Goal: Complete application form: Complete application form

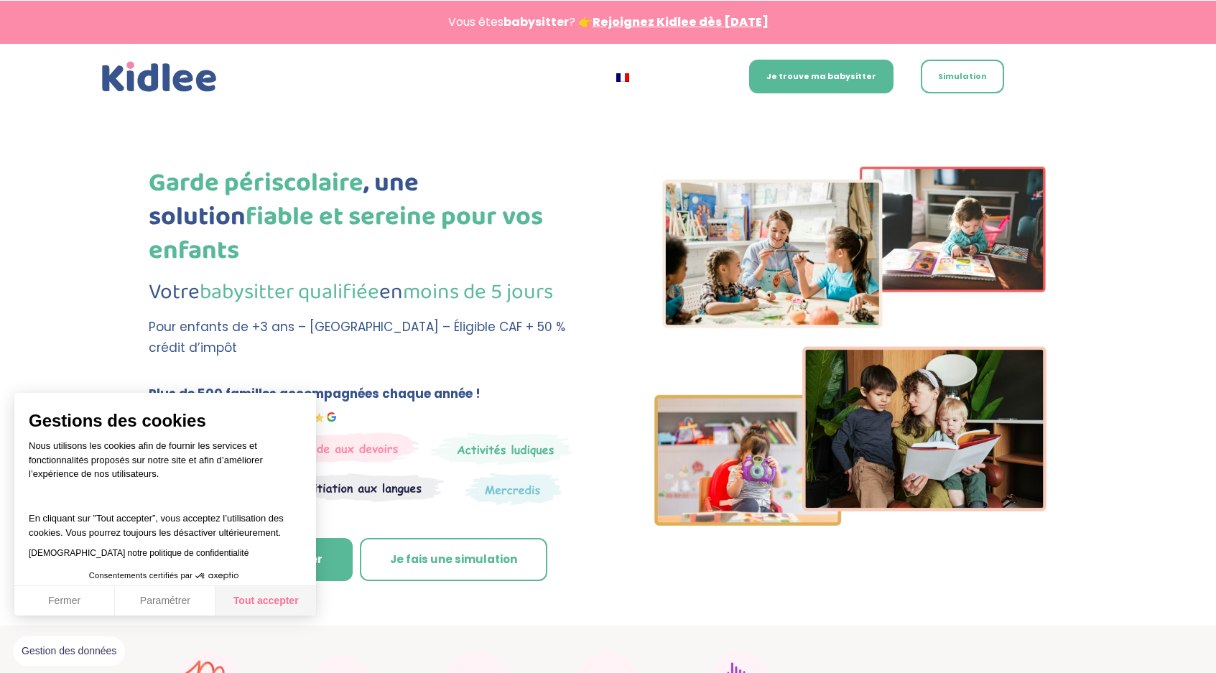
click at [277, 608] on button "Tout accepter" at bounding box center [266, 601] width 101 height 30
checkbox input "true"
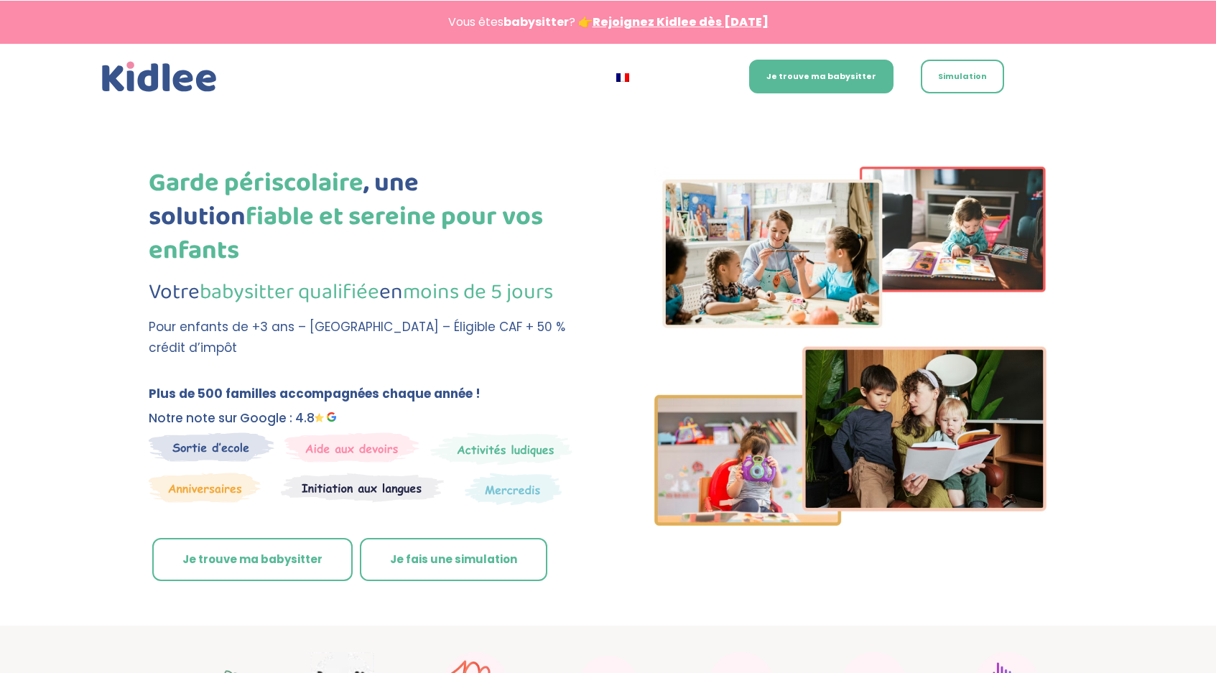
click at [283, 538] on link "Je trouve ma babysitter" at bounding box center [252, 559] width 200 height 43
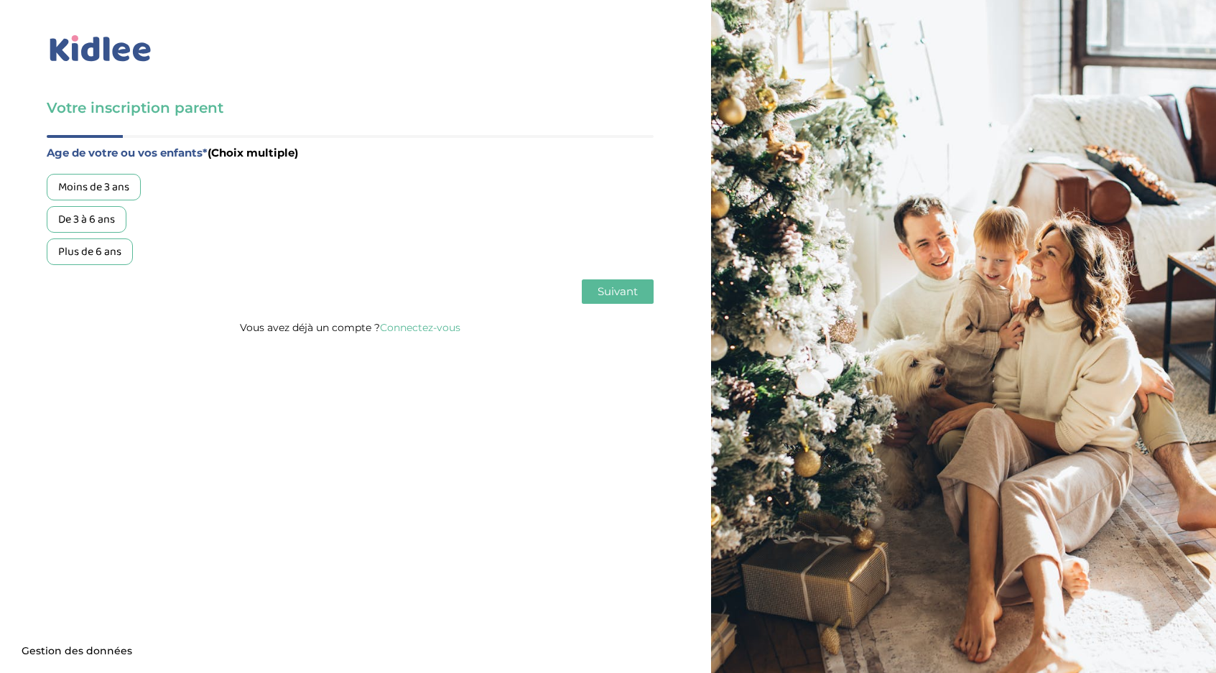
click at [106, 221] on div "De 3 à 6 ans" at bounding box center [87, 219] width 80 height 27
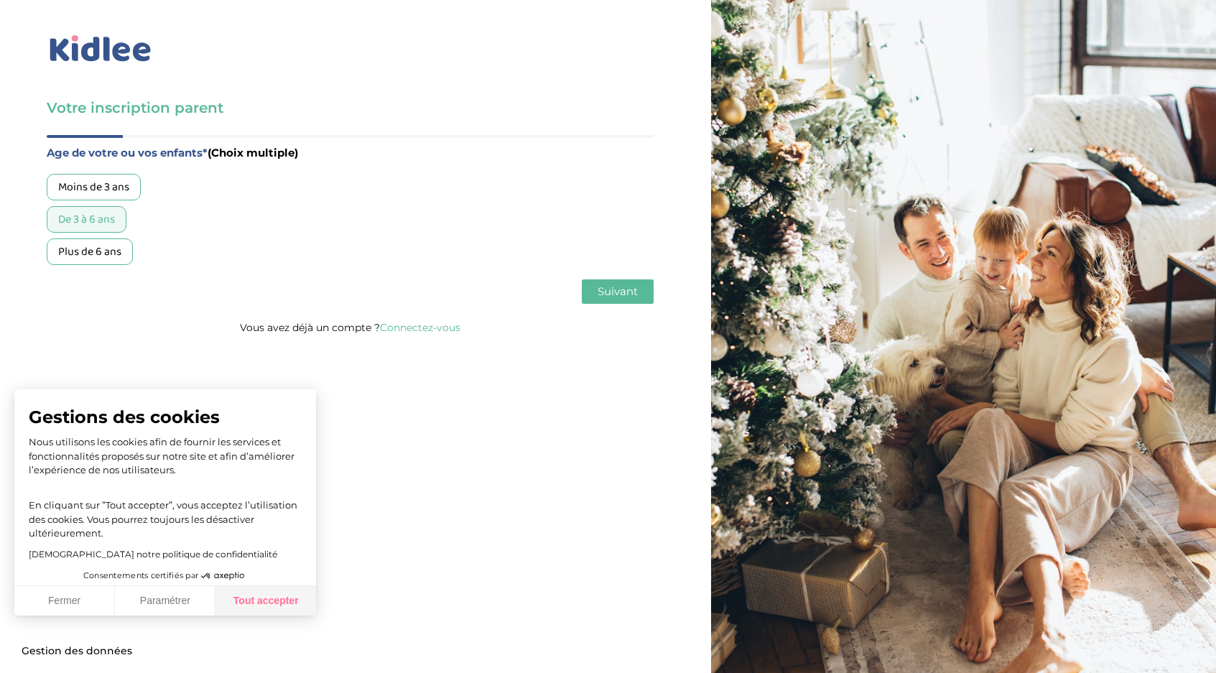
click at [280, 598] on button "Tout accepter" at bounding box center [266, 601] width 101 height 30
checkbox input "true"
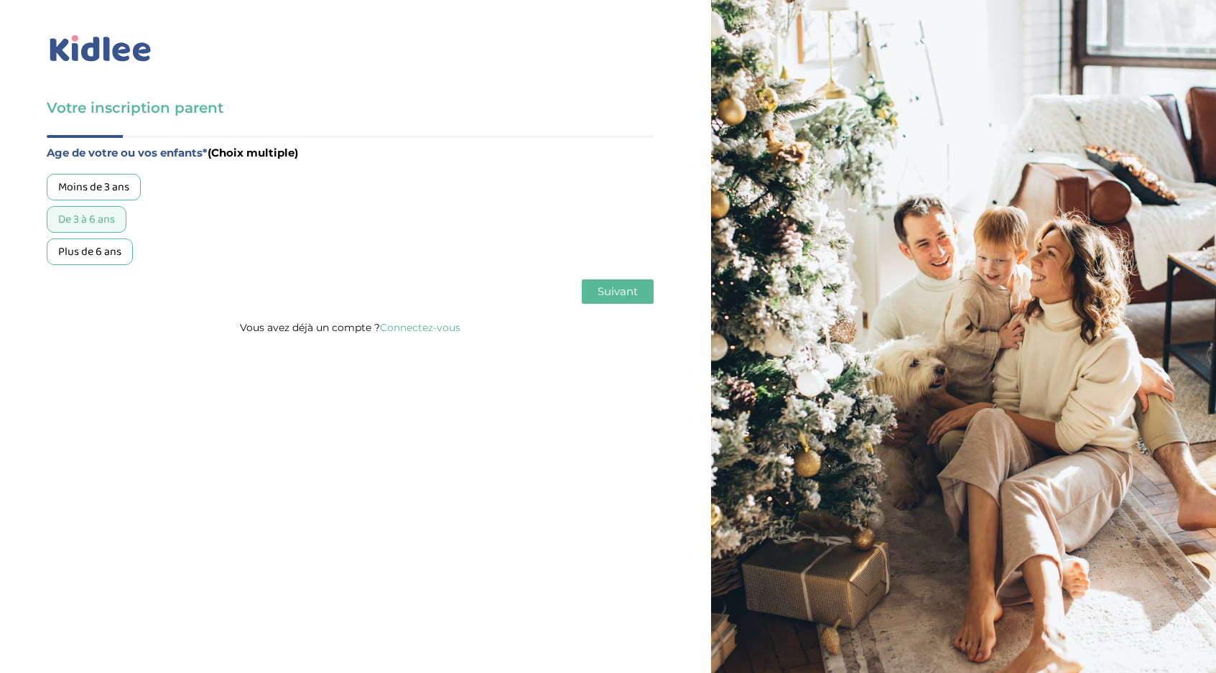
click at [103, 180] on div "Moins de 3 ans" at bounding box center [94, 187] width 94 height 27
click at [116, 220] on div "De 3 à 6 ans" at bounding box center [87, 219] width 80 height 27
click at [622, 292] on span "Suivant" at bounding box center [618, 292] width 40 height 14
click at [123, 196] on div "Garde régulière" at bounding box center [96, 187] width 99 height 27
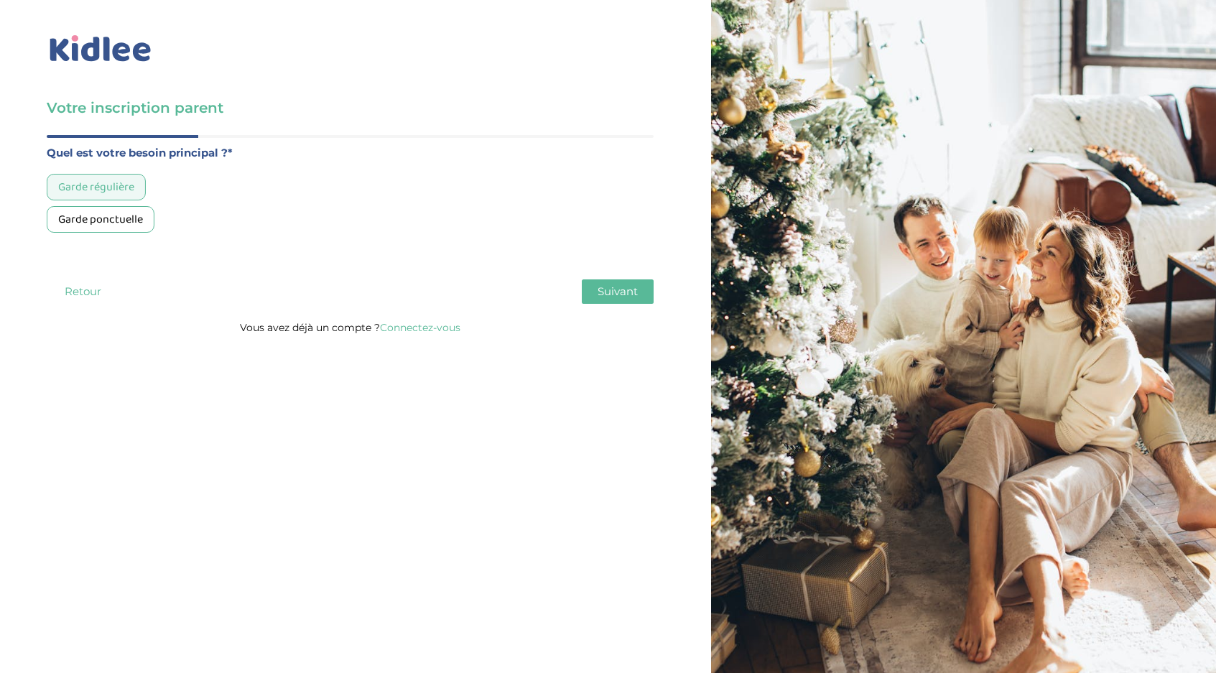
click at [596, 292] on button "Suivant" at bounding box center [618, 291] width 72 height 24
click at [139, 188] on div "Moins de 30h/mois" at bounding box center [104, 187] width 114 height 27
click at [615, 292] on span "Suivant" at bounding box center [618, 292] width 40 height 14
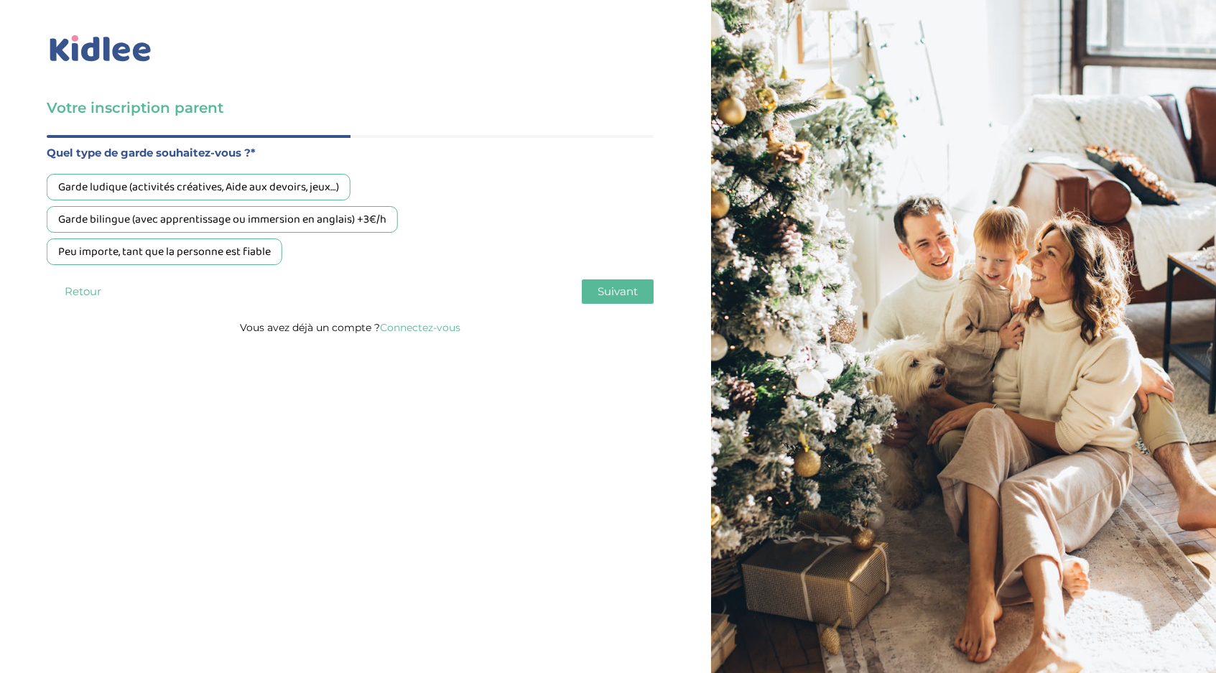
click at [324, 186] on div "Garde ludique (activités créatives, Aide aux devoirs, jeux…)" at bounding box center [199, 187] width 304 height 27
click at [624, 292] on span "Suivant" at bounding box center [618, 292] width 40 height 14
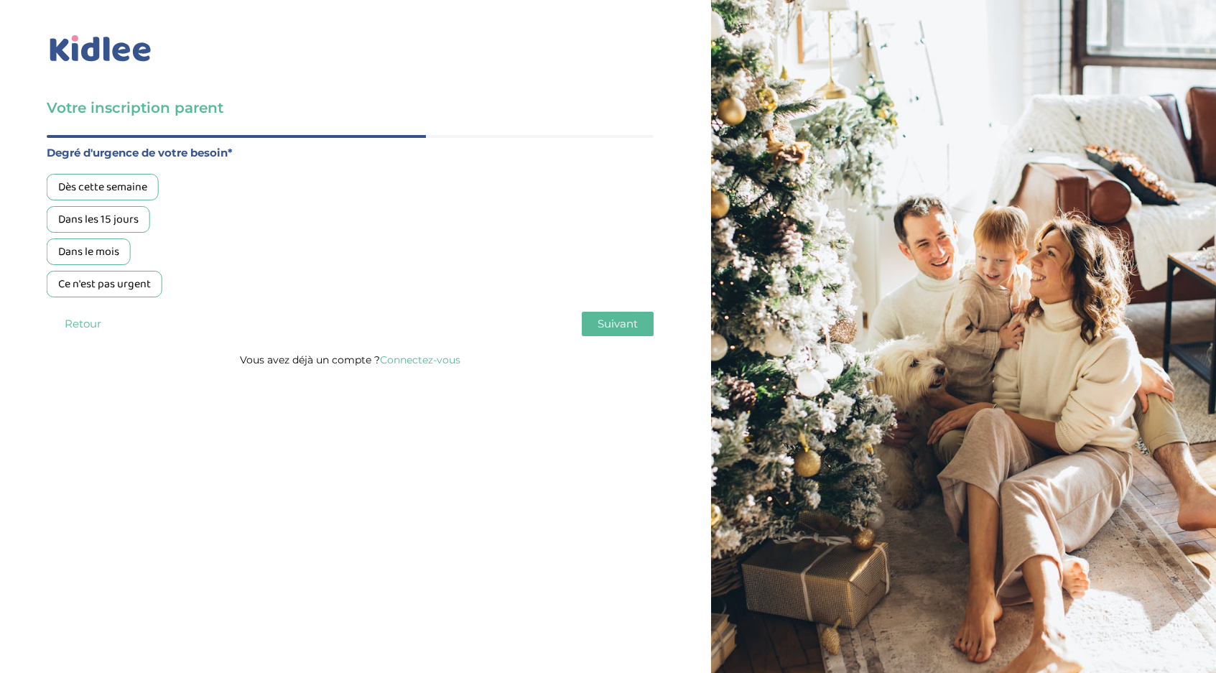
click at [130, 213] on div "Dans les 15 jours" at bounding box center [98, 219] width 103 height 27
click at [609, 334] on button "Suivant" at bounding box center [618, 324] width 72 height 24
click at [88, 326] on button "Retour" at bounding box center [83, 324] width 72 height 24
click at [124, 189] on div "Dès cette semaine" at bounding box center [103, 187] width 112 height 27
click at [126, 221] on div "Dans les 15 jours" at bounding box center [98, 219] width 103 height 27
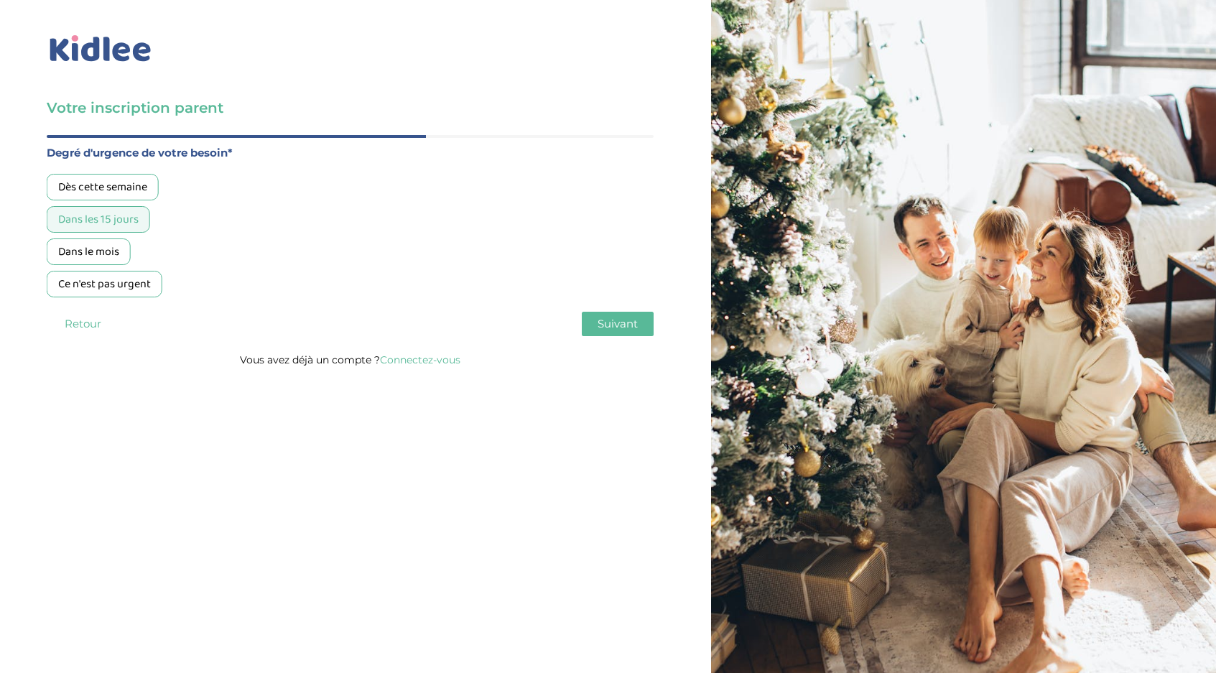
click at [632, 328] on span "Suivant" at bounding box center [618, 324] width 40 height 14
click at [137, 185] on div "Oui, via une agence" at bounding box center [105, 187] width 117 height 27
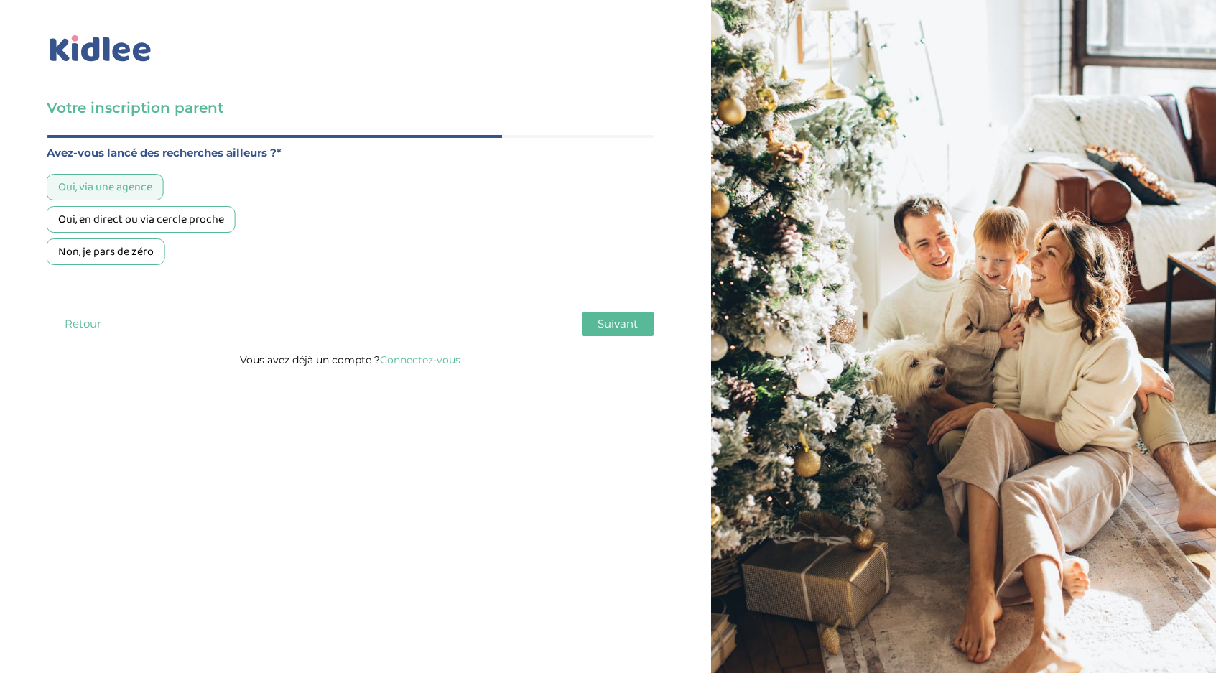
click at [635, 329] on span "Suivant" at bounding box center [618, 324] width 40 height 14
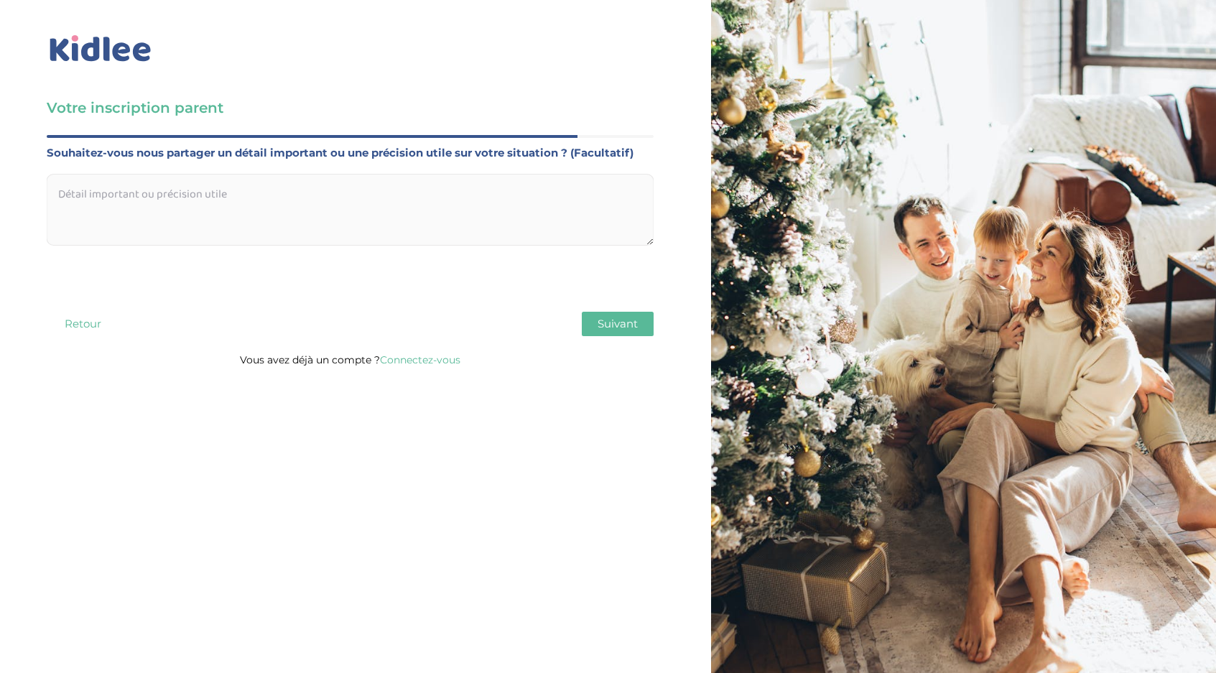
click at [336, 185] on textarea at bounding box center [350, 210] width 607 height 72
click at [81, 323] on button "Retour" at bounding box center [83, 324] width 72 height 24
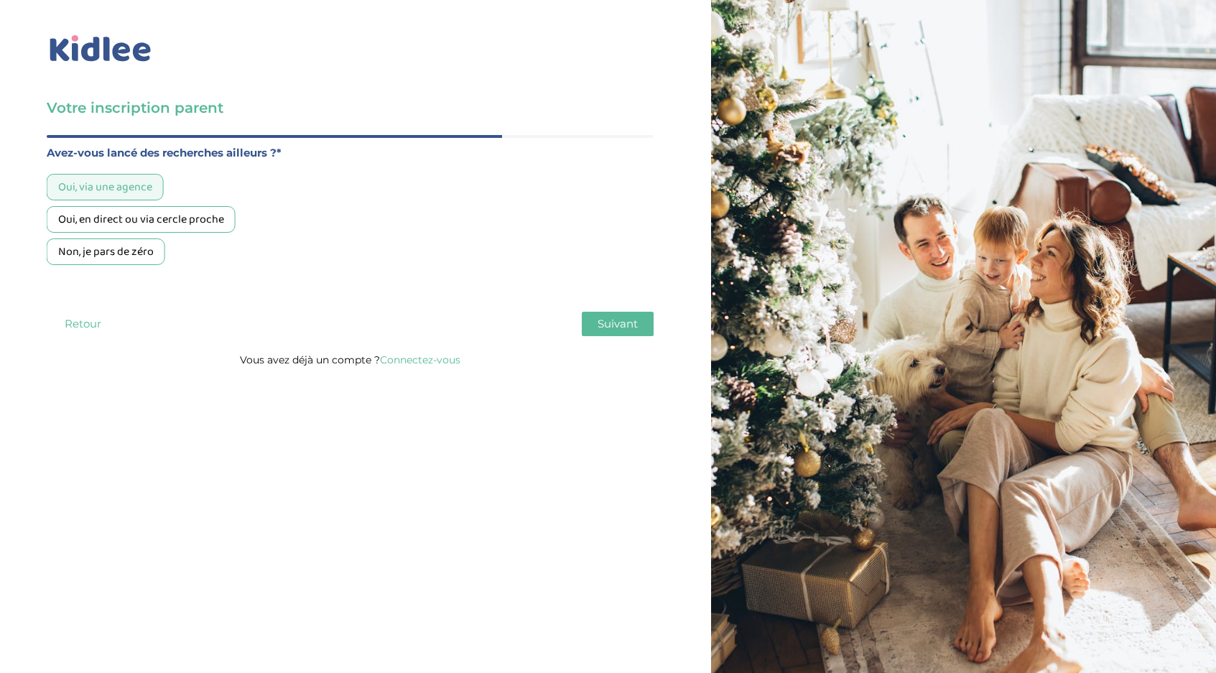
click at [83, 325] on button "Retour" at bounding box center [83, 324] width 72 height 24
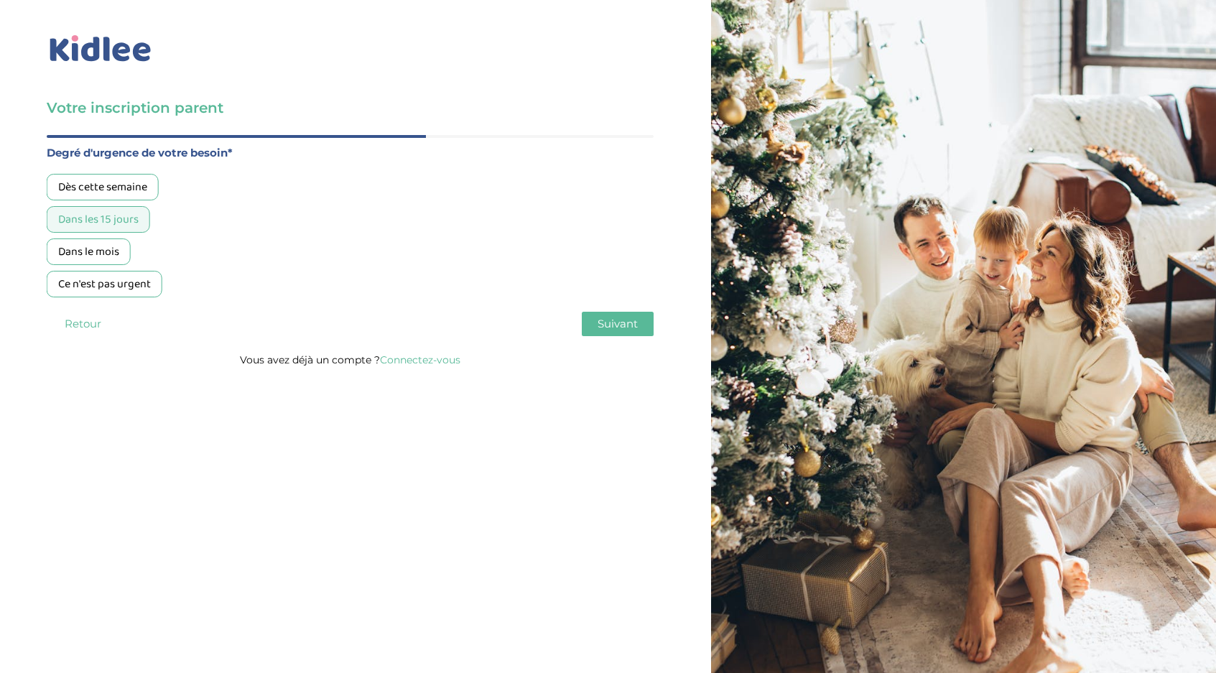
click at [83, 325] on button "Retour" at bounding box center [83, 324] width 72 height 24
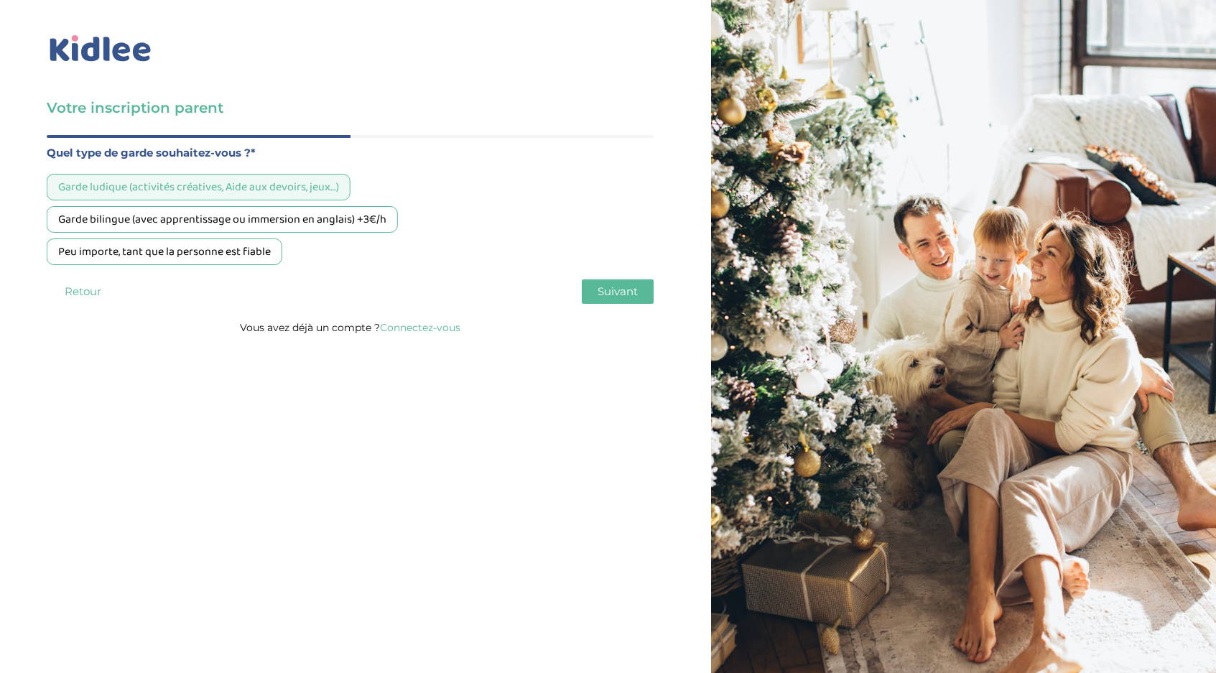
click at [83, 323] on p "Vous avez déjà un compte ? Connectez-vous" at bounding box center [350, 327] width 607 height 19
click at [83, 313] on div "Age de votre ou vos enfants* (Choix multiple) Moins de 3 ans De 3 à 6 ans Plus …" at bounding box center [350, 226] width 607 height 183
click at [81, 296] on button "Retour" at bounding box center [83, 291] width 72 height 24
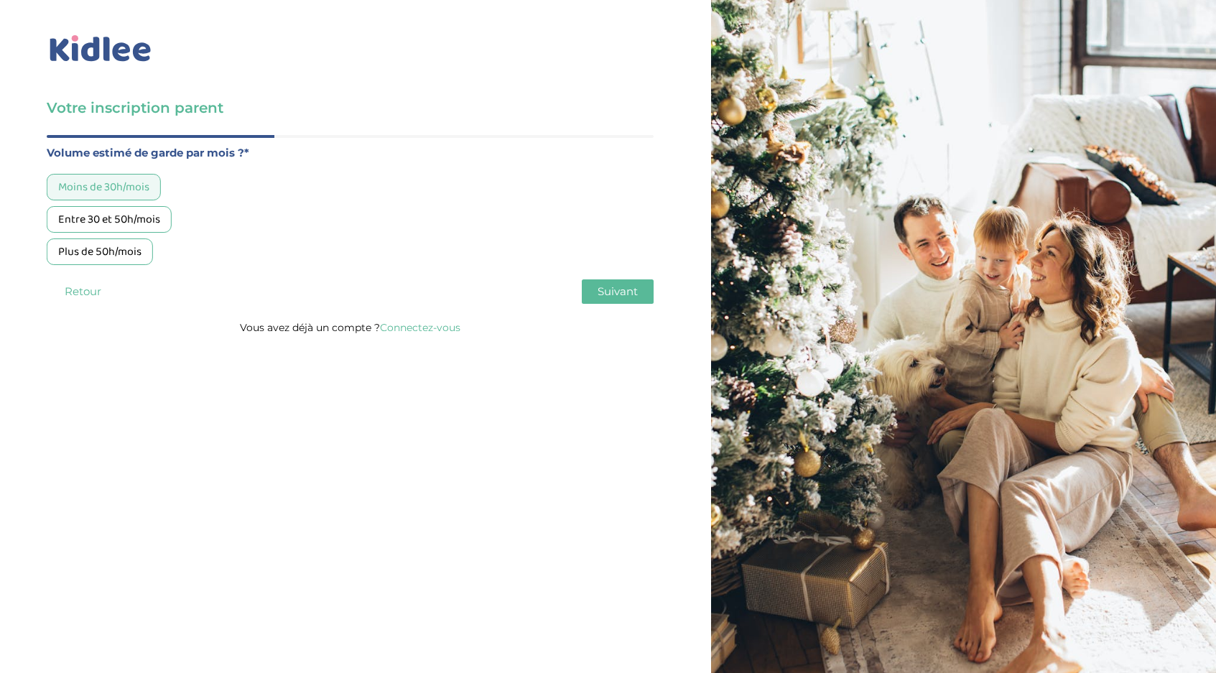
click at [121, 224] on div "Entre 30 et 50h/mois" at bounding box center [109, 219] width 125 height 27
click at [122, 187] on div "Moins de 30h/mois" at bounding box center [104, 187] width 114 height 27
click at [86, 292] on button "Retour" at bounding box center [83, 291] width 72 height 24
click at [97, 290] on button "Retour" at bounding box center [83, 291] width 72 height 24
click at [104, 216] on div "De 3 à 6 ans" at bounding box center [87, 219] width 80 height 27
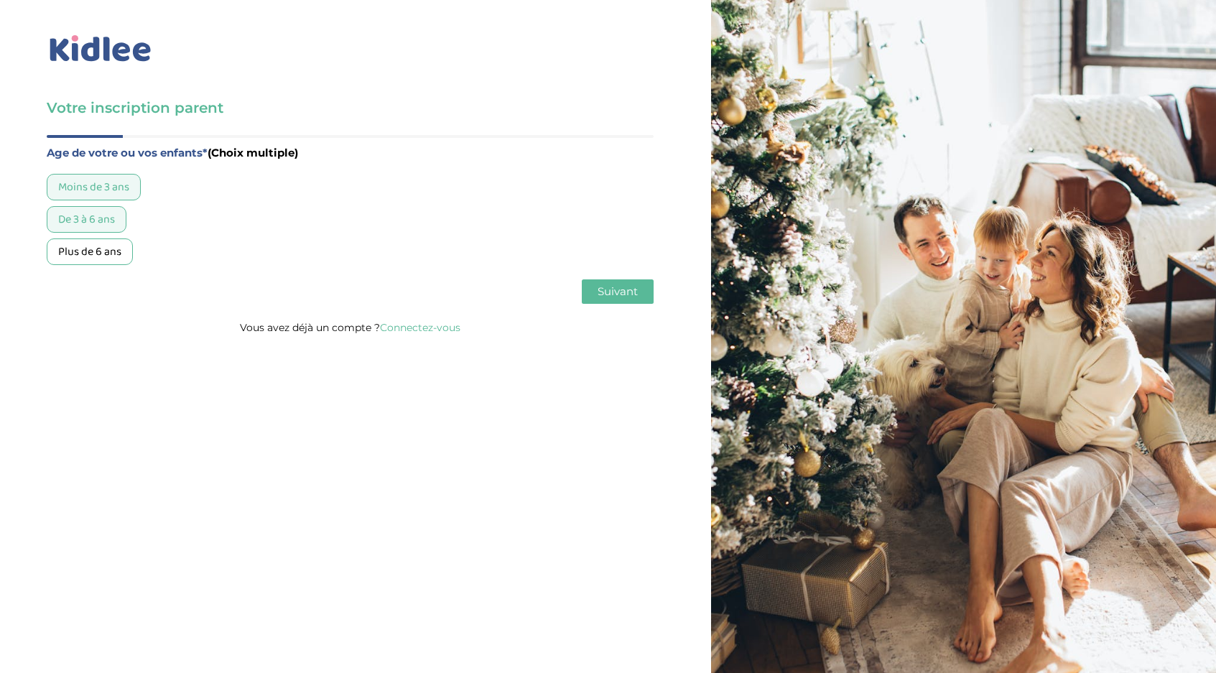
click at [97, 185] on div "Moins de 3 ans" at bounding box center [94, 187] width 94 height 27
click at [616, 290] on span "Suivant" at bounding box center [618, 292] width 40 height 14
click at [617, 293] on span "Suivant" at bounding box center [618, 292] width 40 height 14
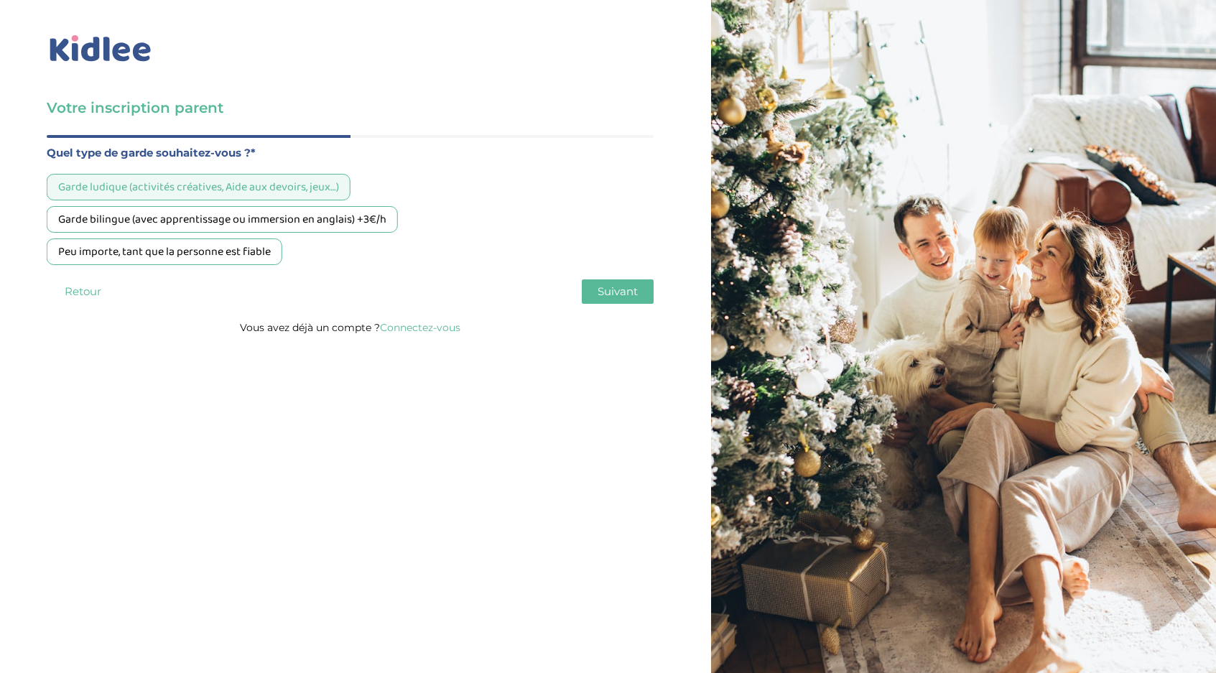
click at [617, 293] on span "Suivant" at bounding box center [618, 292] width 40 height 14
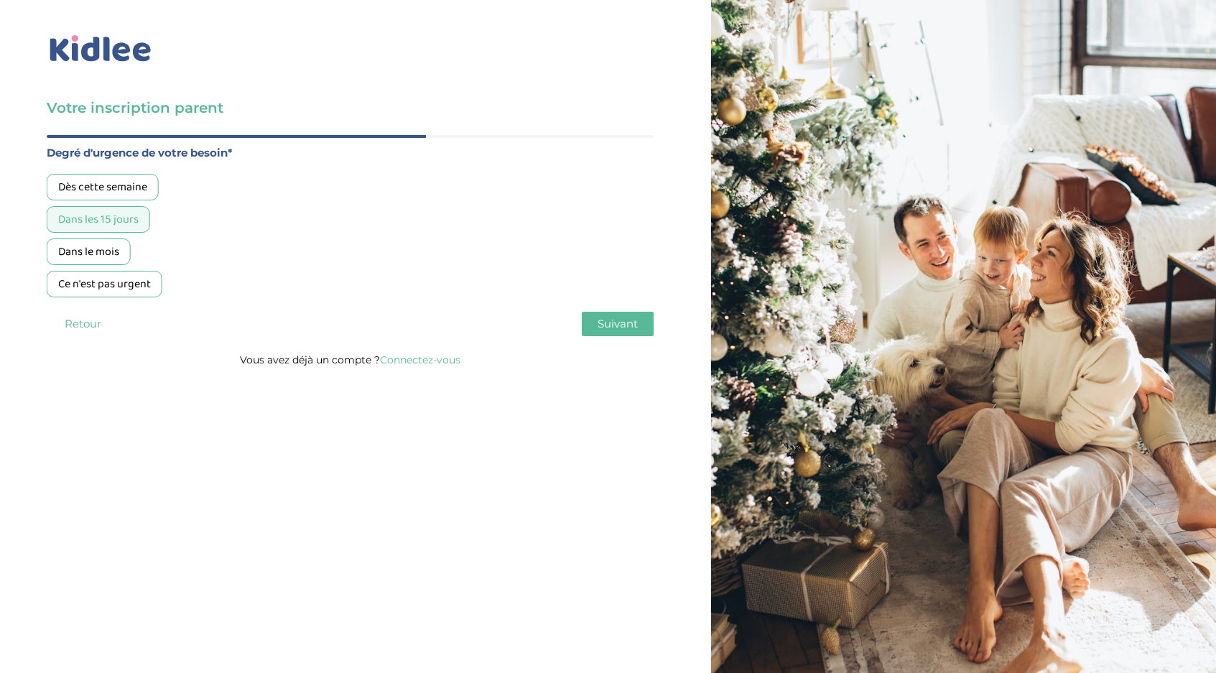
click at [619, 320] on span "Suivant" at bounding box center [618, 324] width 40 height 14
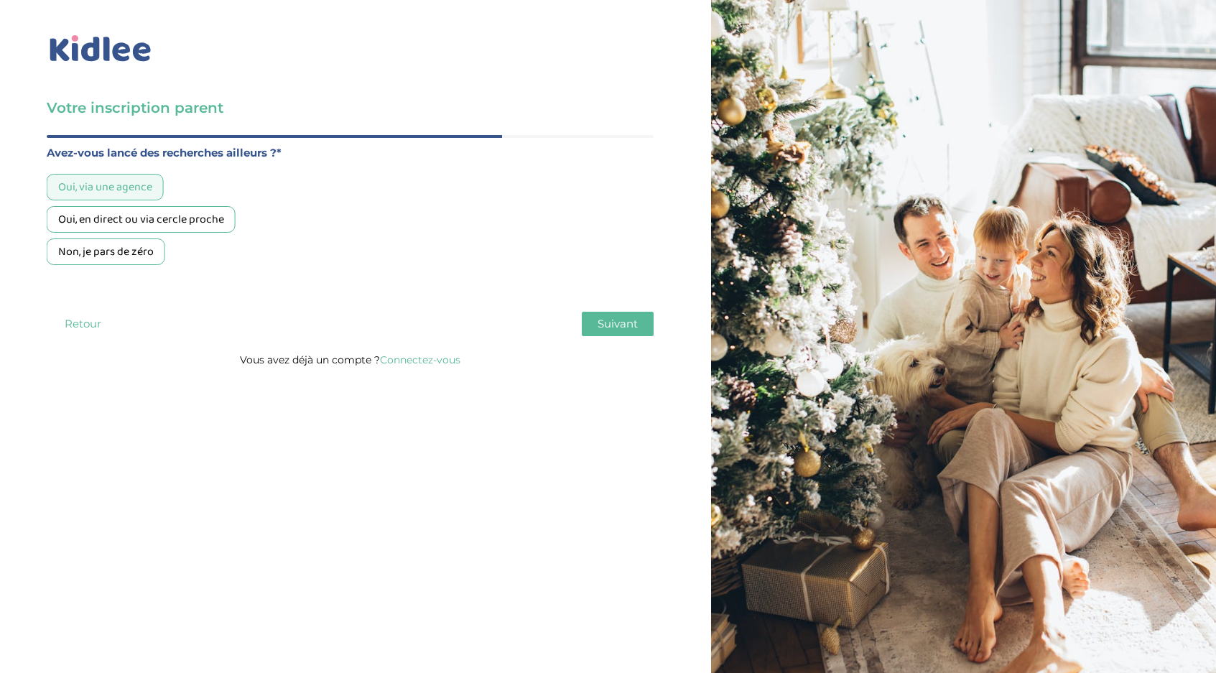
click at [620, 325] on span "Suivant" at bounding box center [618, 324] width 40 height 14
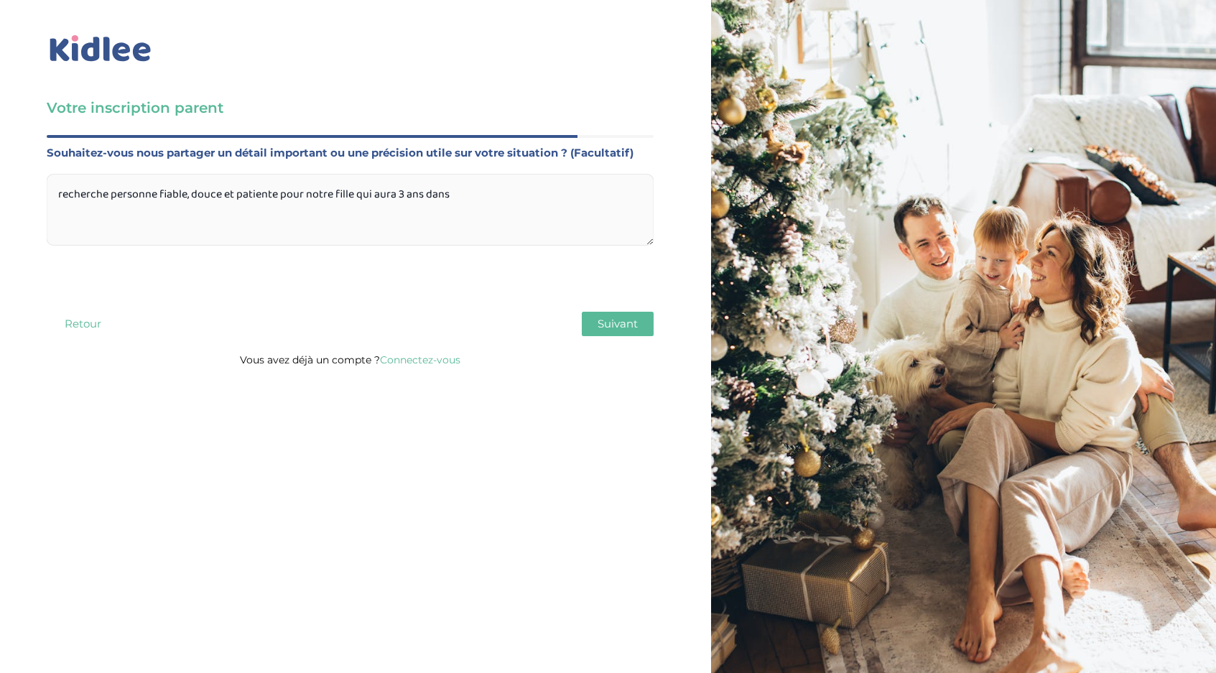
click at [513, 200] on textarea "recherche personne fiable, douce et patiente pour notre fille qui aura 3 ans da…" at bounding box center [350, 210] width 607 height 72
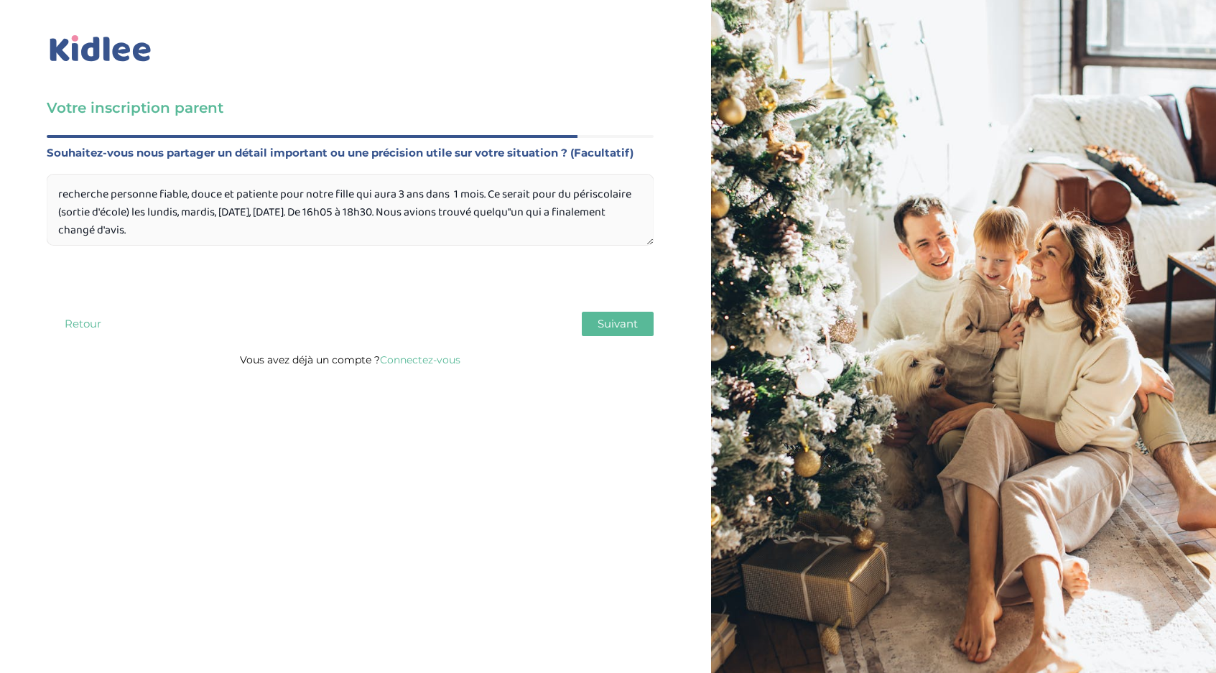
type textarea "recherche personne fiable, douce et patiente pour notre fille qui aura 3 ans da…"
click at [642, 322] on button "Suivant" at bounding box center [618, 324] width 72 height 24
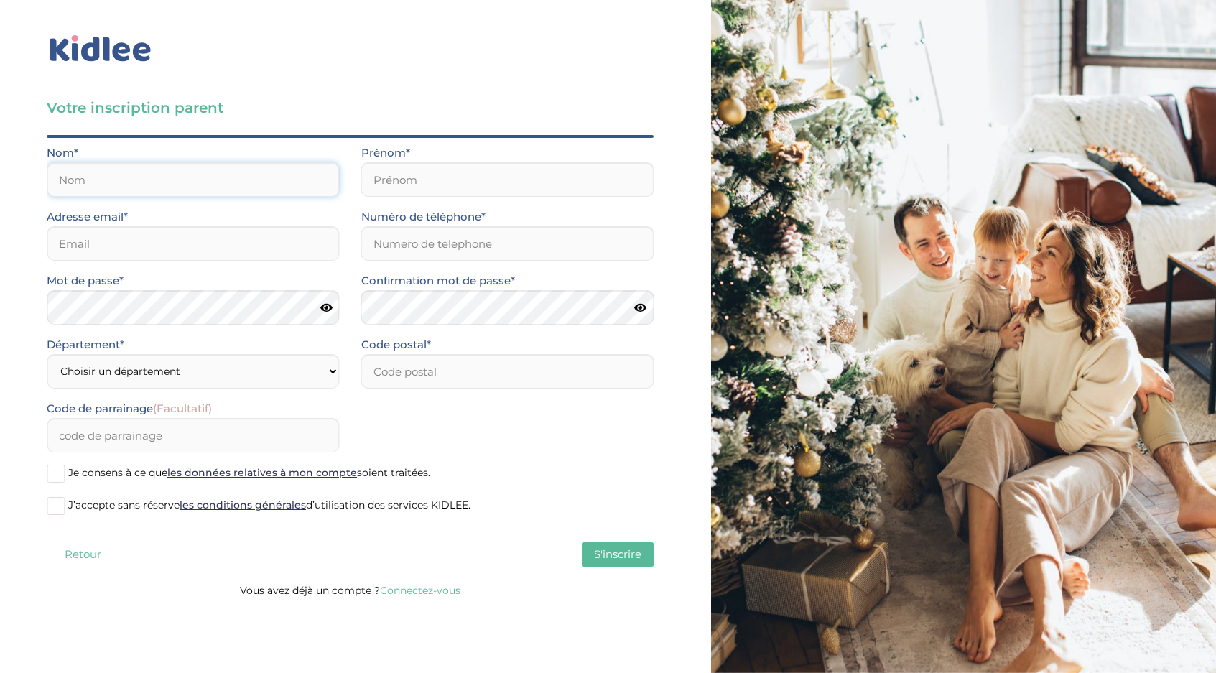
click at [181, 175] on input "text" at bounding box center [193, 179] width 293 height 34
type input "LE DASTUMER"
type input "Dorian"
type input "dorian.ledastumer@gmail.com"
type input "0671994365"
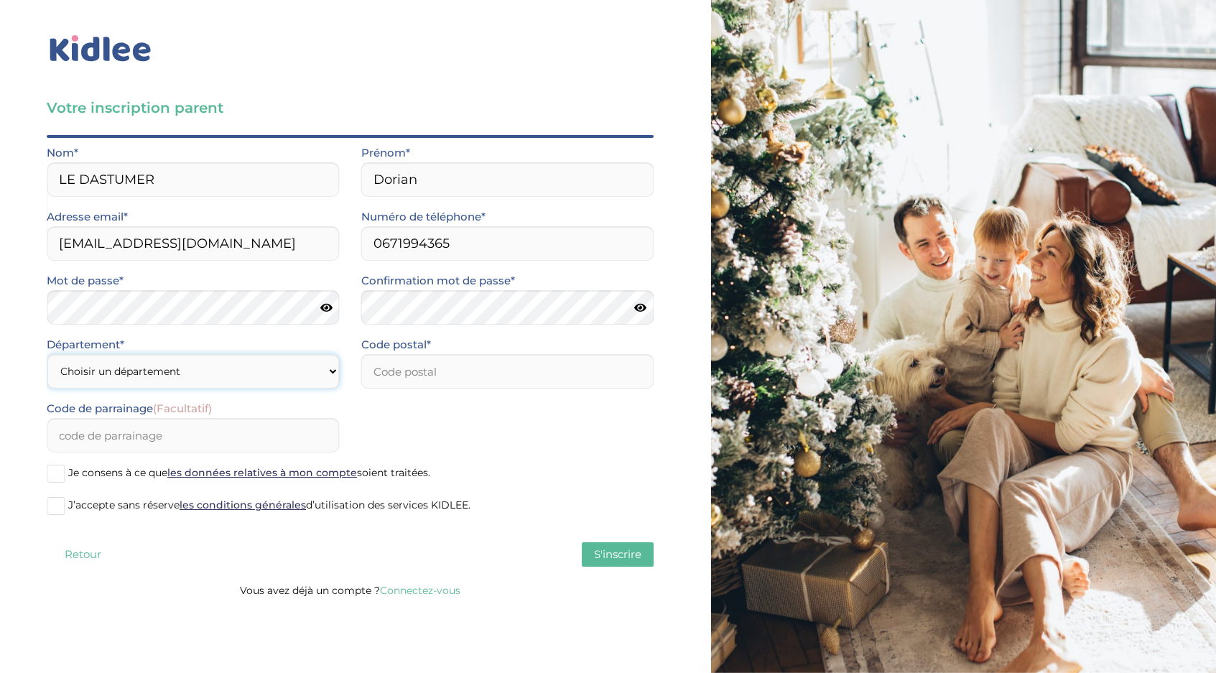
click at [171, 376] on select "Choisir un département Paris (75) Hauts-de-Seine (92) Yvelines (78) Val-de-Marn…" at bounding box center [193, 371] width 293 height 34
select select "94"
click at [47, 354] on select "Choisir un département Paris (75) Hauts-de-Seine (92) Yvelines (78) Val-de-Marn…" at bounding box center [193, 371] width 293 height 34
click at [438, 377] on input "number" at bounding box center [507, 371] width 293 height 34
type input "94130"
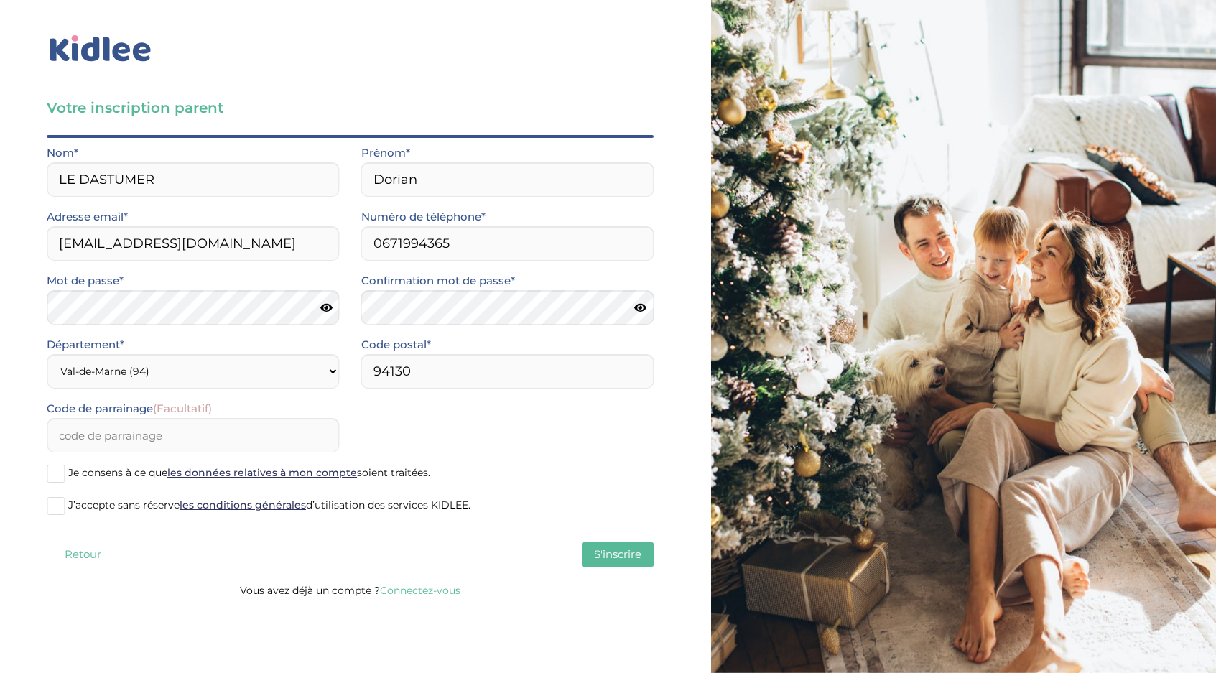
click at [414, 419] on div "Code de parrainage (Facultatif)" at bounding box center [350, 431] width 629 height 64
click at [198, 433] on input "Code de parrainage (Facultatif)" at bounding box center [193, 435] width 293 height 34
click at [124, 511] on span "J’accepte sans réserve les conditions générales d’utilisation des services KIDL…" at bounding box center [269, 505] width 402 height 13
click at [0, 0] on input "J’accepte sans réserve les conditions générales d’utilisation des services KIDL…" at bounding box center [0, 0] width 0 height 0
click at [619, 553] on span "S'inscrire" at bounding box center [617, 554] width 47 height 14
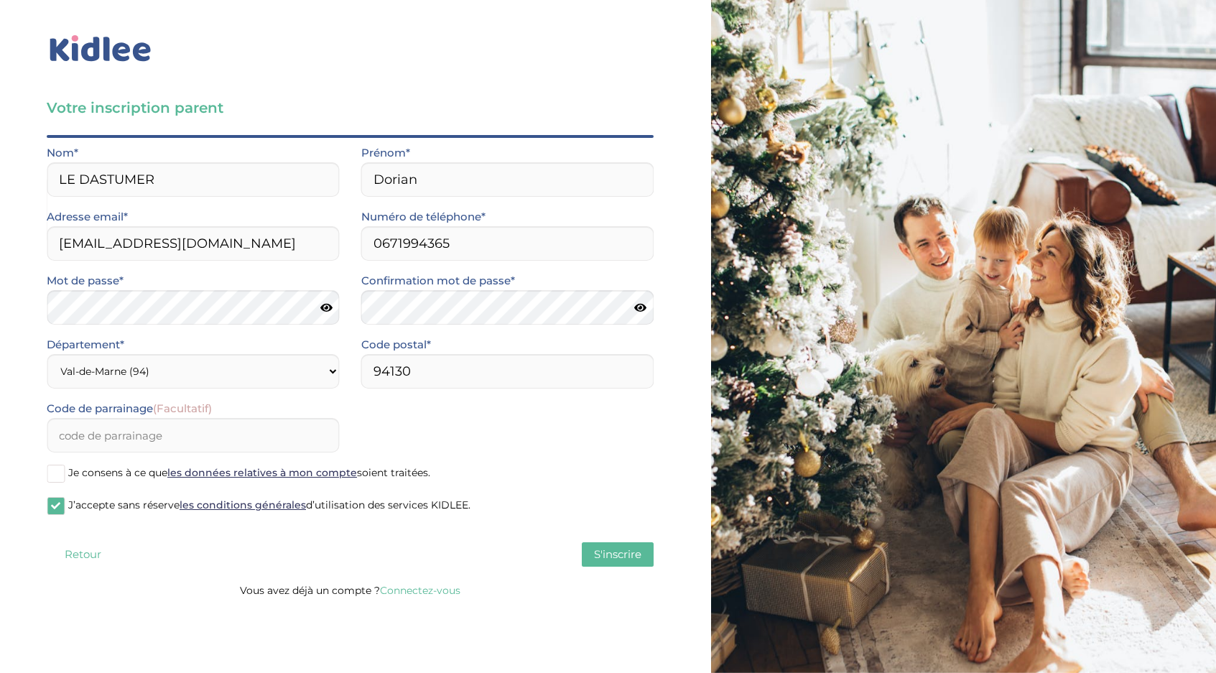
click at [65, 479] on label "Je consens à ce que les données relatives à mon compte soient traitées." at bounding box center [350, 474] width 607 height 22
click at [0, 0] on input "Je consens à ce que les données relatives à mon compte soient traitées." at bounding box center [0, 0] width 0 height 0
click at [622, 560] on span "S'inscrire" at bounding box center [617, 554] width 47 height 14
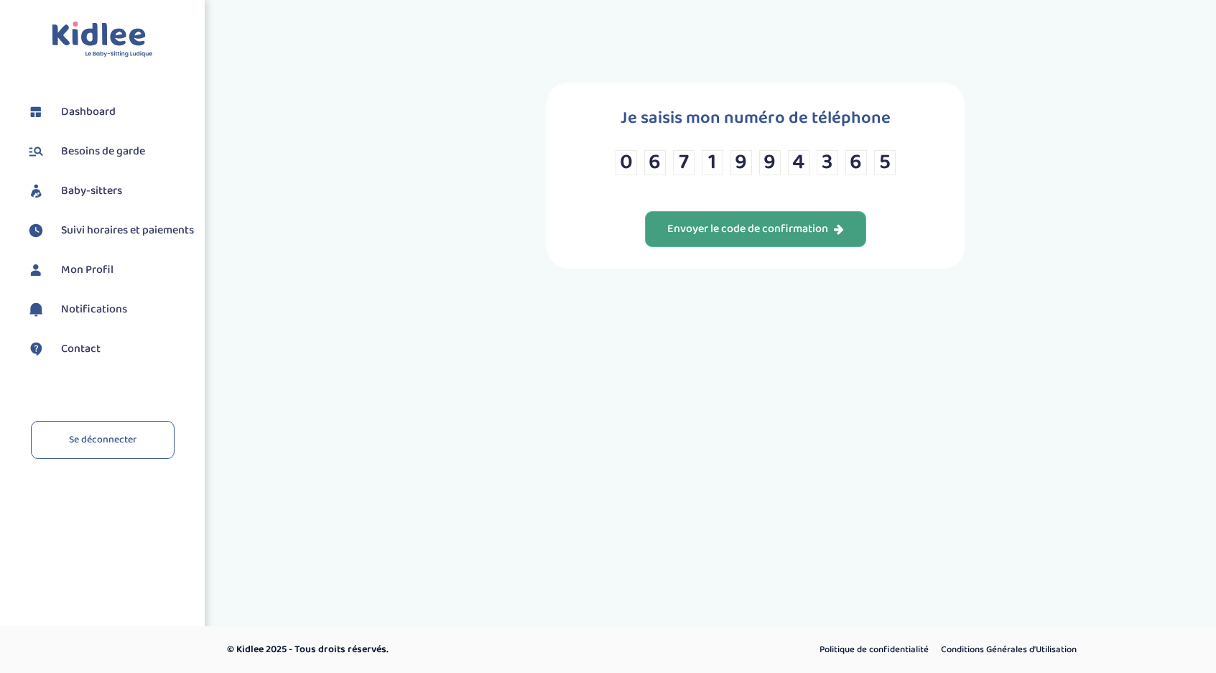
click at [767, 228] on div "Envoyer le code de confirmation" at bounding box center [755, 229] width 177 height 17
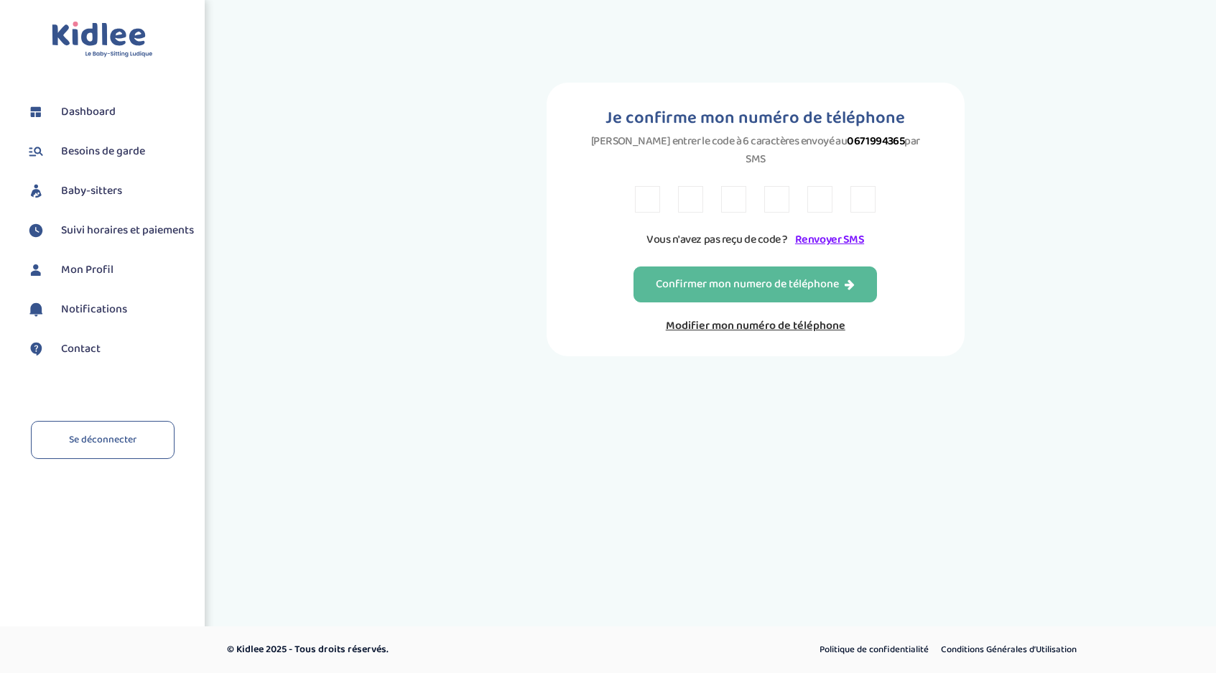
click at [653, 186] on input "text" at bounding box center [647, 199] width 25 height 27
type input "D"
type input "E"
type input "V"
type input "7"
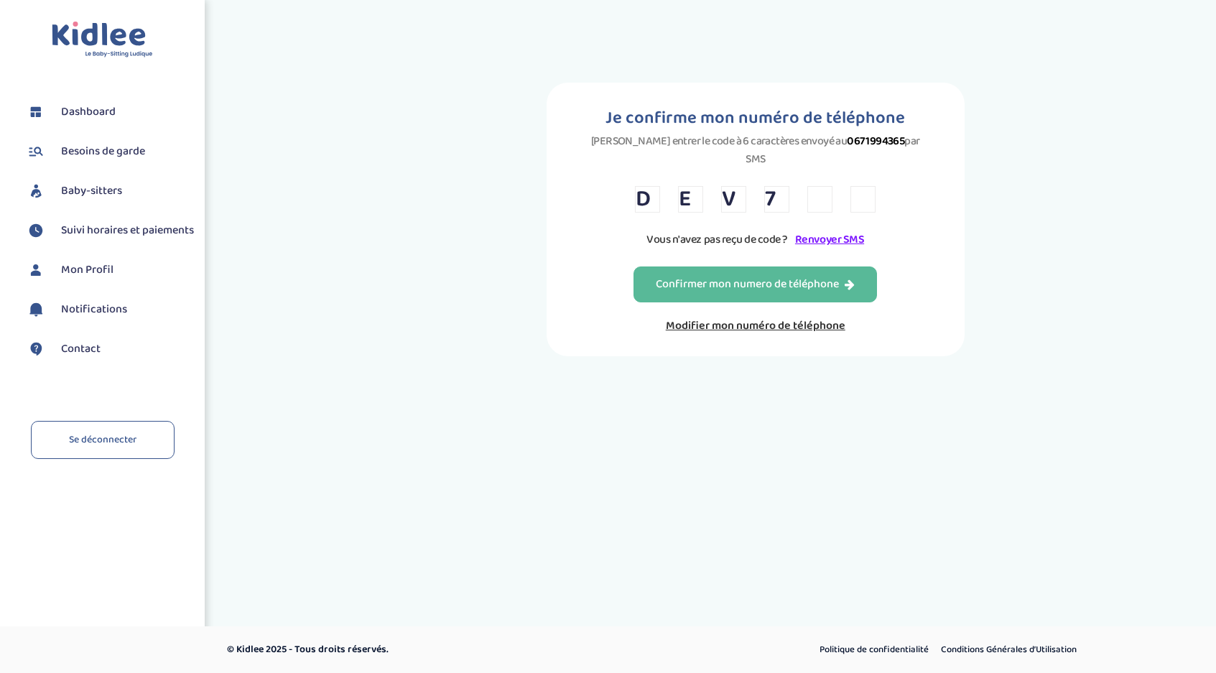
type input "A"
type input "K"
click at [683, 277] on div "Confirmer mon numero de téléphone" at bounding box center [755, 285] width 199 height 17
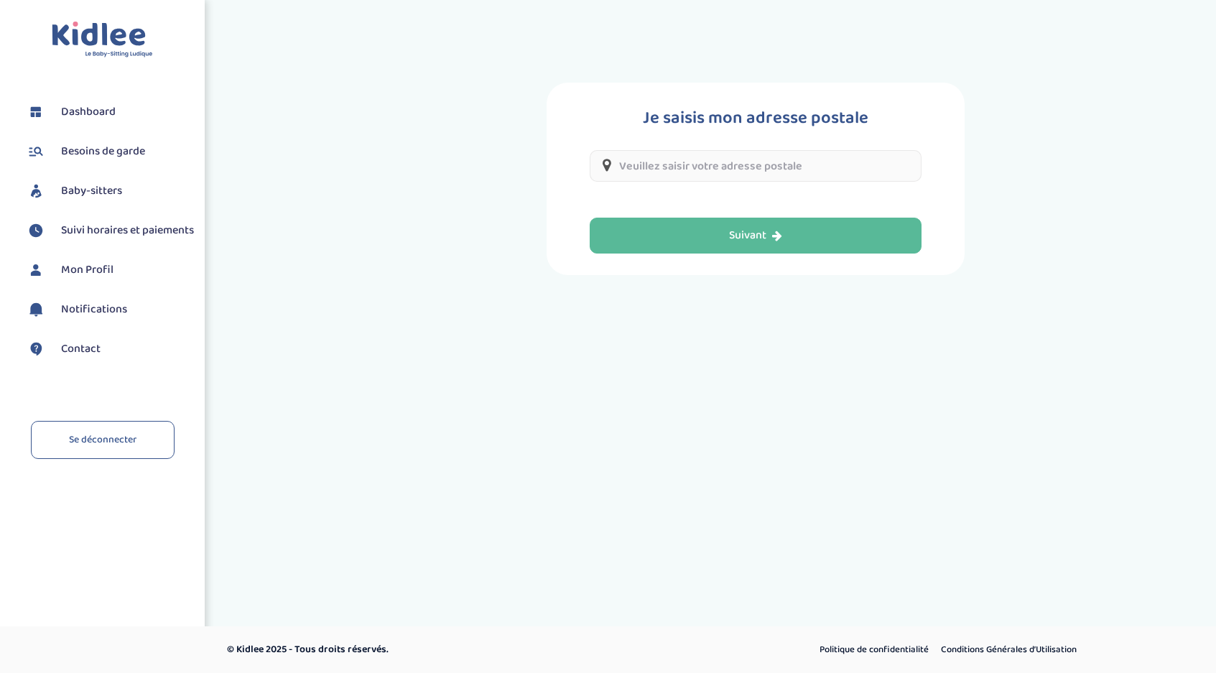
click at [734, 172] on input "text" at bounding box center [756, 166] width 332 height 32
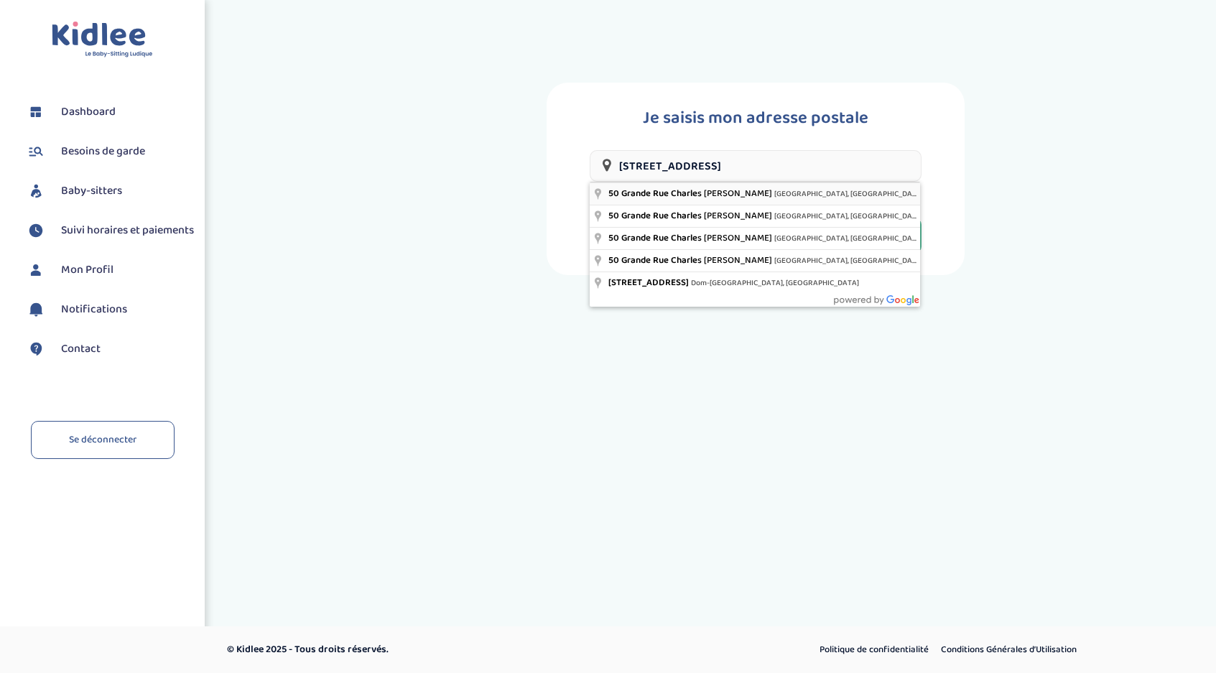
type input "50 Grande Rue Charles de Gaulle, Nogent-sur-Marne, France"
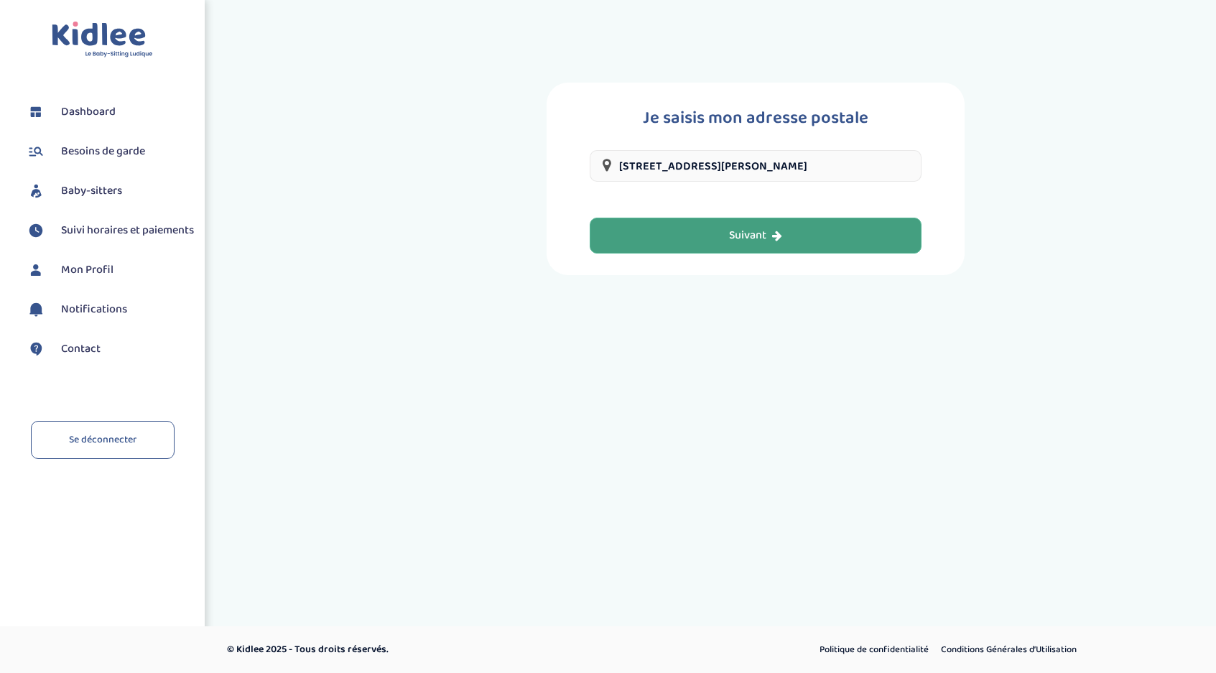
click at [766, 229] on div "Suivant" at bounding box center [755, 236] width 53 height 17
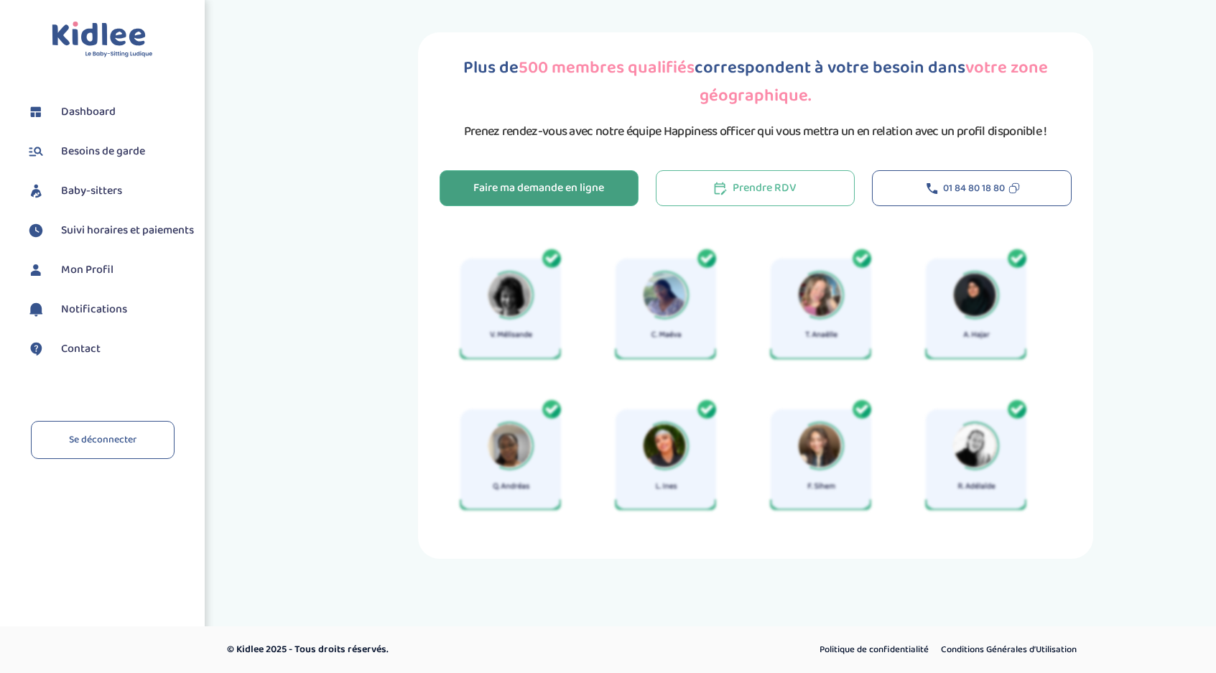
click at [566, 186] on div "Faire ma demande en ligne" at bounding box center [538, 188] width 131 height 17
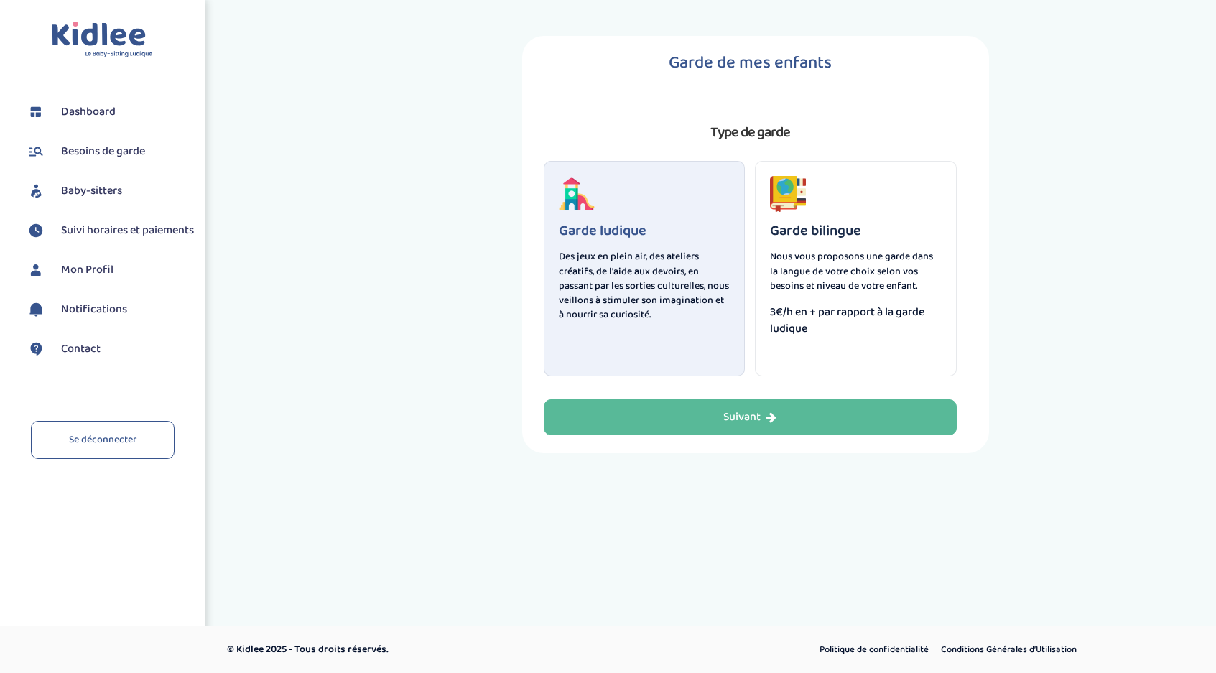
click at [734, 422] on div "Suivant" at bounding box center [750, 418] width 53 height 17
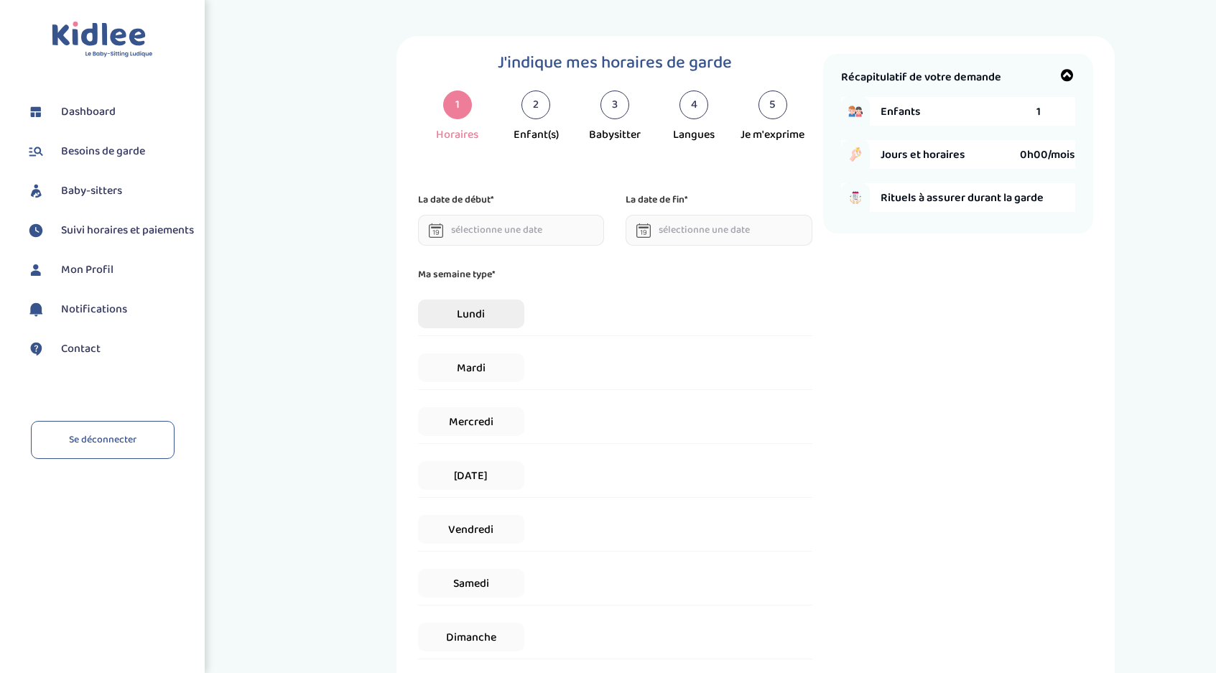
click at [472, 318] on span "Lundi" at bounding box center [471, 314] width 106 height 29
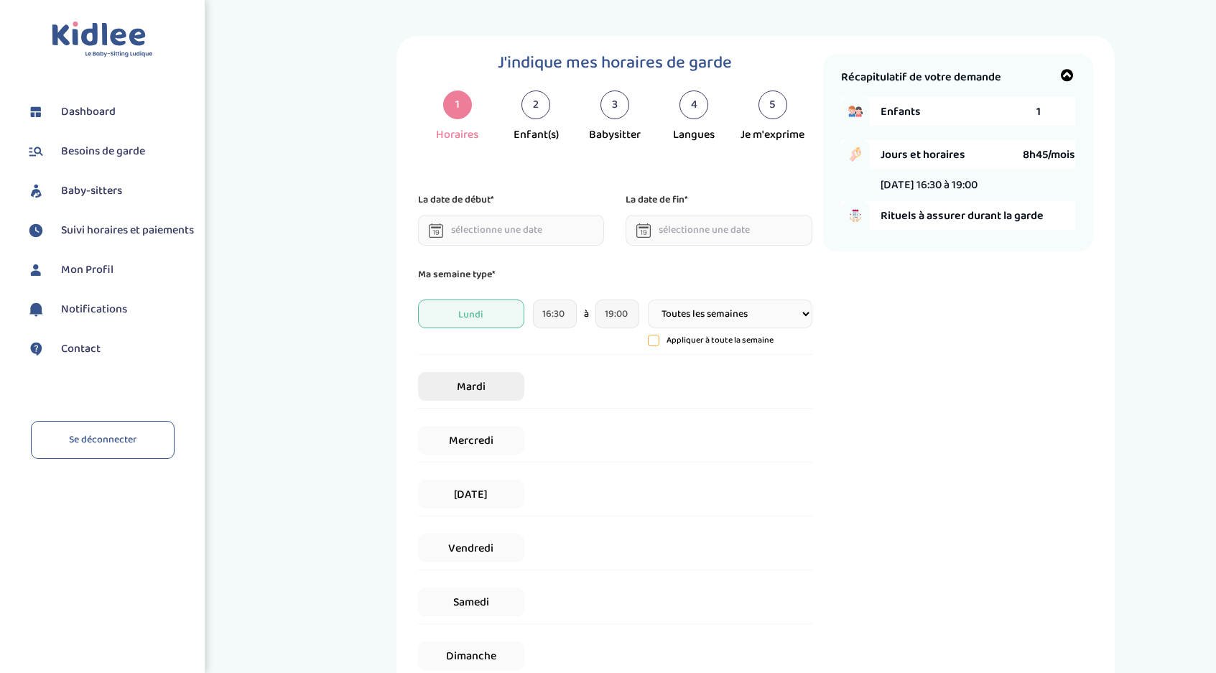
click at [484, 382] on span "Mardi" at bounding box center [471, 386] width 106 height 29
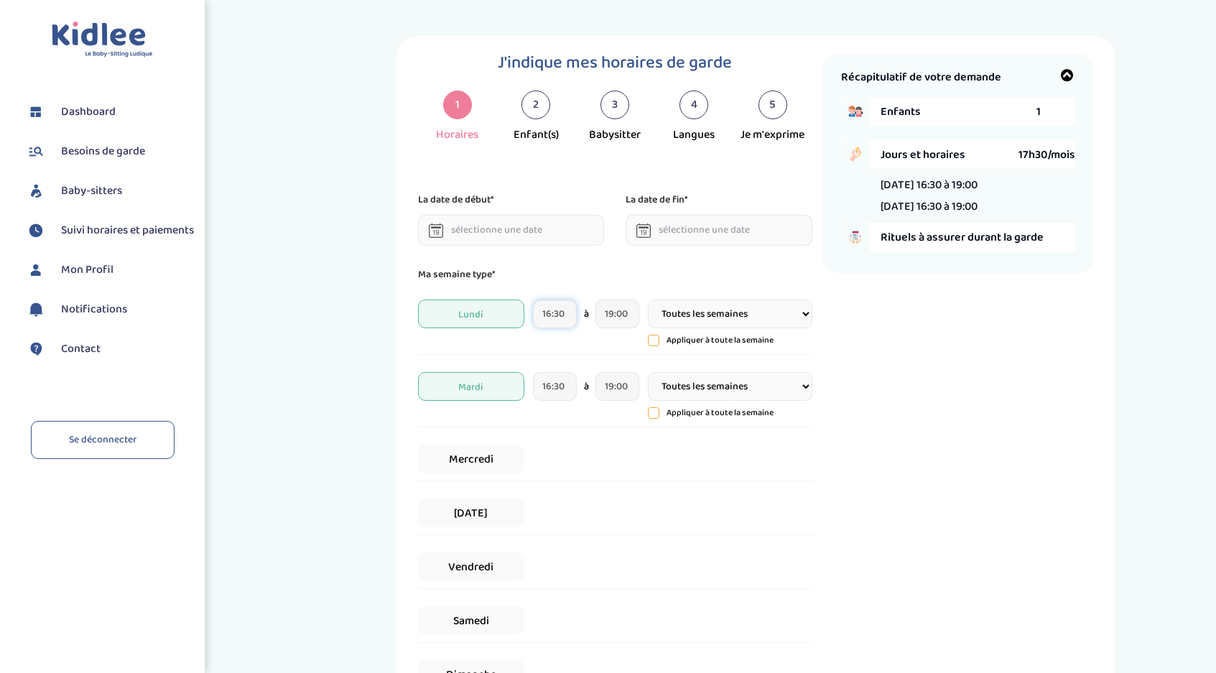
click at [566, 314] on input "16:30" at bounding box center [555, 314] width 44 height 29
type input "16:00"
drag, startPoint x: 630, startPoint y: 315, endPoint x: 593, endPoint y: 318, distance: 36.8
click at [593, 318] on div "16:00 à 19:00 19 : 00 00 01 02 03 04 05 06 07 08 09 10 11 12 13 14 15 16 17 18 …" at bounding box center [586, 314] width 106 height 29
type input "18:30"
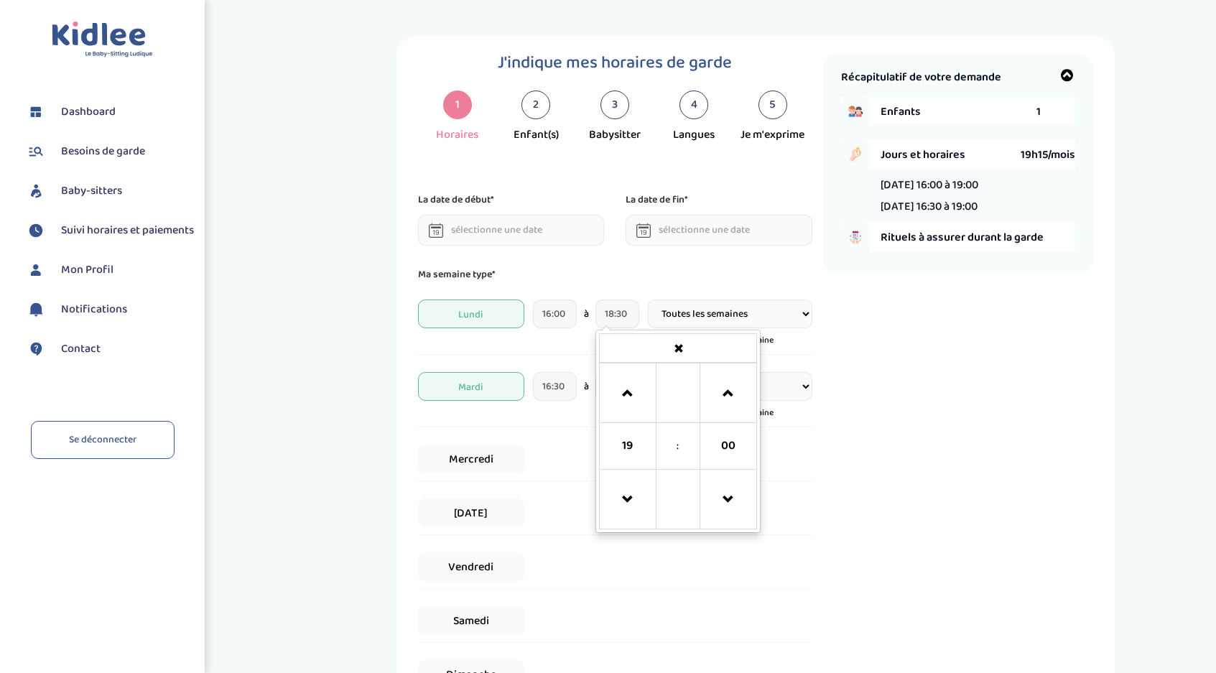
click at [716, 283] on div "Ma semaine type* [DATE] 16:00 à 18:30 19 : 00 00 01 02 03 04 05 06 07 08 09 10 …" at bounding box center [615, 482] width 394 height 430
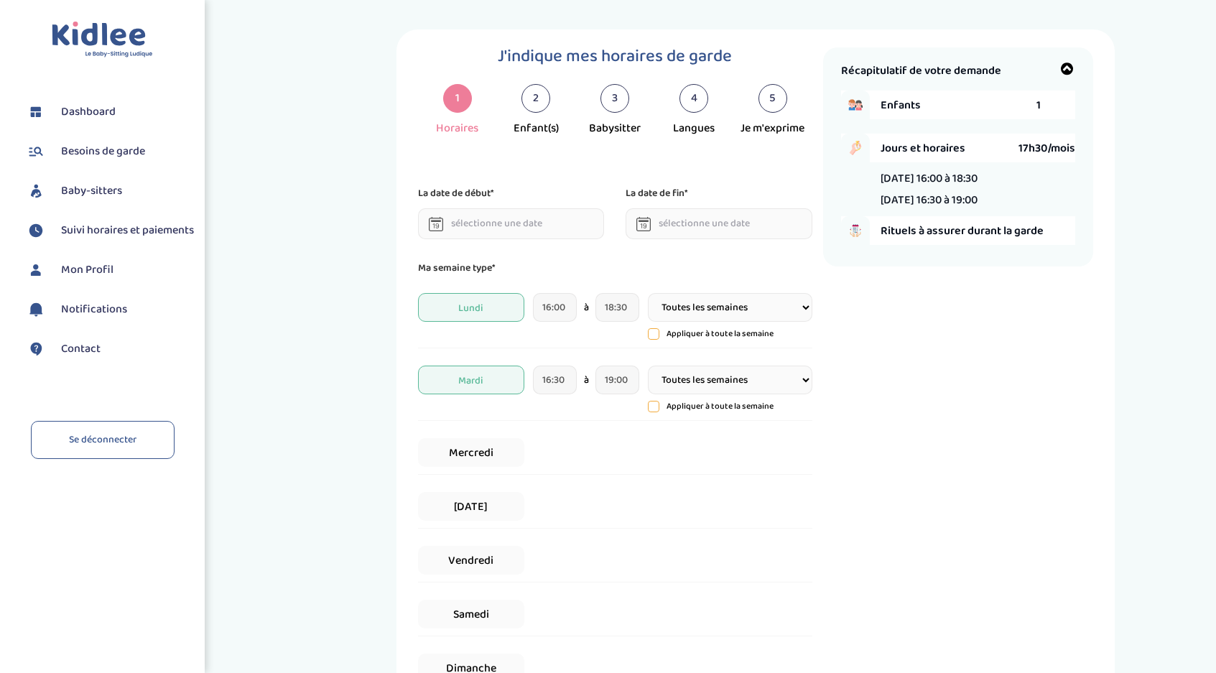
scroll to position [88, 0]
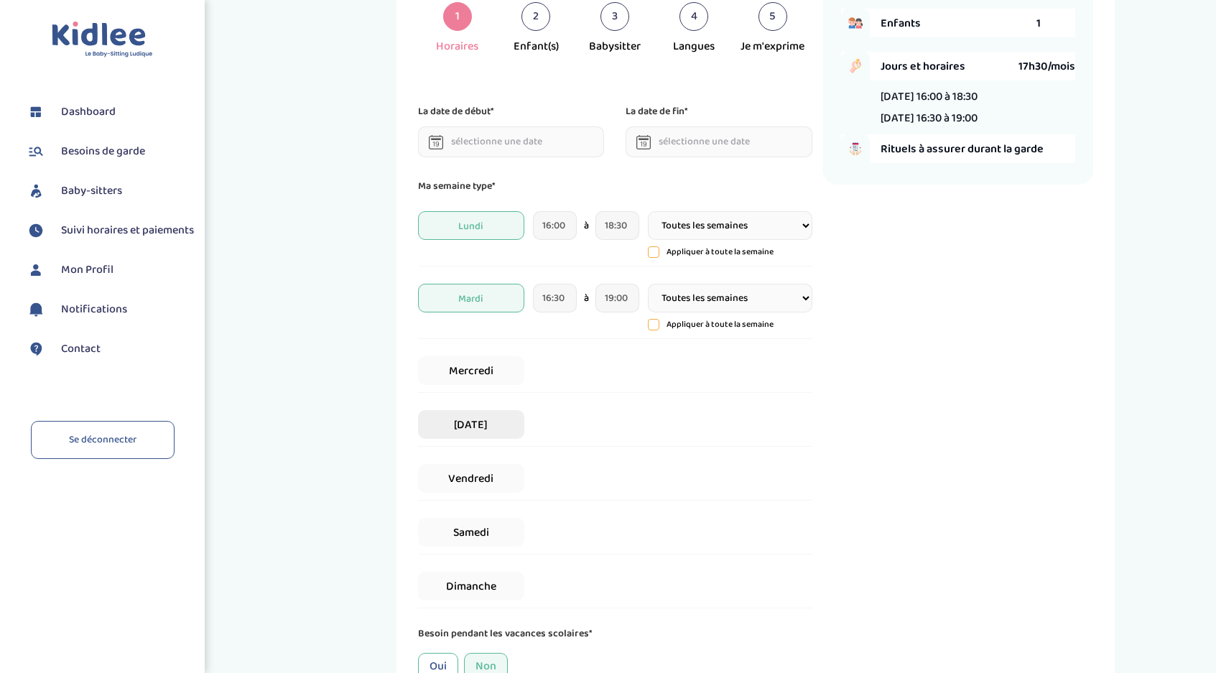
click at [486, 424] on span "[DATE]" at bounding box center [471, 424] width 106 height 29
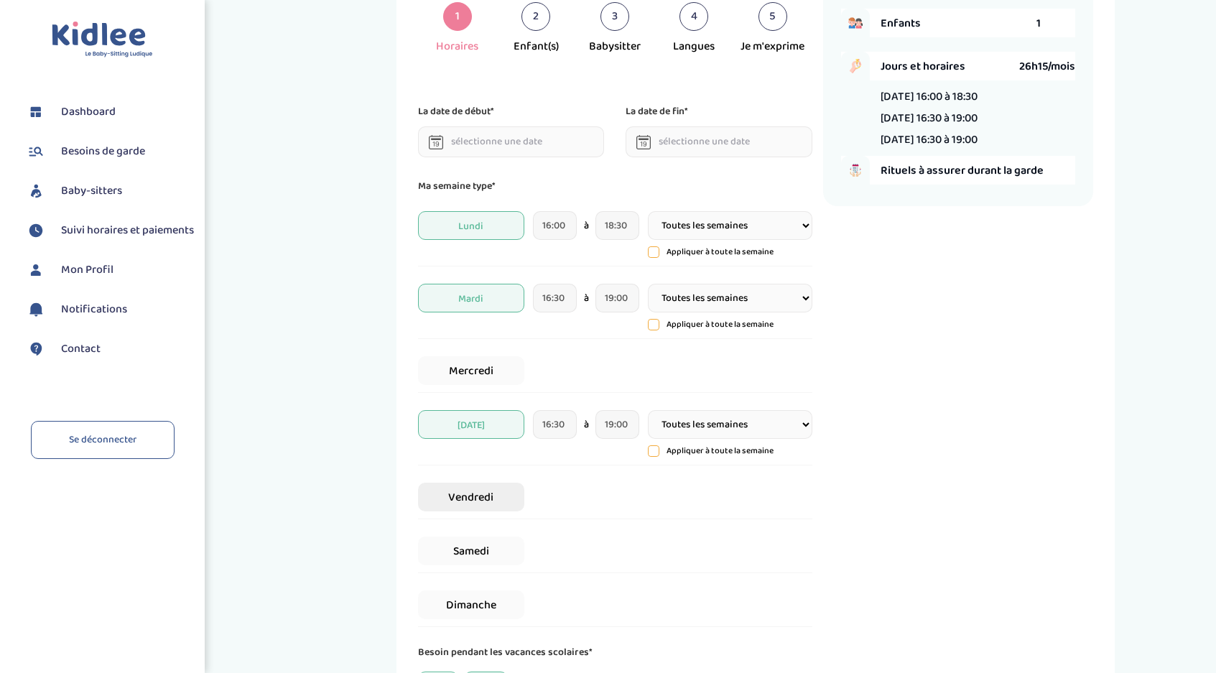
click at [486, 509] on span "Vendredi" at bounding box center [471, 497] width 106 height 29
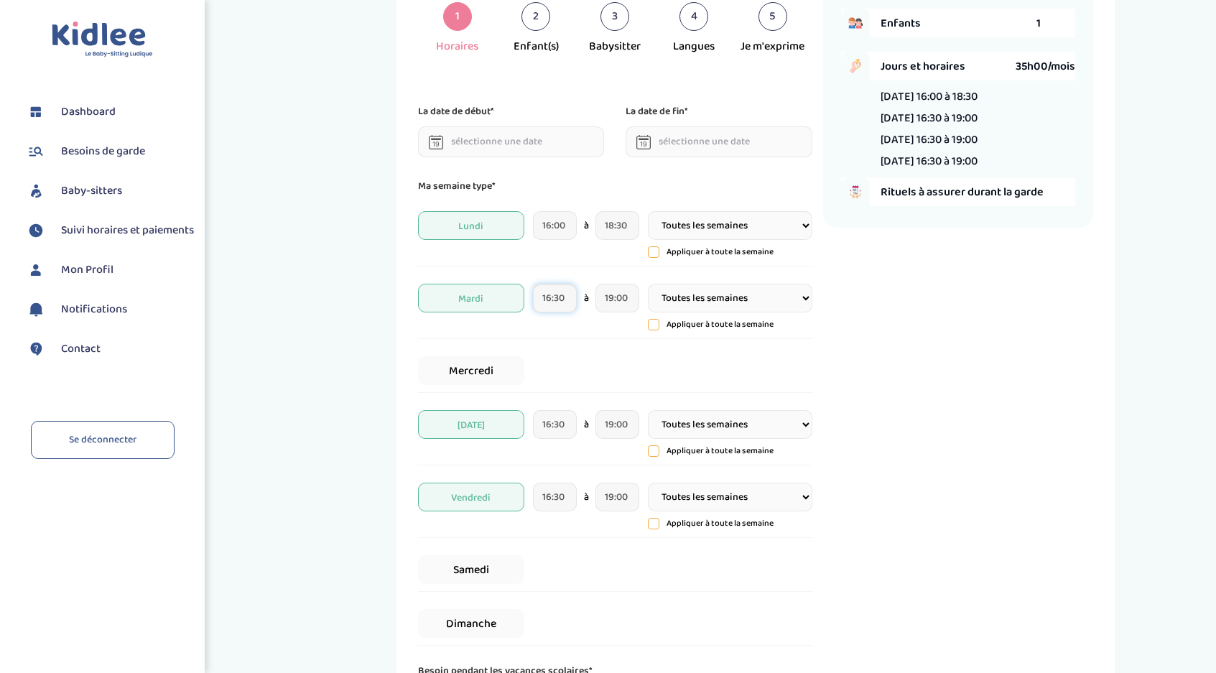
click at [568, 302] on input "16:30" at bounding box center [555, 298] width 44 height 29
type input "16:00"
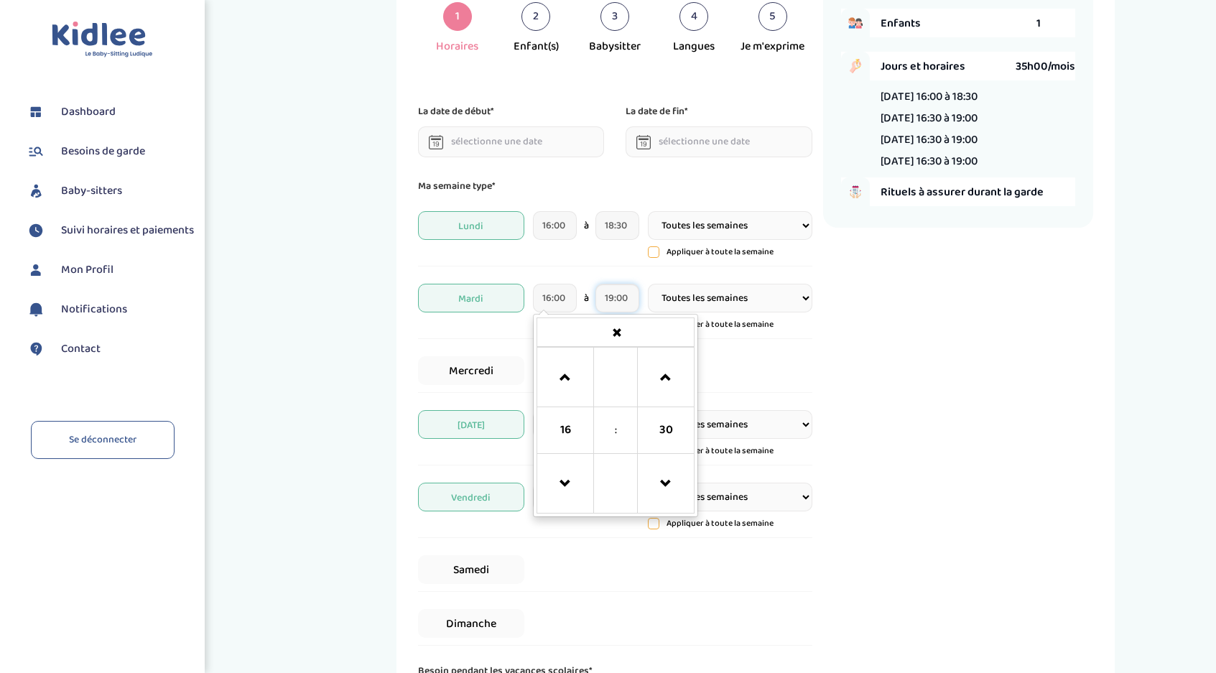
click at [617, 294] on input "19:00" at bounding box center [618, 298] width 44 height 29
click at [624, 300] on input "19:00" at bounding box center [618, 298] width 44 height 29
click at [622, 299] on input "19:00" at bounding box center [618, 298] width 44 height 29
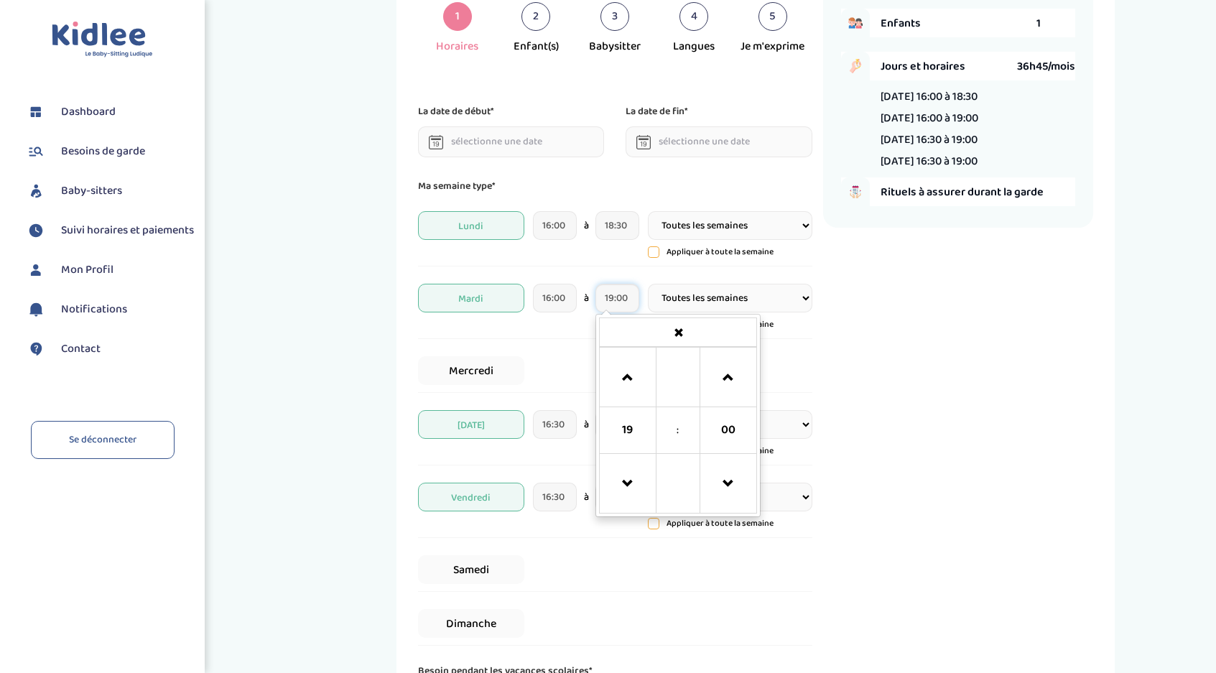
click at [622, 299] on input "19:00" at bounding box center [618, 298] width 44 height 29
type input "18:30"
click at [844, 313] on div "Récapitulatif de votre demande Enfants 1 Jours et horaires 36h45/mois [DATE] 16…" at bounding box center [958, 371] width 270 height 810
click at [655, 254] on icon at bounding box center [654, 252] width 10 height 10
type input "16:00"
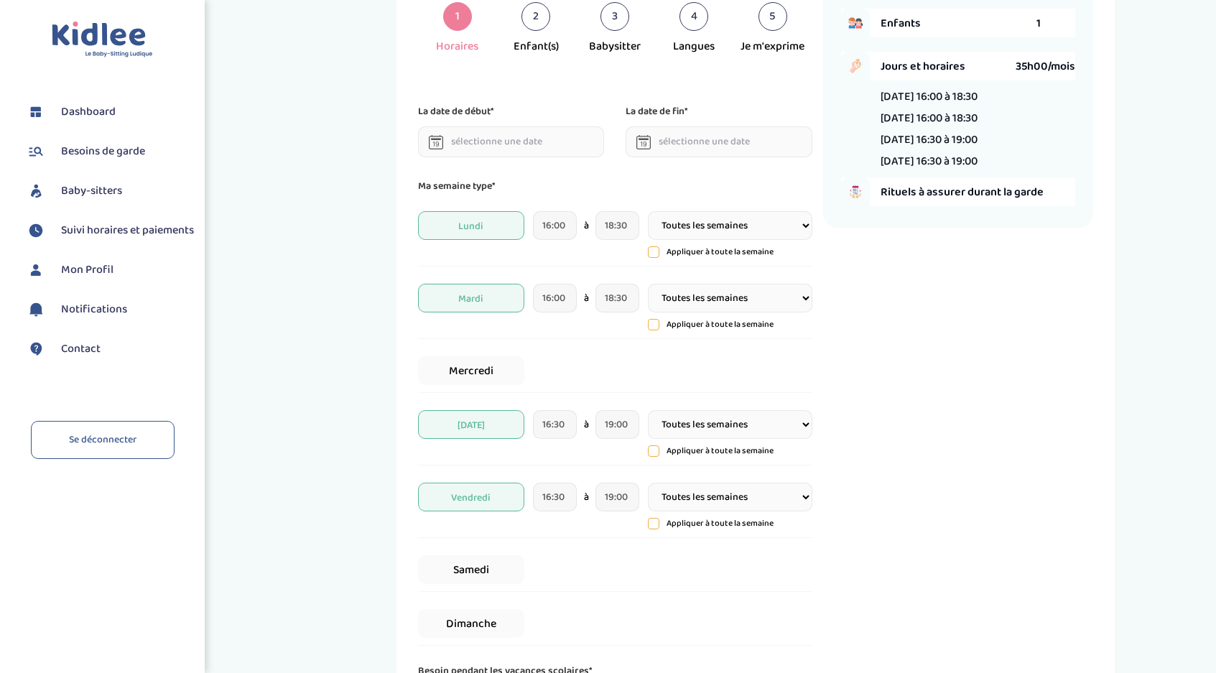
type input "18:30"
type input "16:00"
type input "18:30"
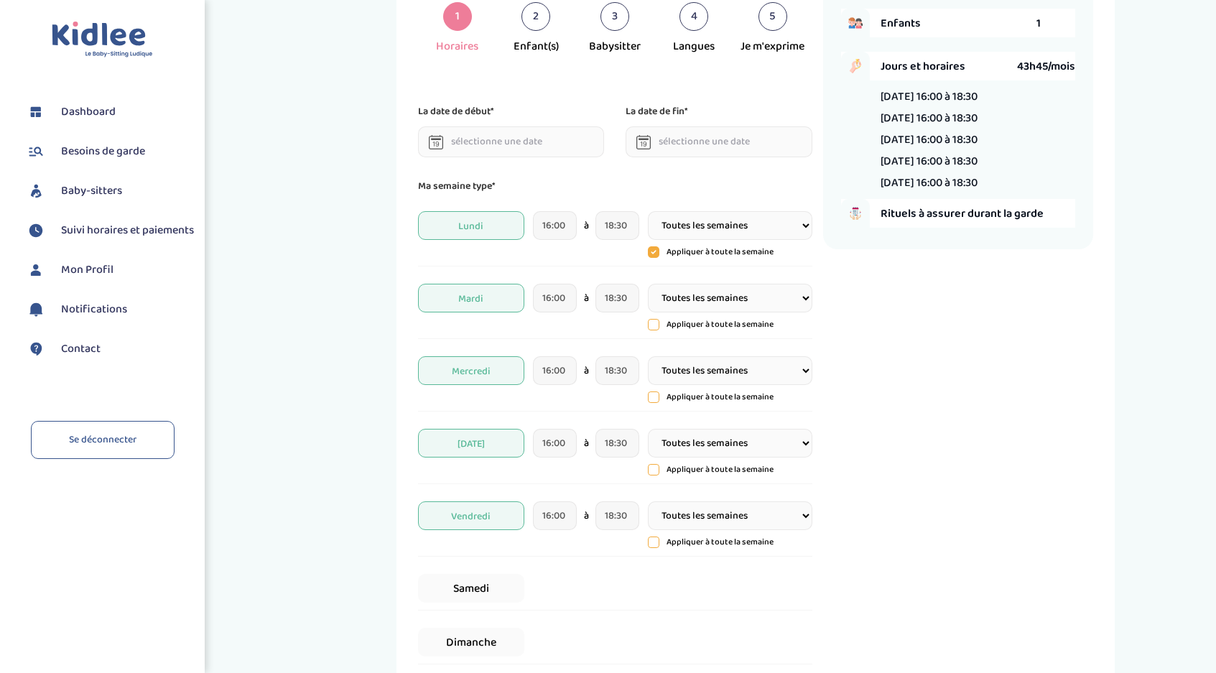
click at [655, 323] on icon at bounding box center [654, 325] width 10 height 10
click at [652, 254] on icon at bounding box center [654, 252] width 4 height 2
click at [884, 320] on div "Récapitulatif de votre demande Enfants 1 Jours et horaires 43h45/mois [DATE] 16…" at bounding box center [958, 380] width 270 height 829
click at [499, 364] on span "Mercredi" at bounding box center [471, 370] width 106 height 29
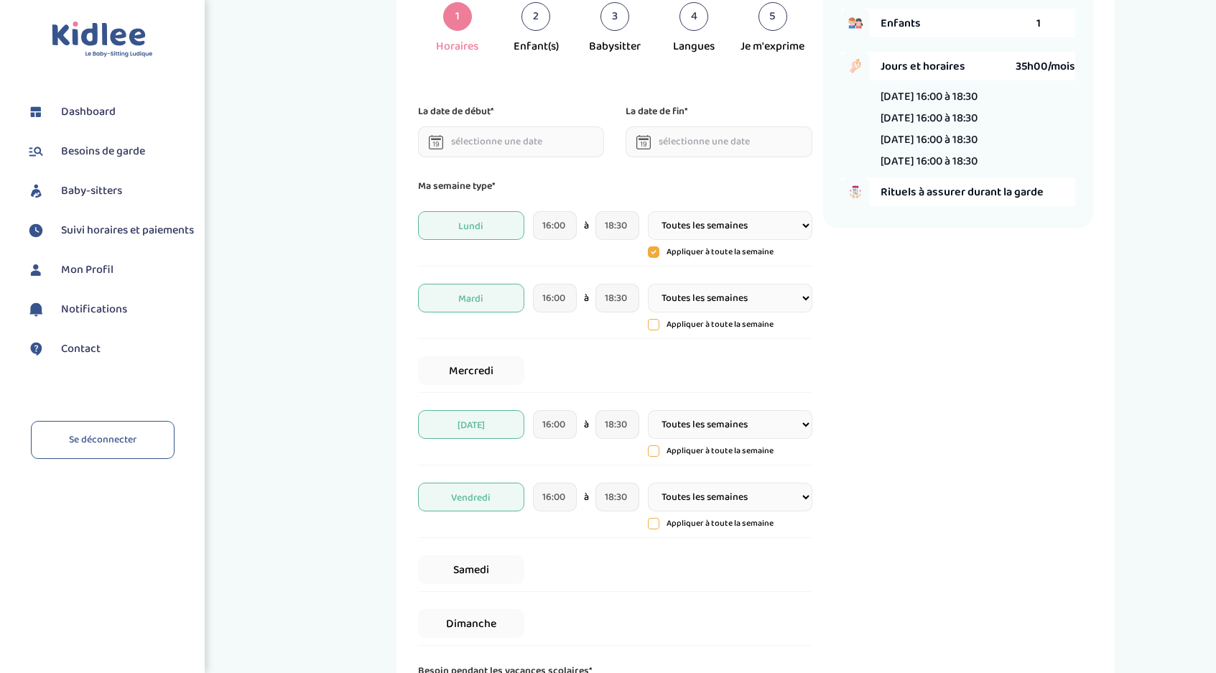
click at [973, 385] on div "Récapitulatif de votre demande Enfants 1 Jours et horaires 35h00/mois [DATE] 16…" at bounding box center [958, 371] width 270 height 810
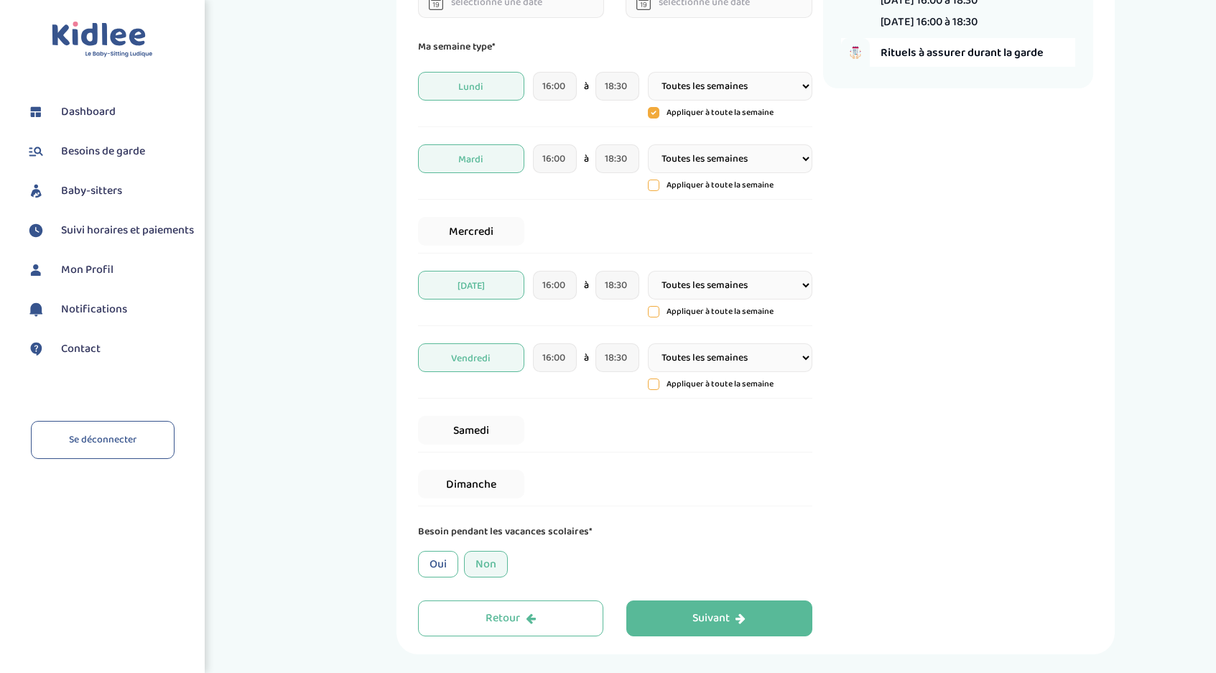
scroll to position [236, 0]
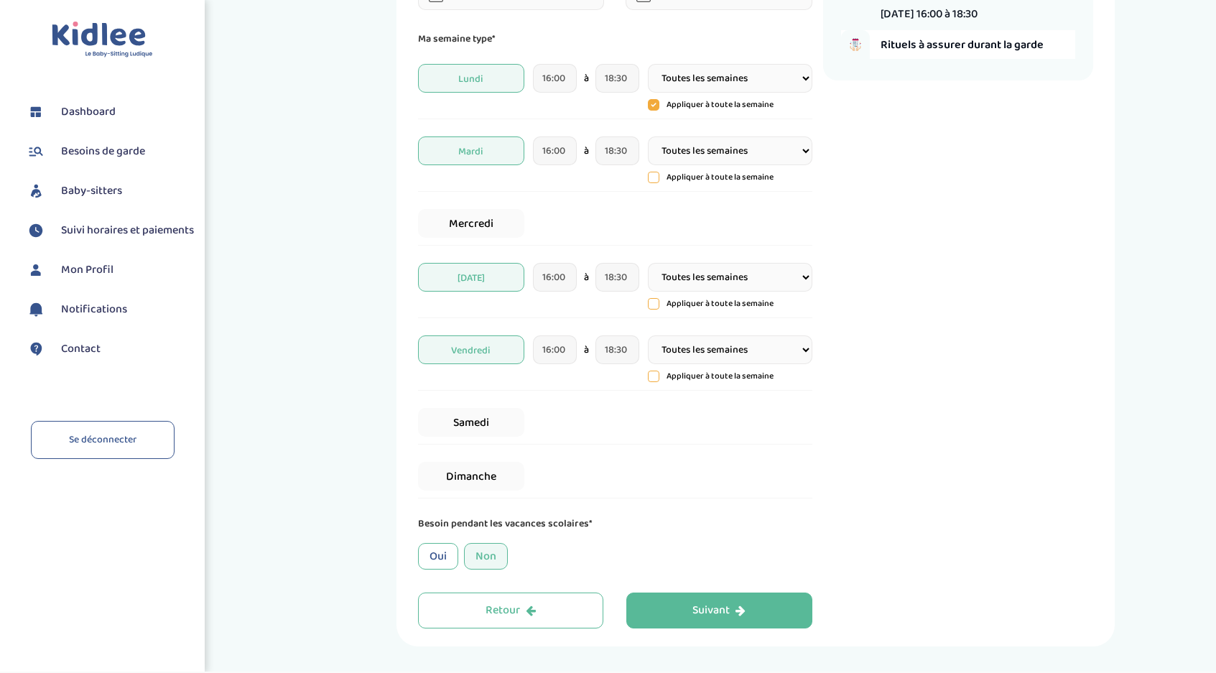
click at [654, 108] on icon at bounding box center [653, 104] width 11 height 11
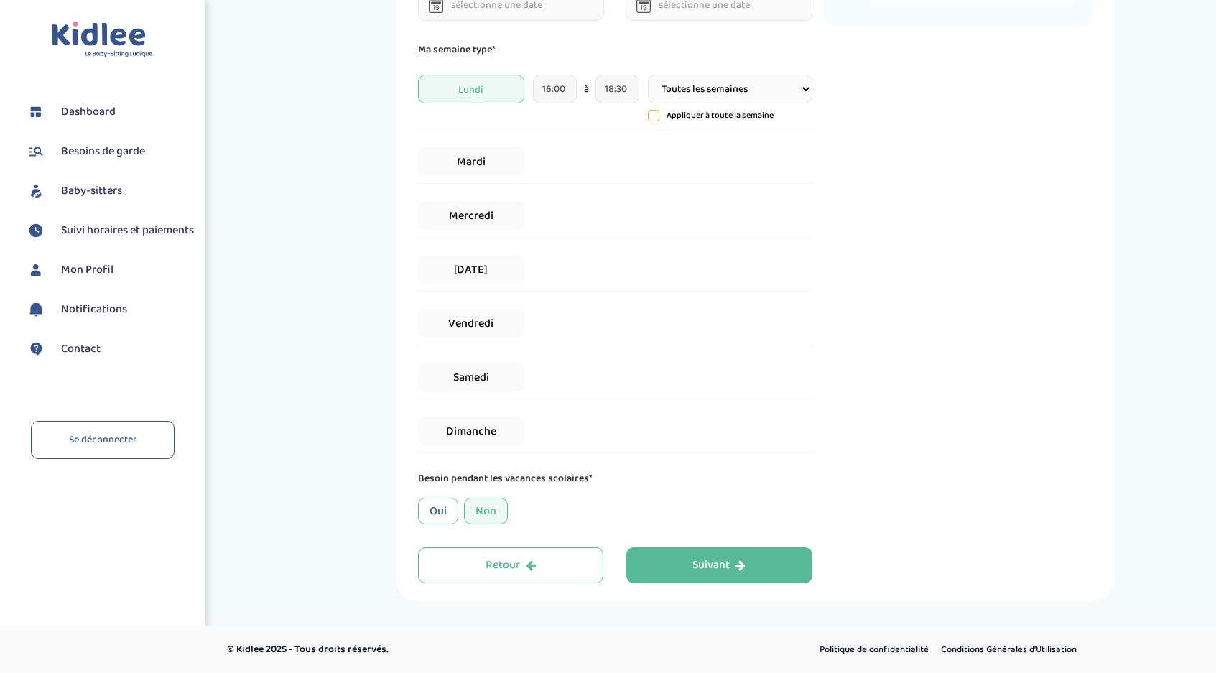
click at [653, 112] on icon at bounding box center [654, 116] width 10 height 10
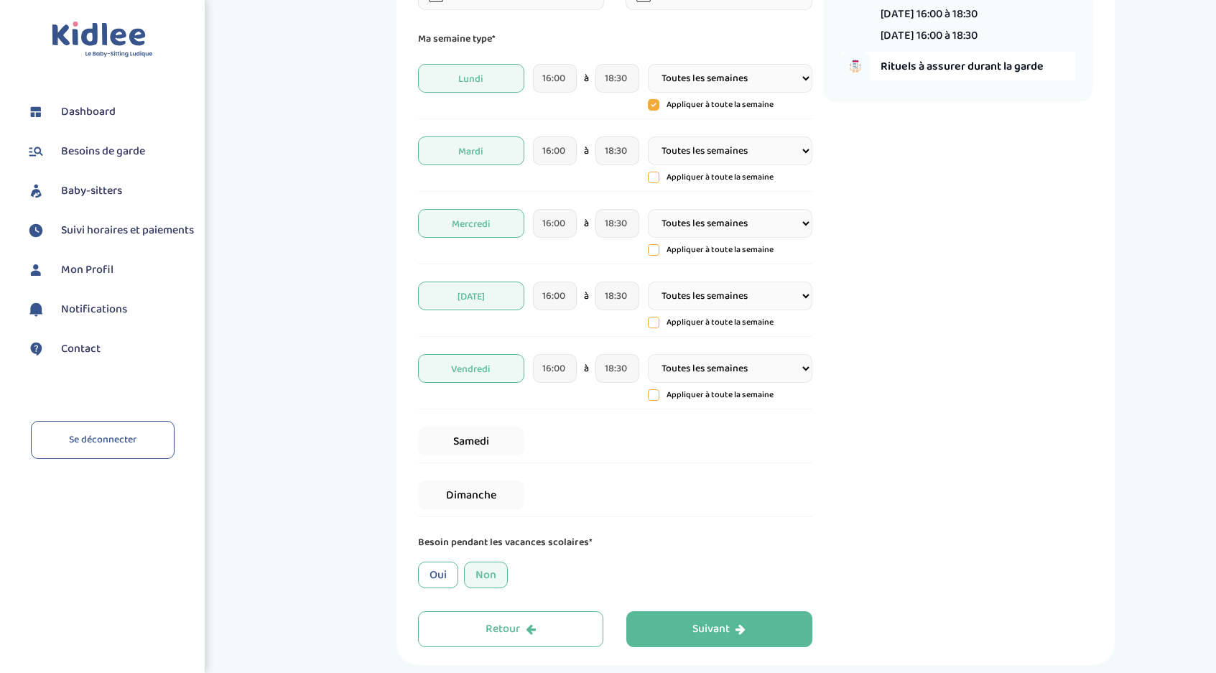
click at [468, 230] on span "Mercredi" at bounding box center [471, 223] width 106 height 29
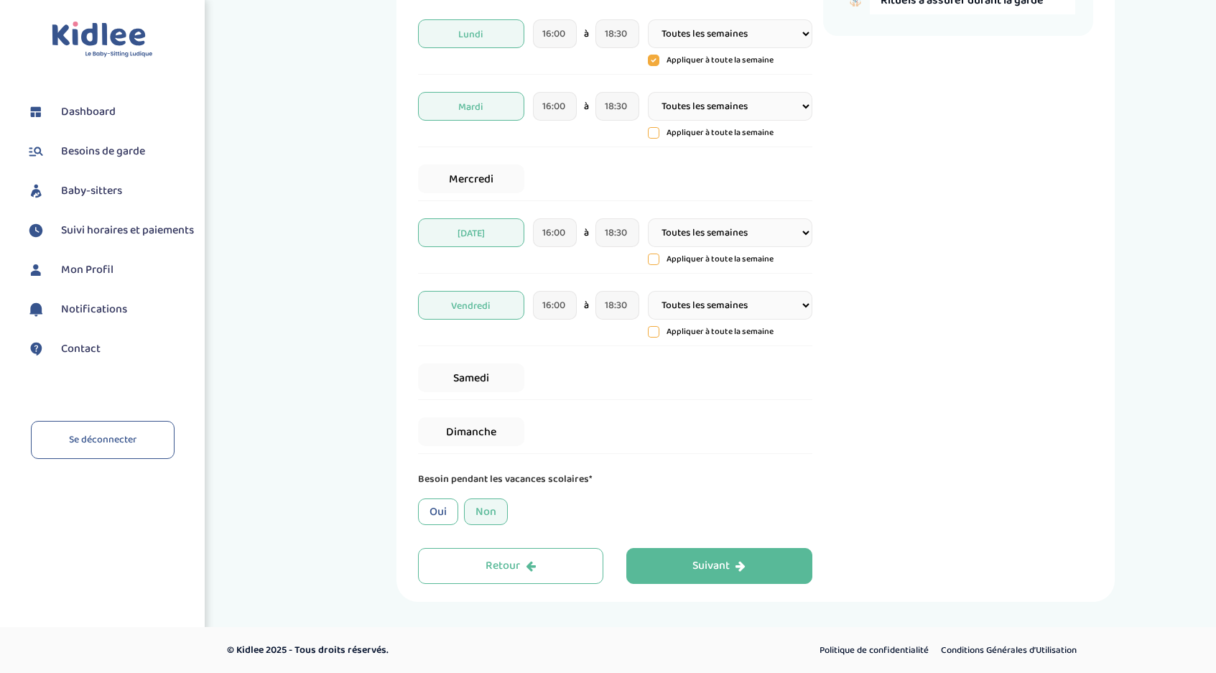
scroll to position [282, 0]
click at [446, 507] on div "Oui" at bounding box center [438, 511] width 40 height 27
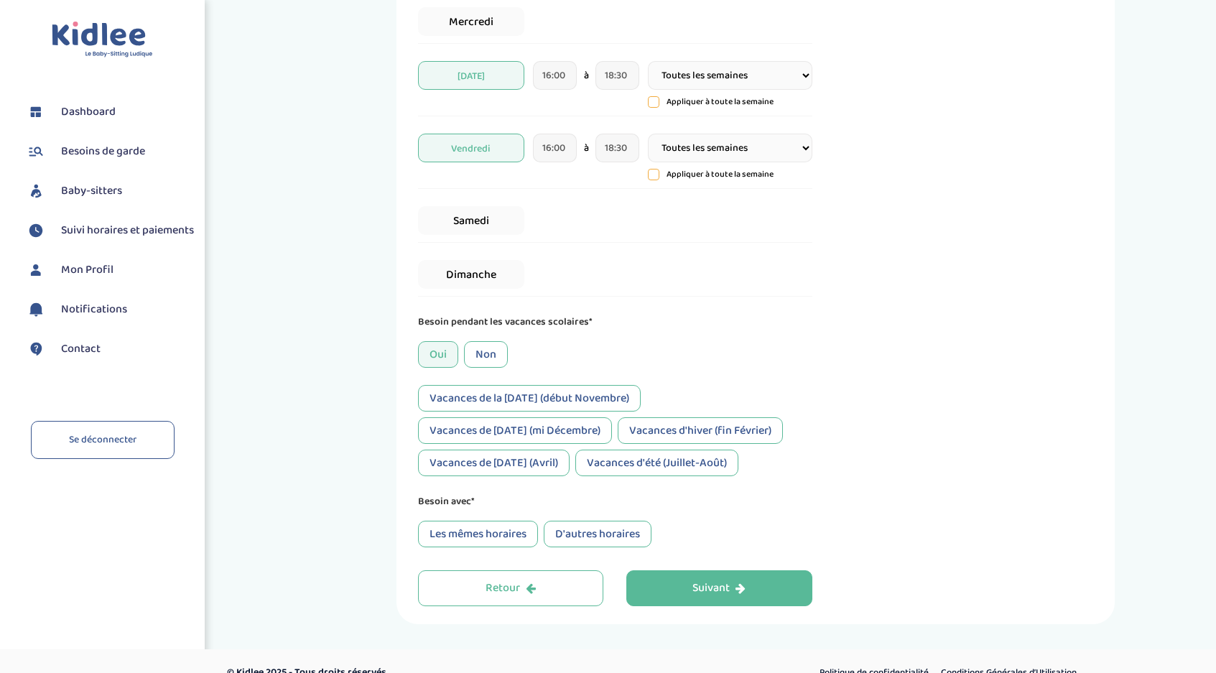
scroll to position [440, 0]
click at [591, 533] on div "D'autres horaires" at bounding box center [598, 532] width 108 height 27
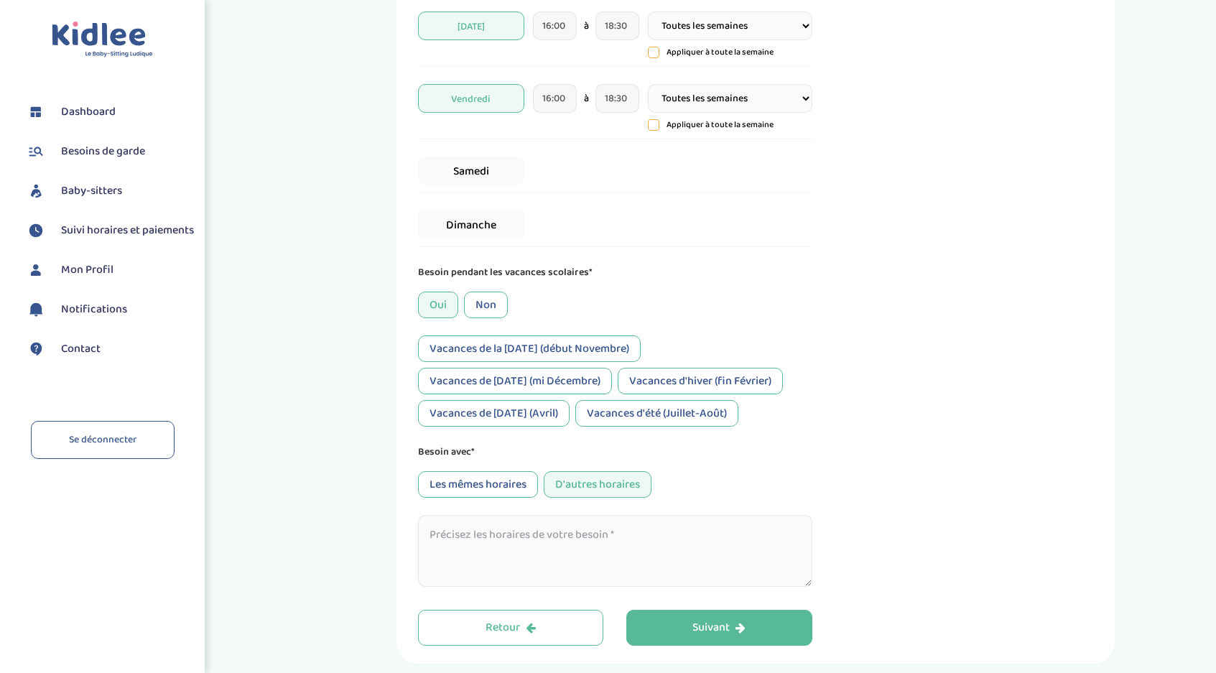
scroll to position [504, 0]
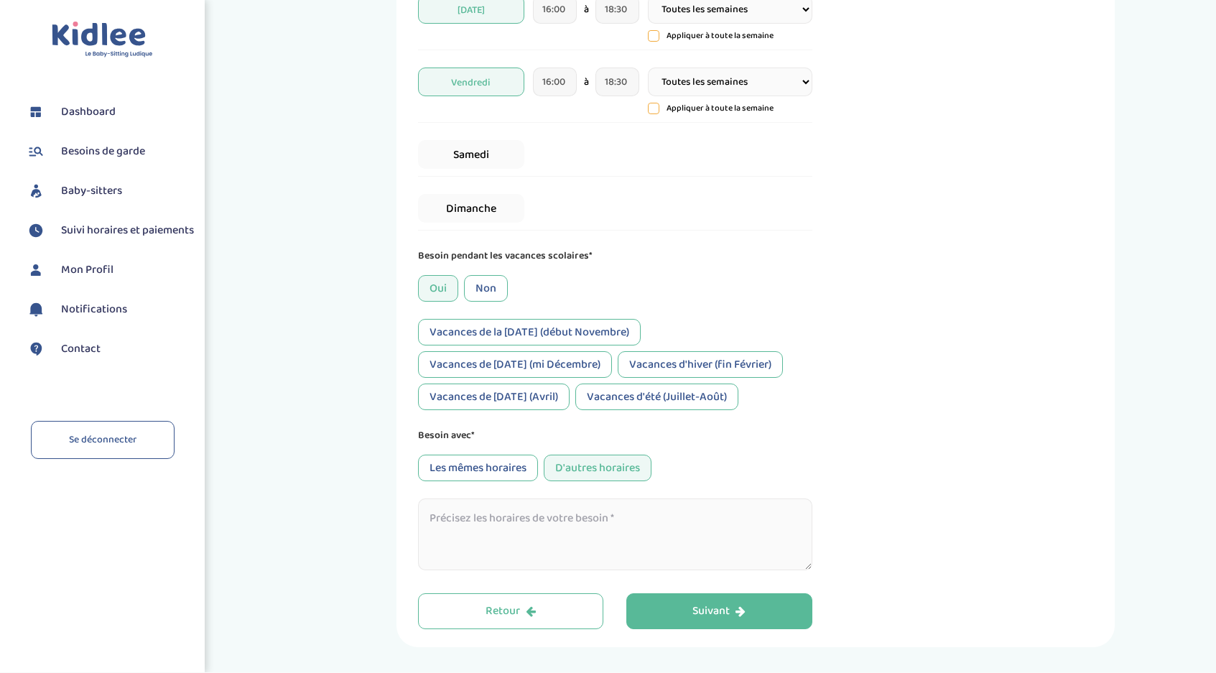
click at [593, 525] on textarea at bounding box center [615, 535] width 394 height 72
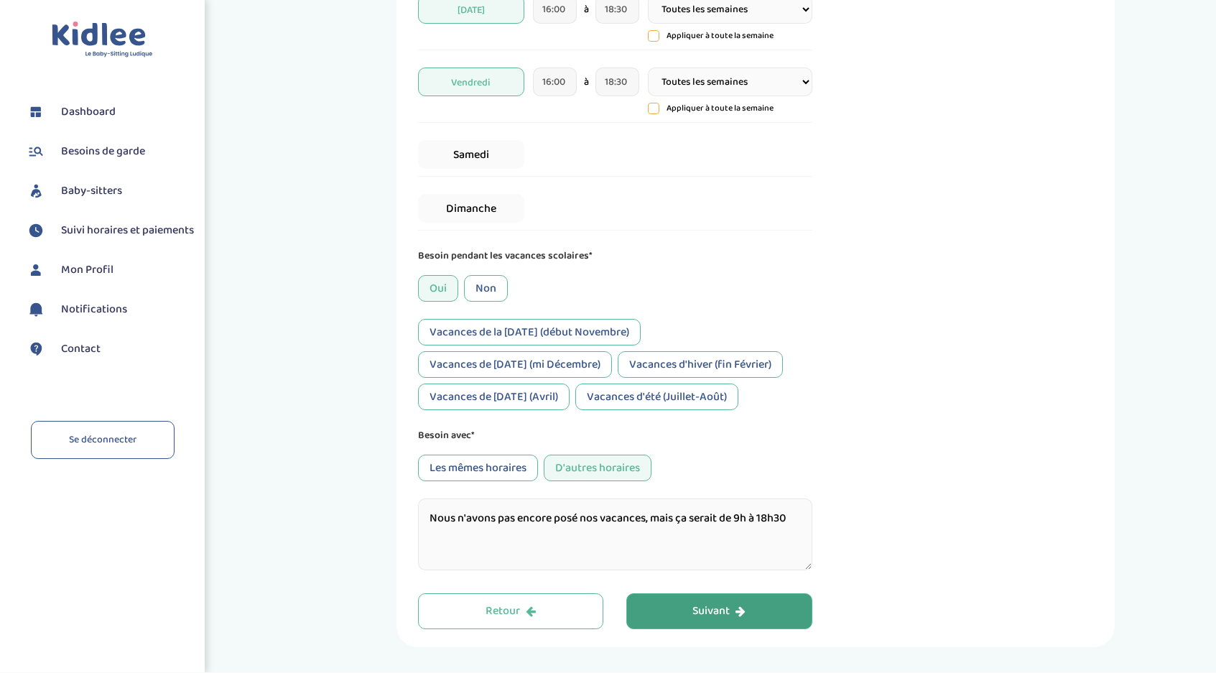
type textarea "Nous n'avons pas encore posé nos vacances, mais ça serait de 9h à 18h30"
click at [719, 611] on div "Suivant" at bounding box center [719, 612] width 53 height 17
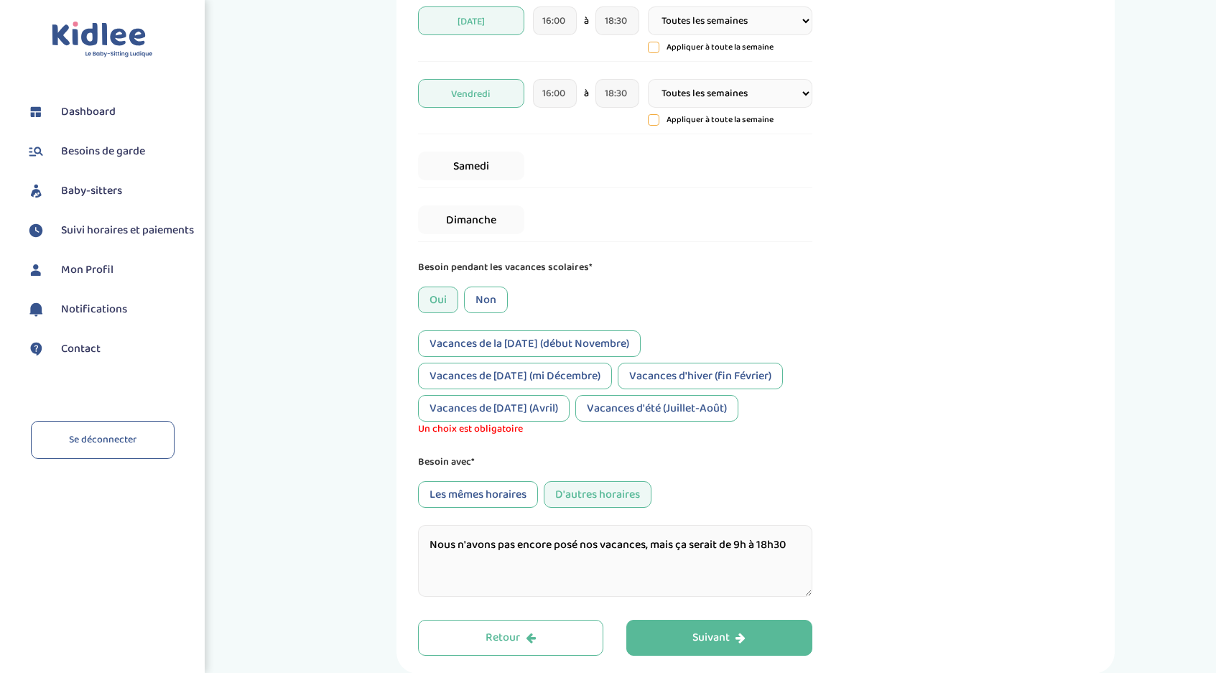
scroll to position [507, 0]
click at [698, 382] on div "Vacances d'hiver (fin Février)" at bounding box center [700, 376] width 165 height 27
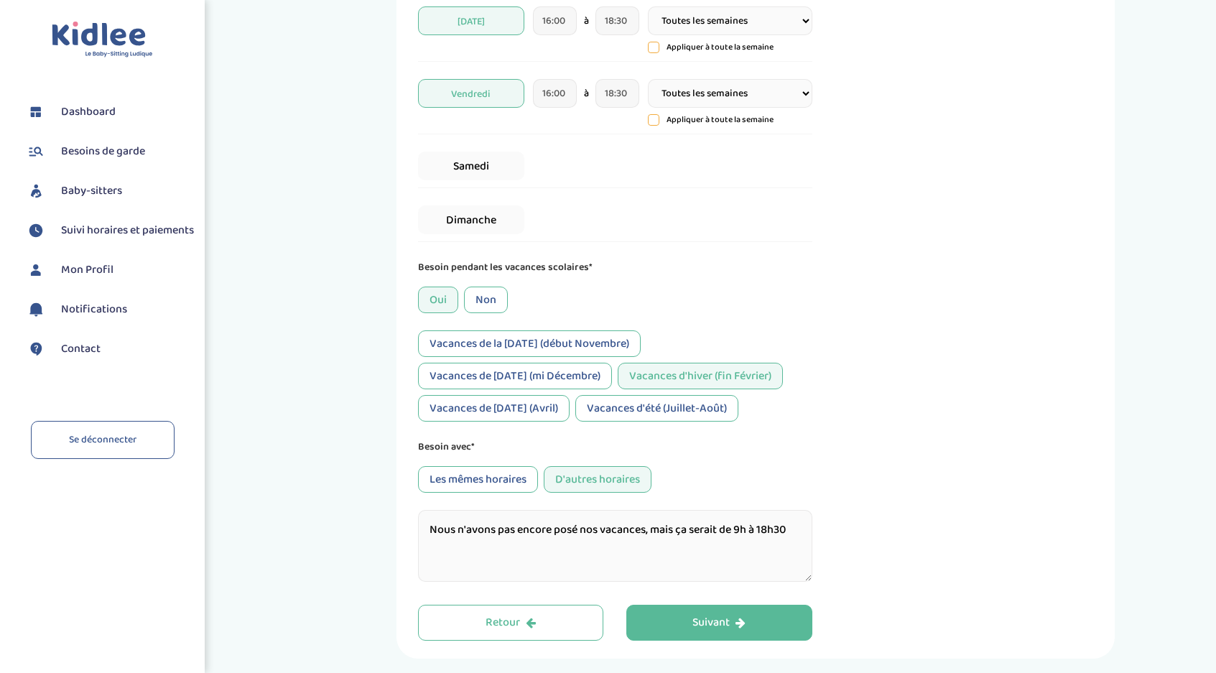
click at [535, 416] on div "Vacances de [DATE] (Avril)" at bounding box center [494, 408] width 152 height 27
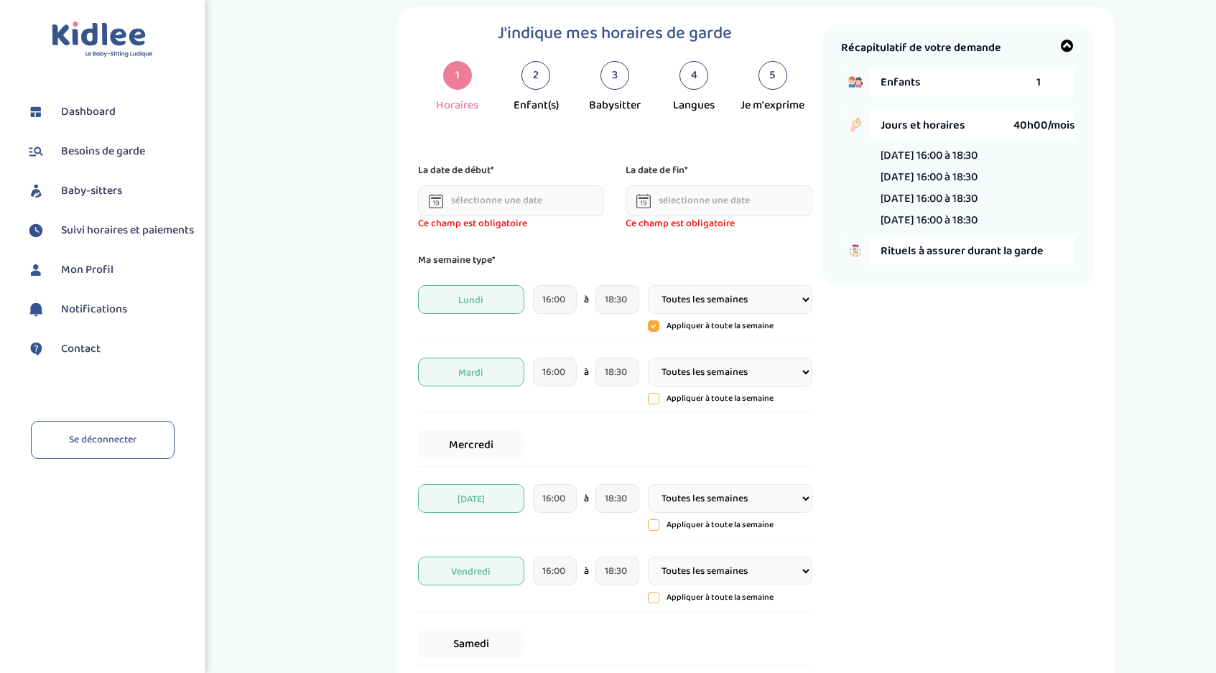
scroll to position [15, 0]
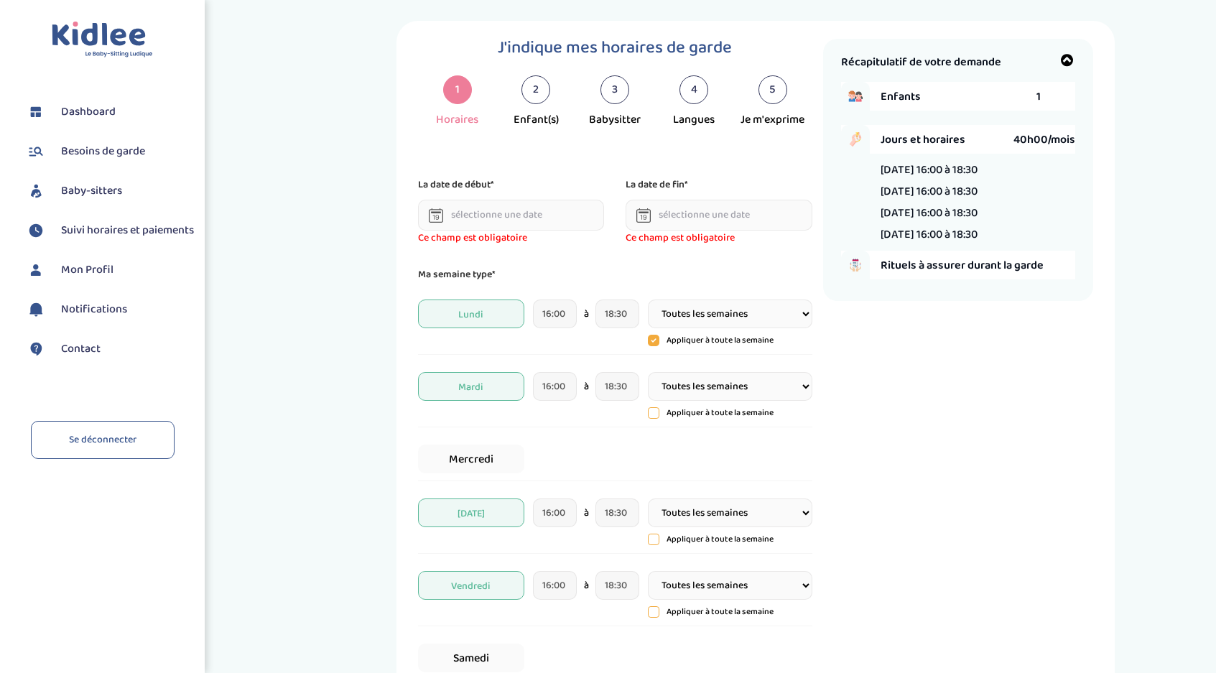
click at [432, 219] on icon at bounding box center [436, 215] width 14 height 14
click at [475, 218] on input "text" at bounding box center [511, 215] width 187 height 31
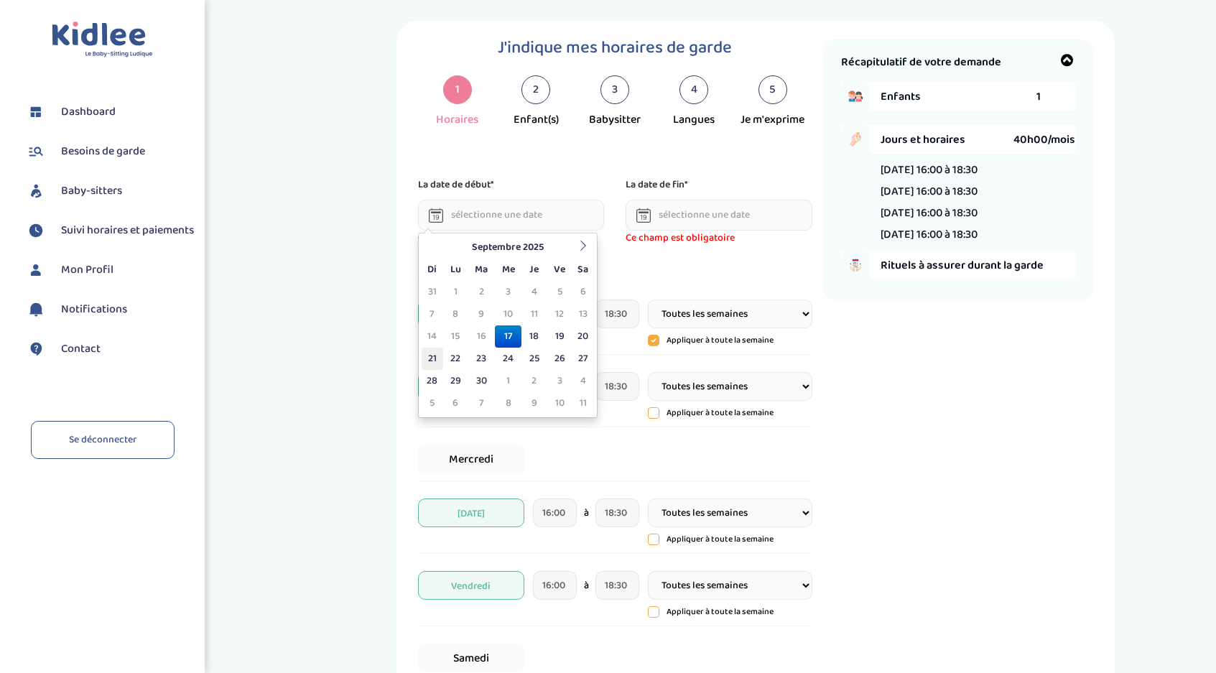
click at [425, 356] on td "21" at bounding box center [433, 359] width 22 height 22
type input "[DATE]"
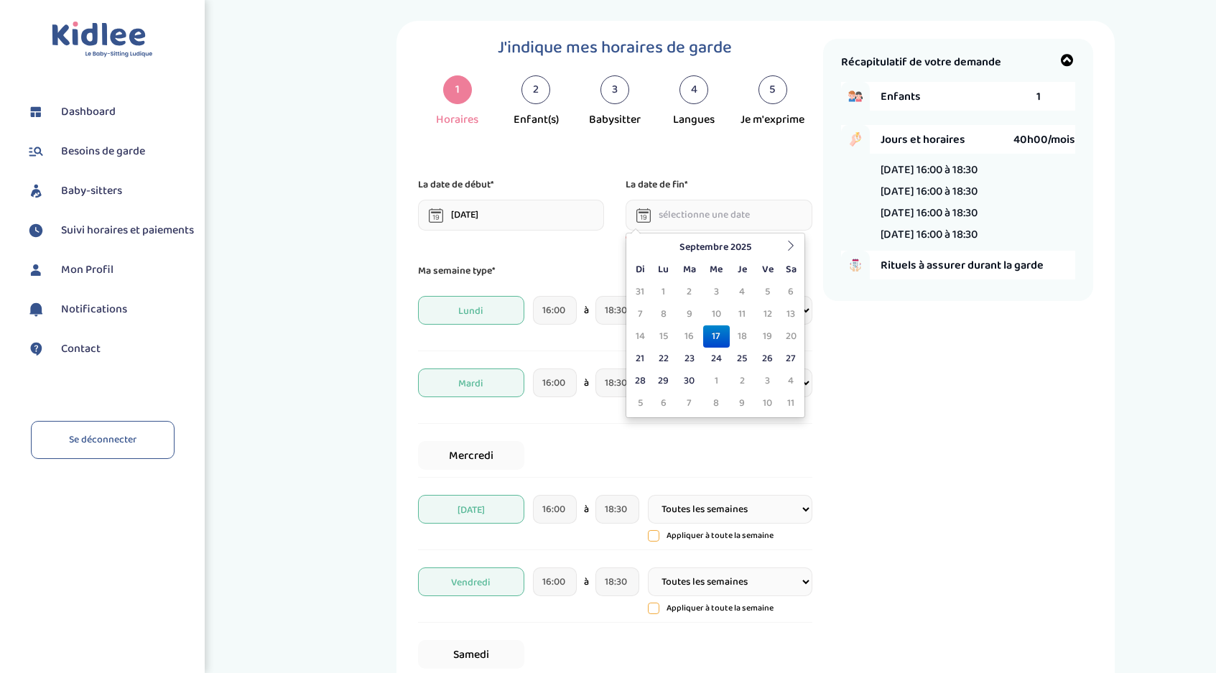
click at [682, 216] on input "text" at bounding box center [719, 215] width 187 height 31
click at [793, 245] on icon at bounding box center [791, 246] width 10 height 10
click at [793, 244] on icon at bounding box center [791, 246] width 10 height 10
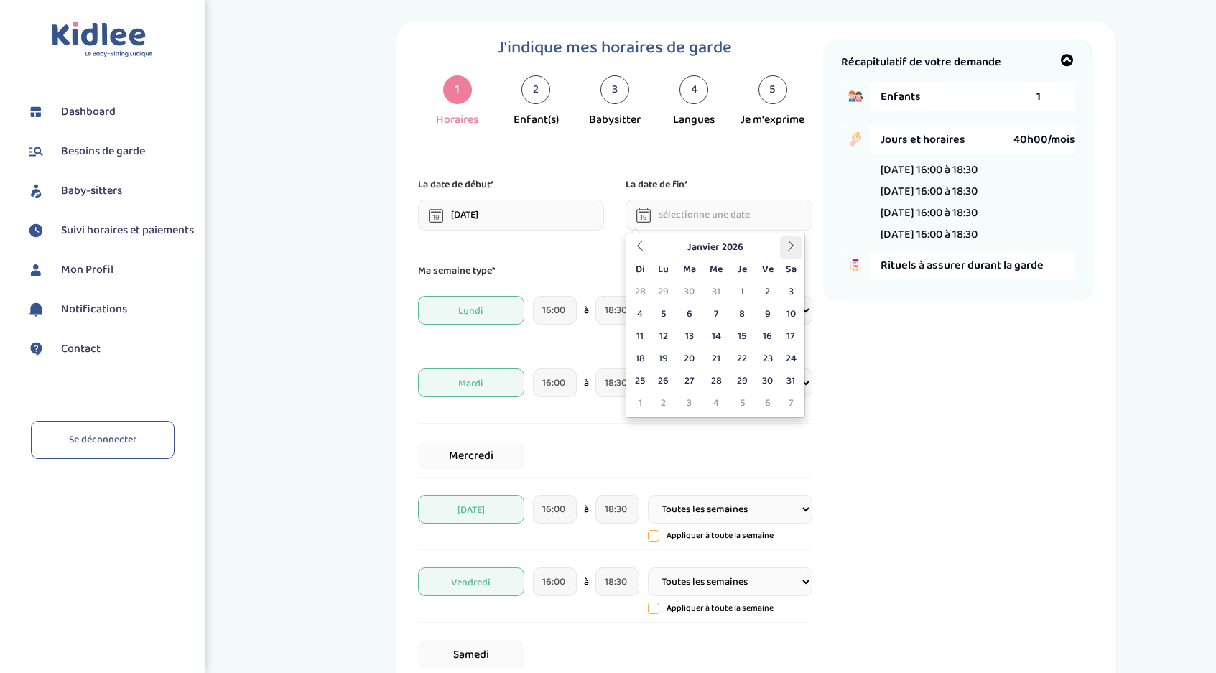
click at [793, 244] on icon at bounding box center [791, 246] width 10 height 10
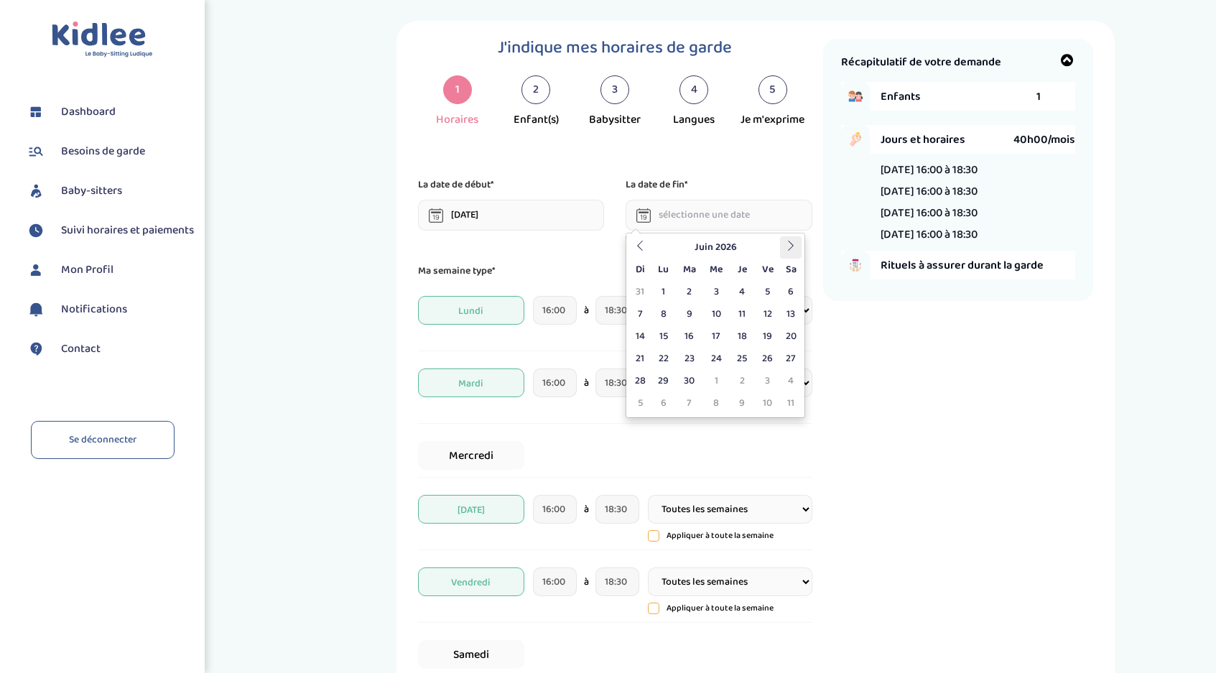
click at [793, 244] on icon at bounding box center [791, 246] width 10 height 10
click at [720, 291] on td "1" at bounding box center [716, 292] width 27 height 22
type input "[DATE]"
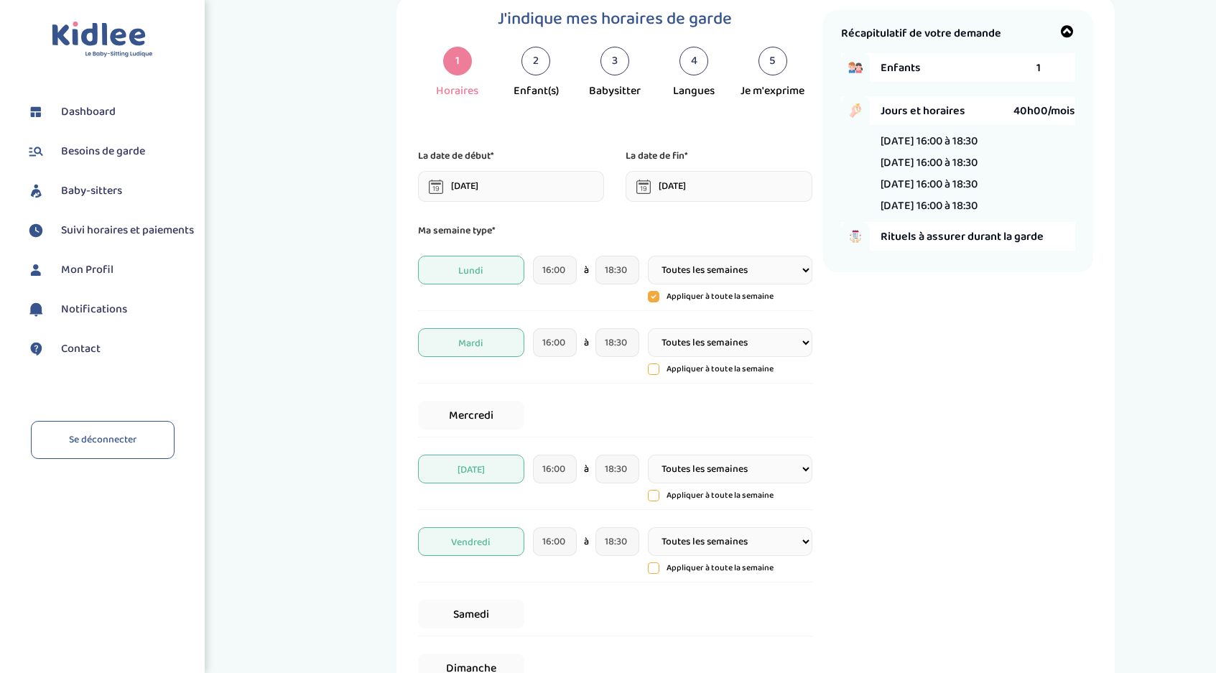
scroll to position [86, 0]
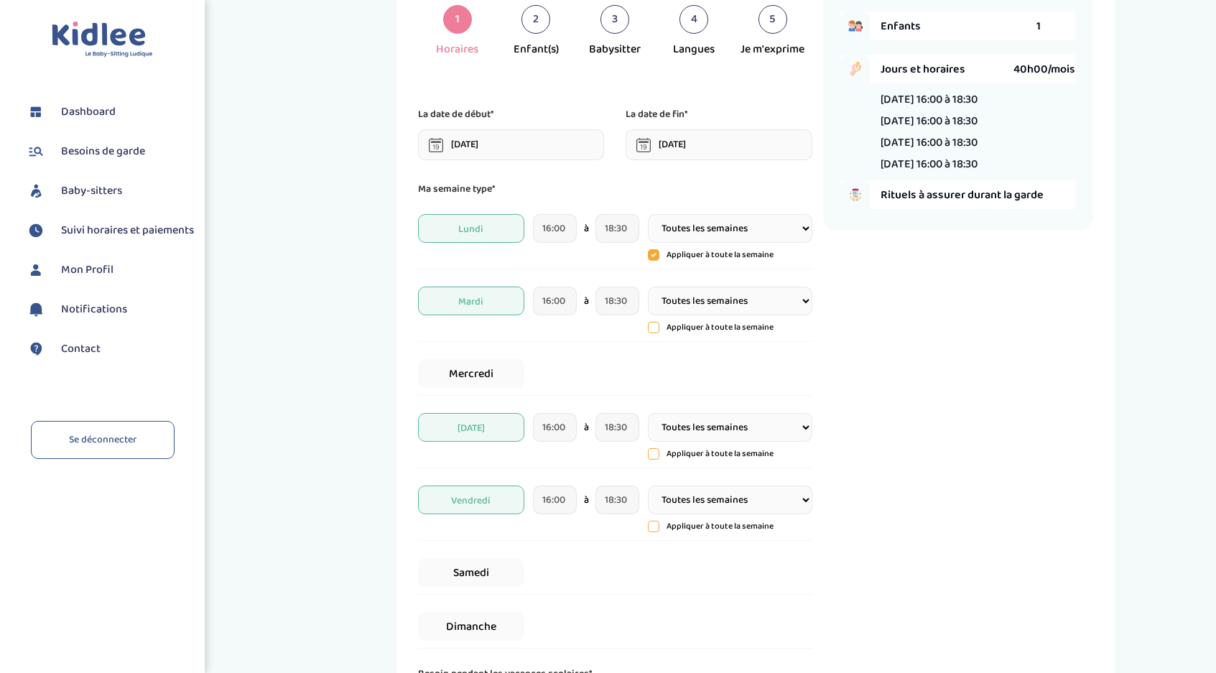
click at [936, 198] on span "Rituels à assurer durant la garde" at bounding box center [978, 195] width 195 height 18
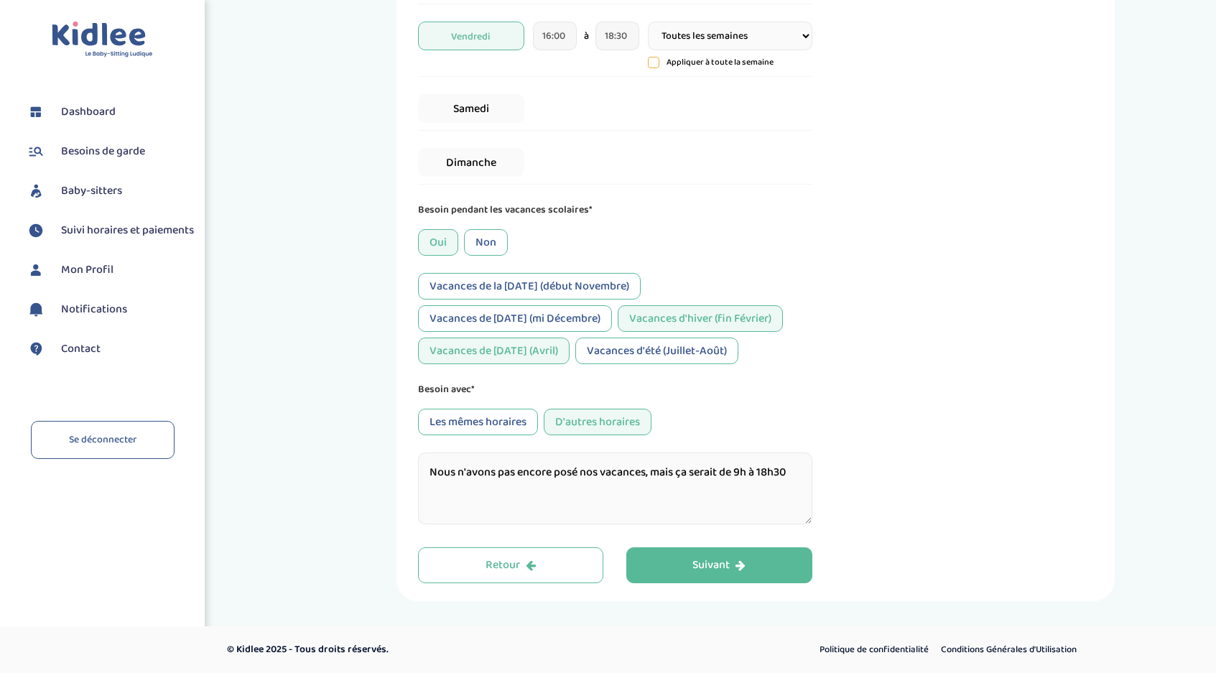
scroll to position [553, 0]
click at [736, 556] on button "Suivant" at bounding box center [720, 565] width 186 height 36
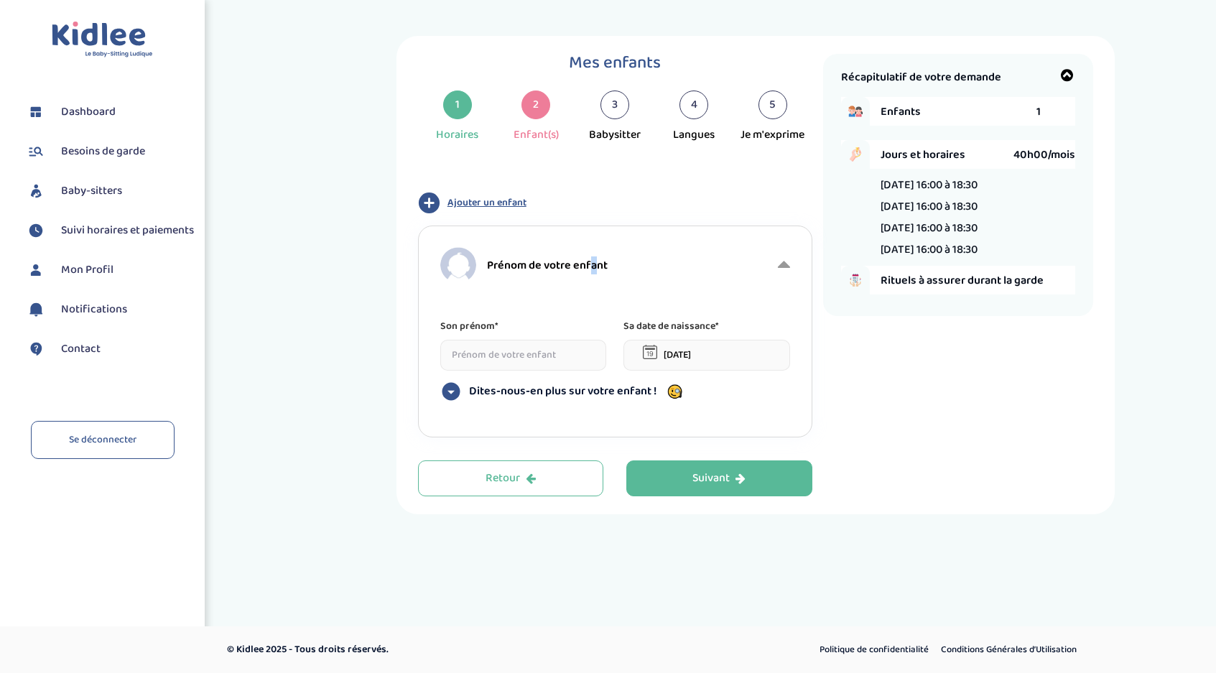
click at [592, 266] on span "Prénom de votre enfant" at bounding box center [547, 266] width 121 height 18
click at [518, 348] on input at bounding box center [523, 355] width 167 height 31
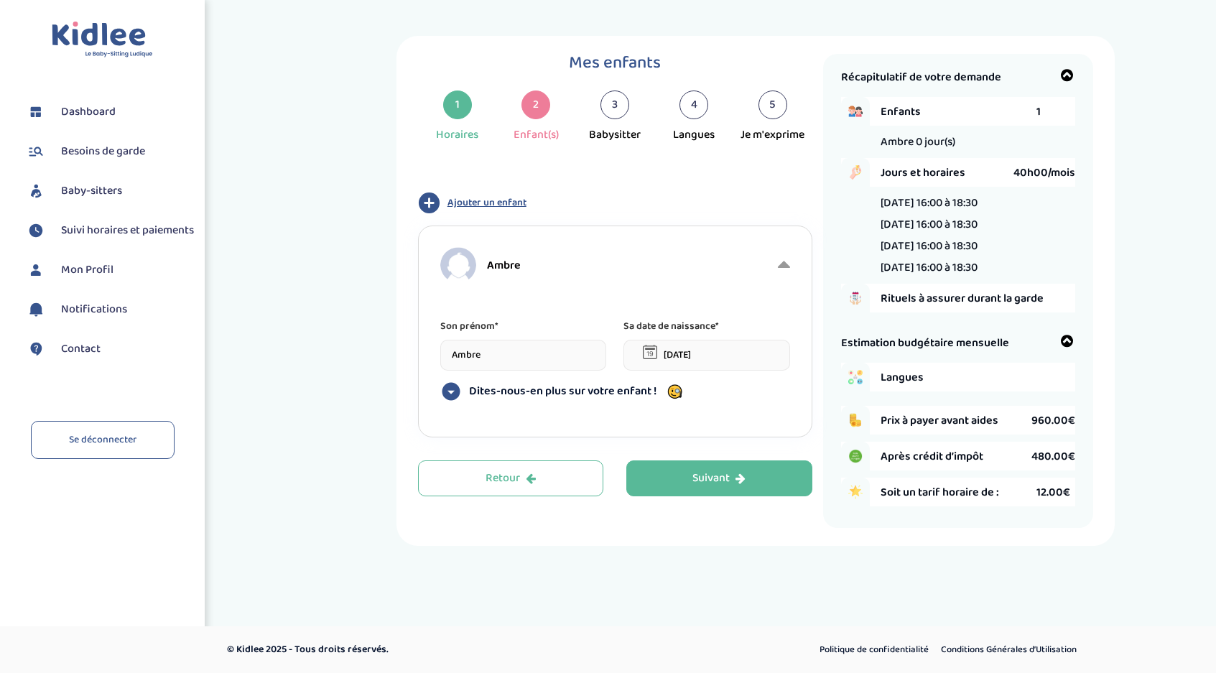
type input "Ambre"
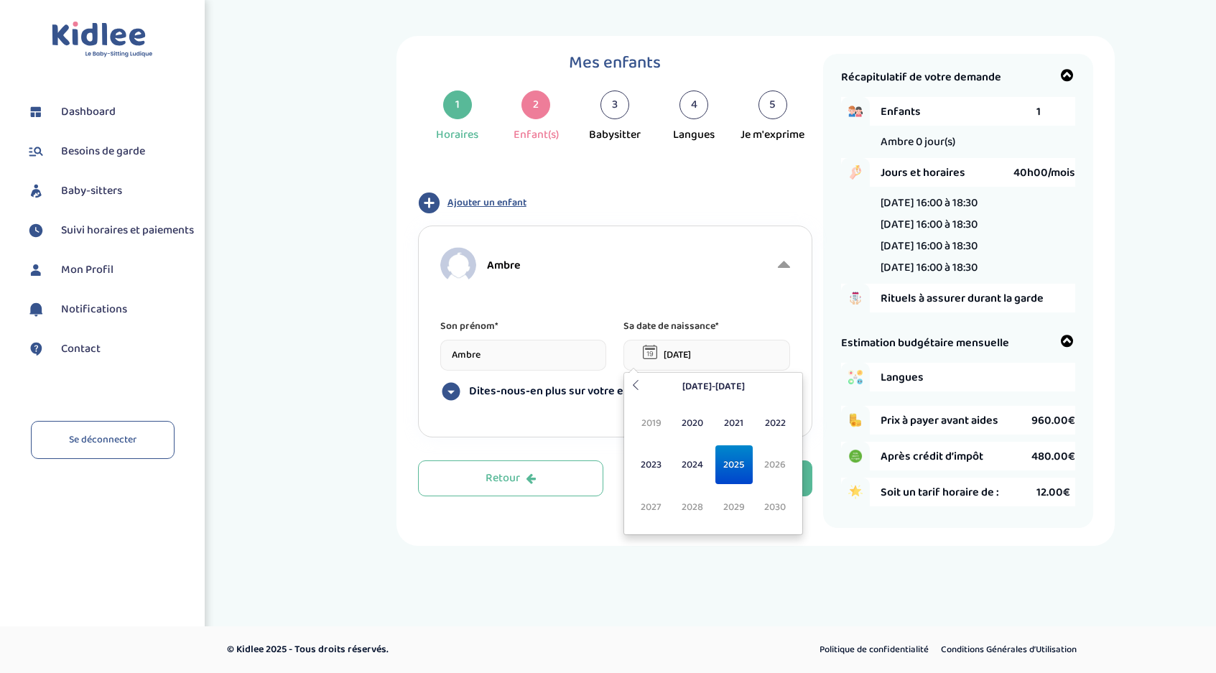
click at [716, 349] on input "[DATE]" at bounding box center [707, 355] width 167 height 31
click at [690, 388] on th "[DATE]-[DATE]" at bounding box center [713, 387] width 138 height 22
click at [776, 426] on span "2022" at bounding box center [776, 423] width 38 height 39
click at [736, 512] on span "Nov" at bounding box center [735, 507] width 38 height 39
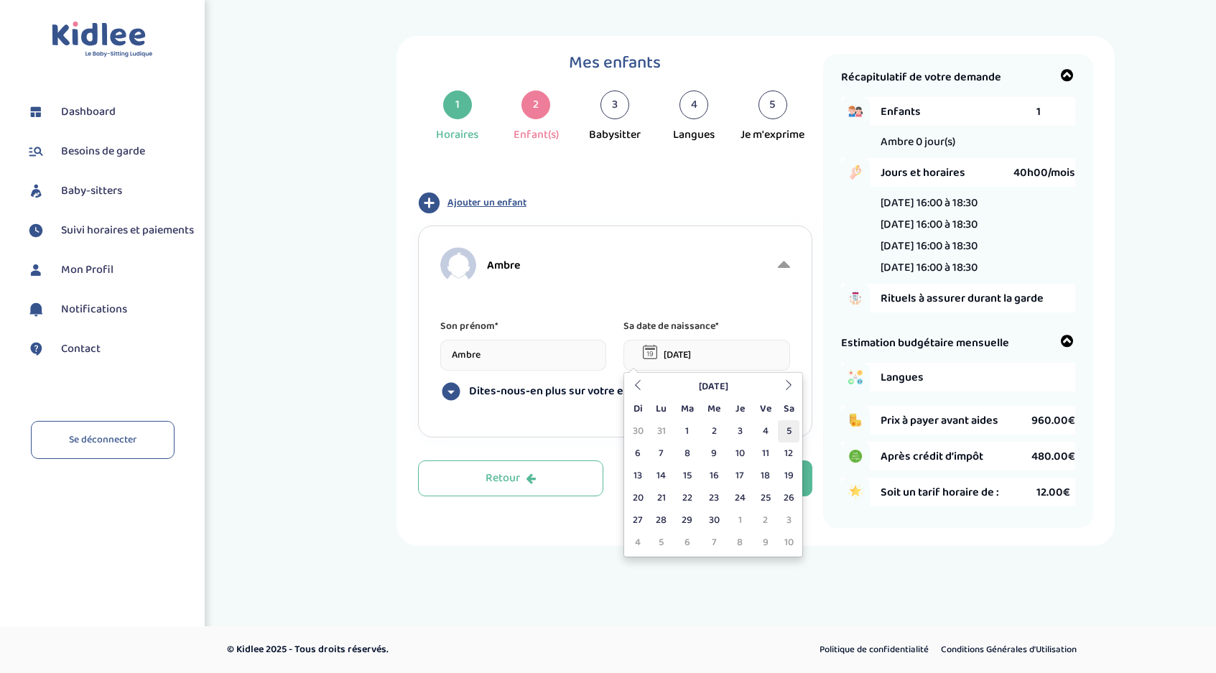
click at [787, 434] on td "5" at bounding box center [789, 431] width 22 height 22
type input "[DATE]"
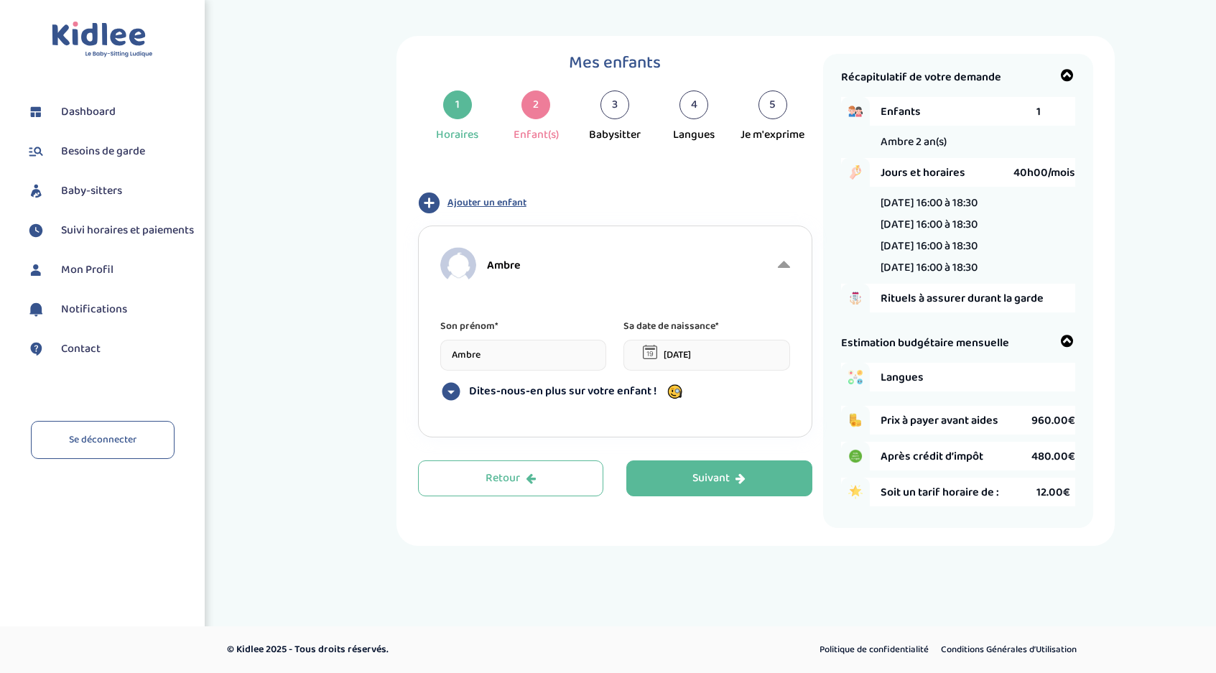
click at [448, 394] on icon at bounding box center [451, 392] width 18 height 18
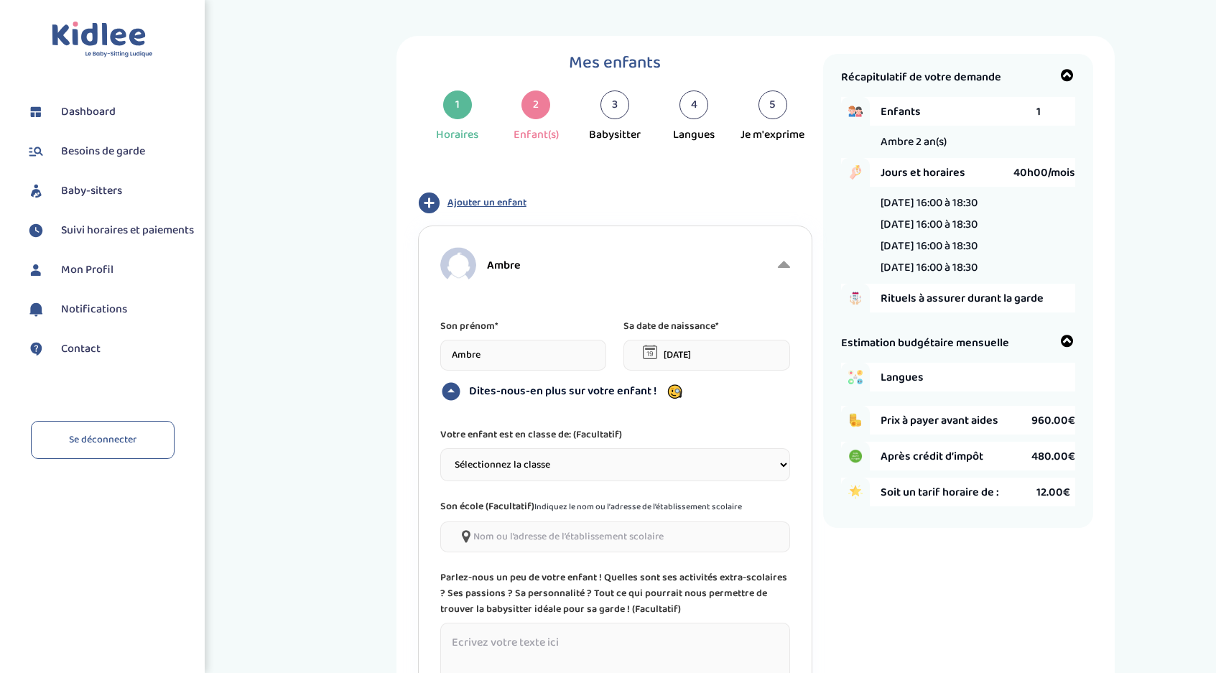
click at [553, 463] on select "Sélectionnez la classe Petite section (PS) Moyenne section (MS) Grande section …" at bounding box center [615, 464] width 350 height 33
select select "1"
click at [440, 448] on select "Sélectionnez la classe Petite section (PS) Moyenne section (MS) Grande section …" at bounding box center [615, 464] width 350 height 33
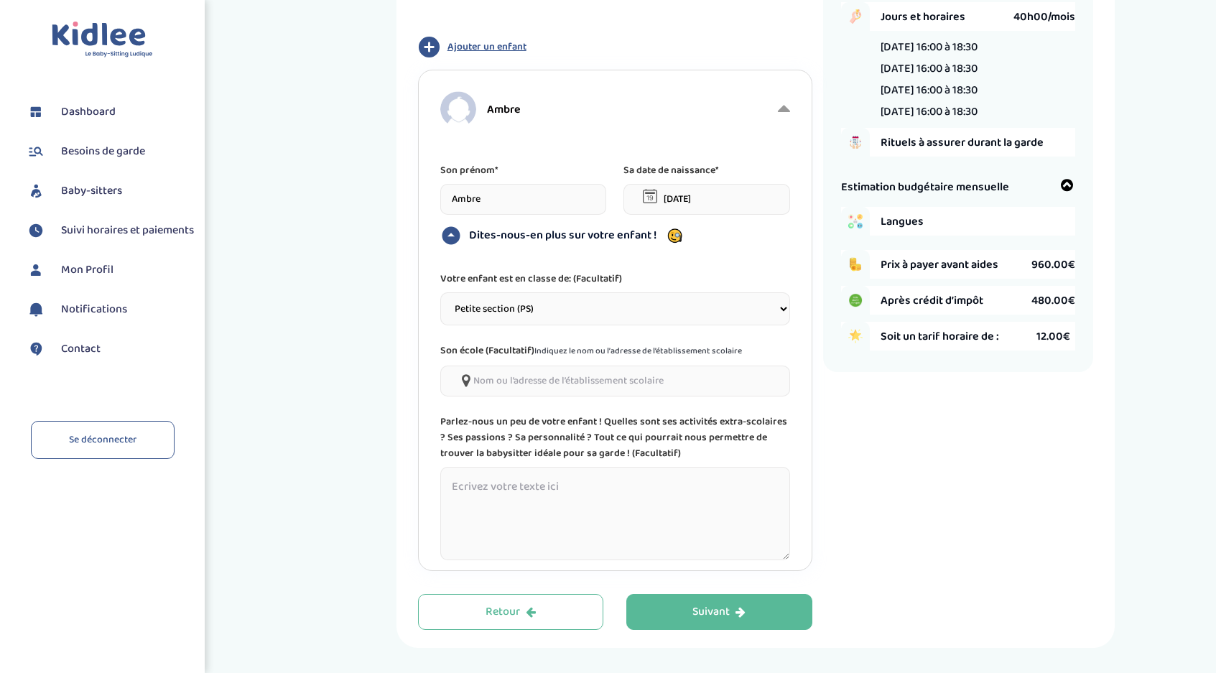
scroll to position [204, 0]
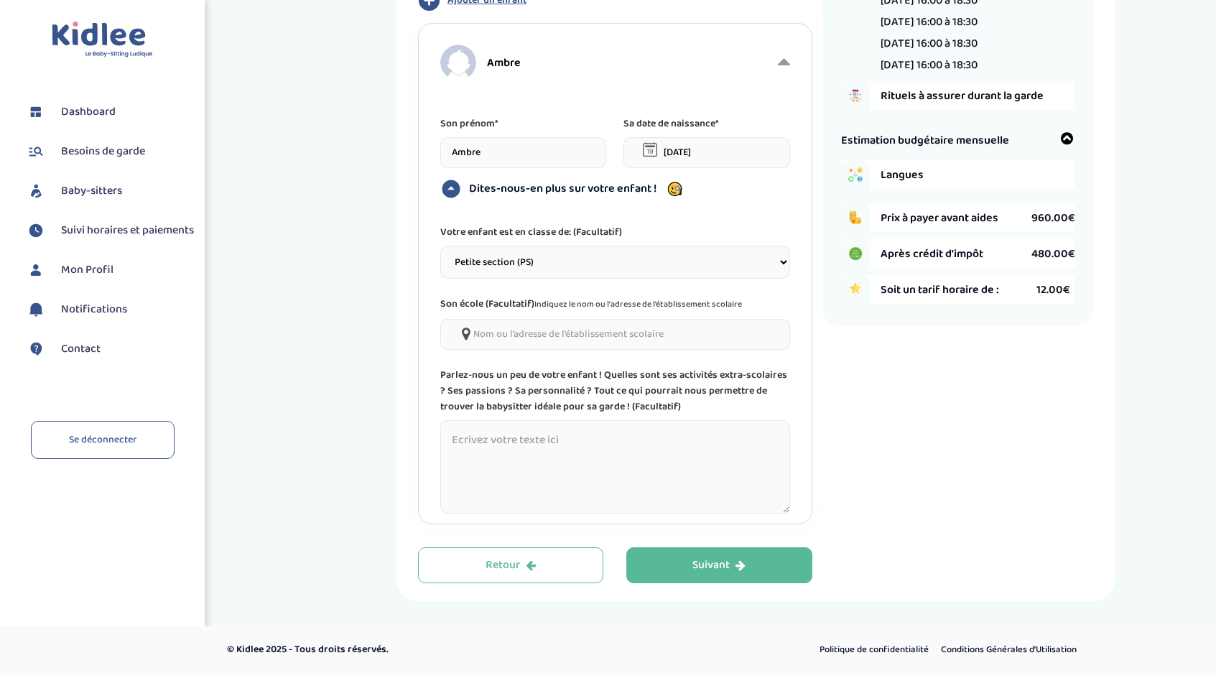
click at [558, 332] on input"] at bounding box center [615, 334] width 350 height 31
click at [546, 384] on p "Parlez-nous un peu de votre enfant ! Quelles sont ses activités extra-scolaires…" at bounding box center [615, 390] width 350 height 47
click at [547, 336] on input"] at bounding box center [615, 334] width 350 height 31
type input"] "val de beauté"
click at [570, 453] on textarea at bounding box center [615, 466] width 350 height 93
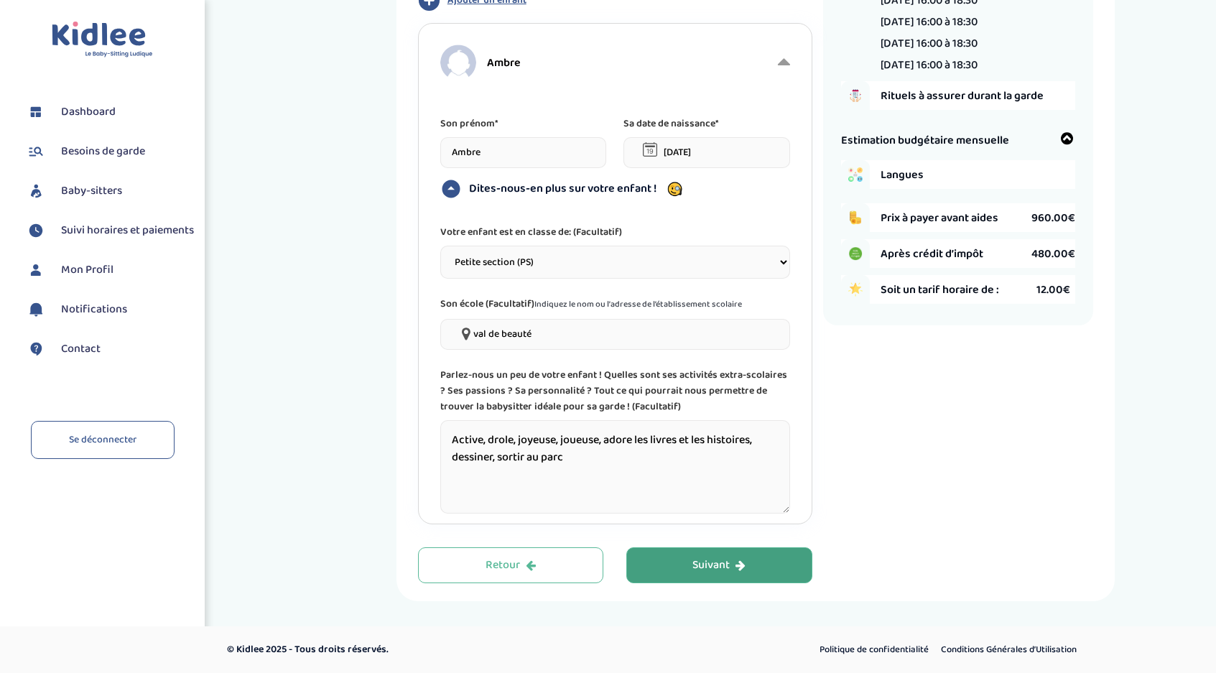
type textarea "Active, drole, joyeuse, joueuse, adore les livres et les histoires, dessiner, s…"
click at [730, 560] on div "Suivant" at bounding box center [719, 566] width 53 height 17
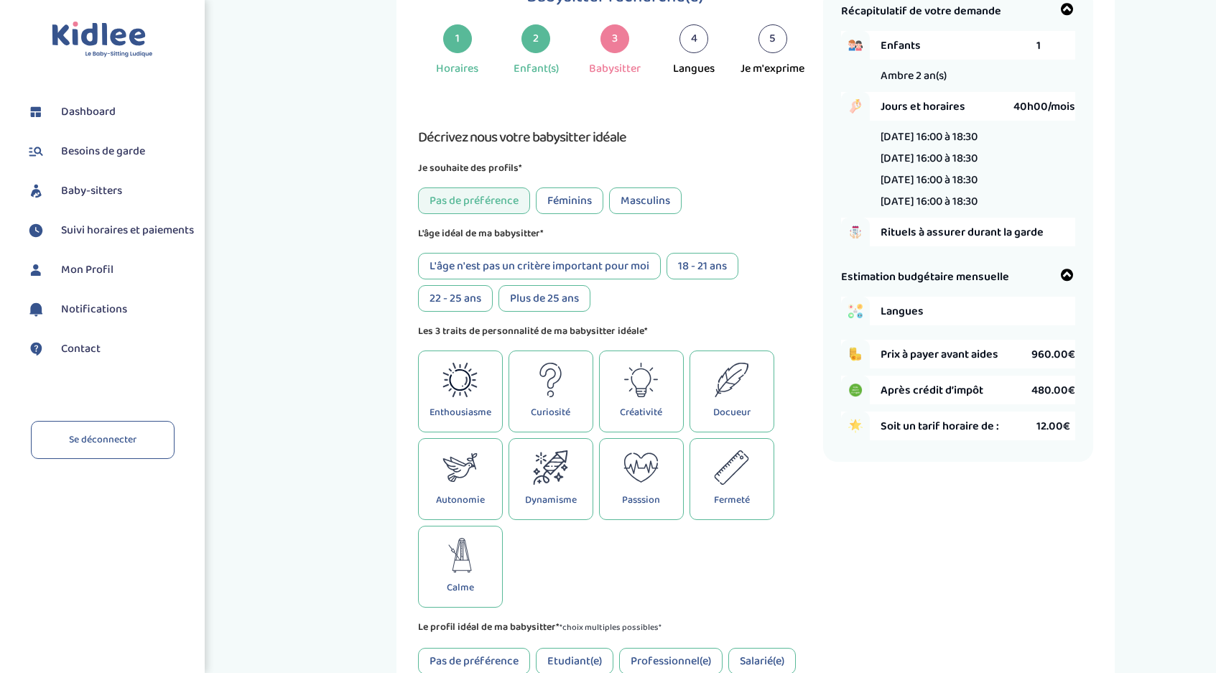
scroll to position [54, 0]
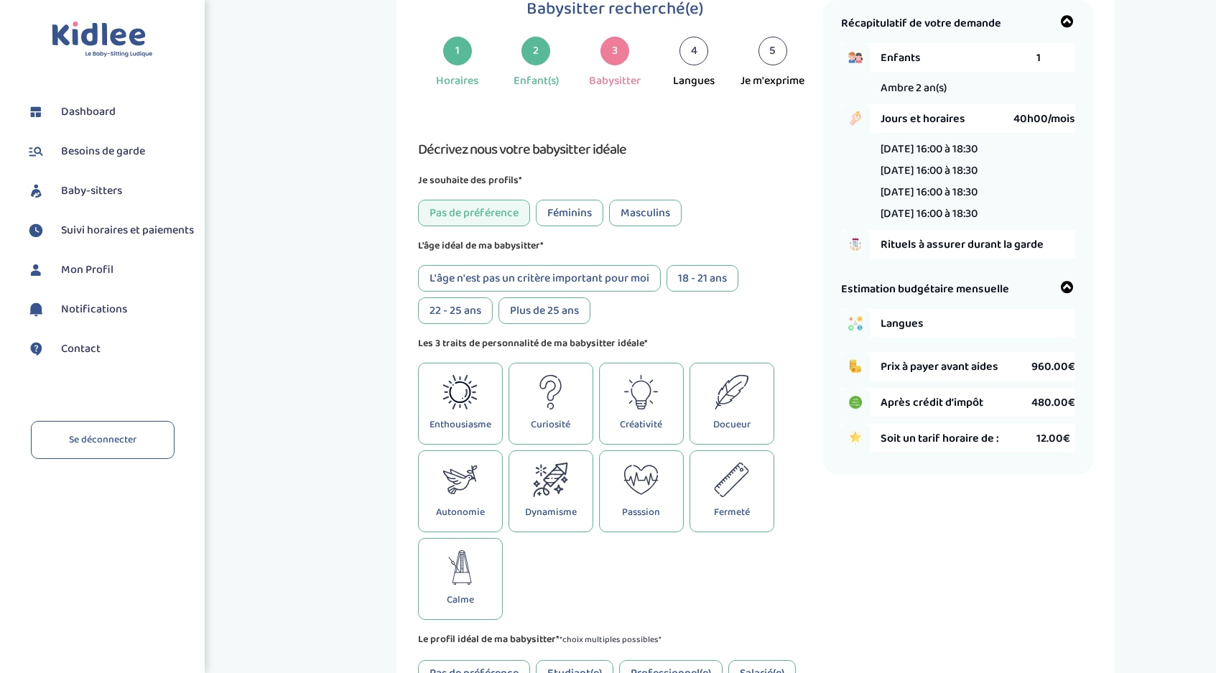
click at [565, 218] on div "Féminins" at bounding box center [570, 213] width 68 height 27
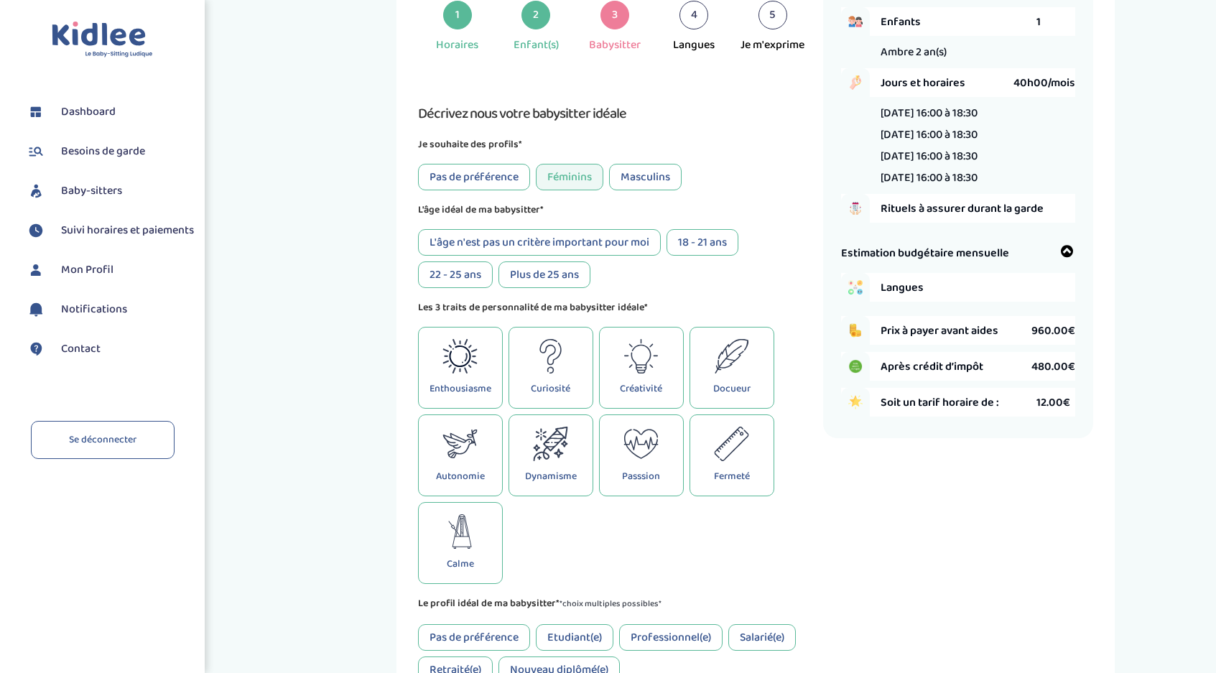
scroll to position [91, 0]
click at [594, 249] on div "L'âge n'est pas un critère important pour moi" at bounding box center [539, 241] width 243 height 27
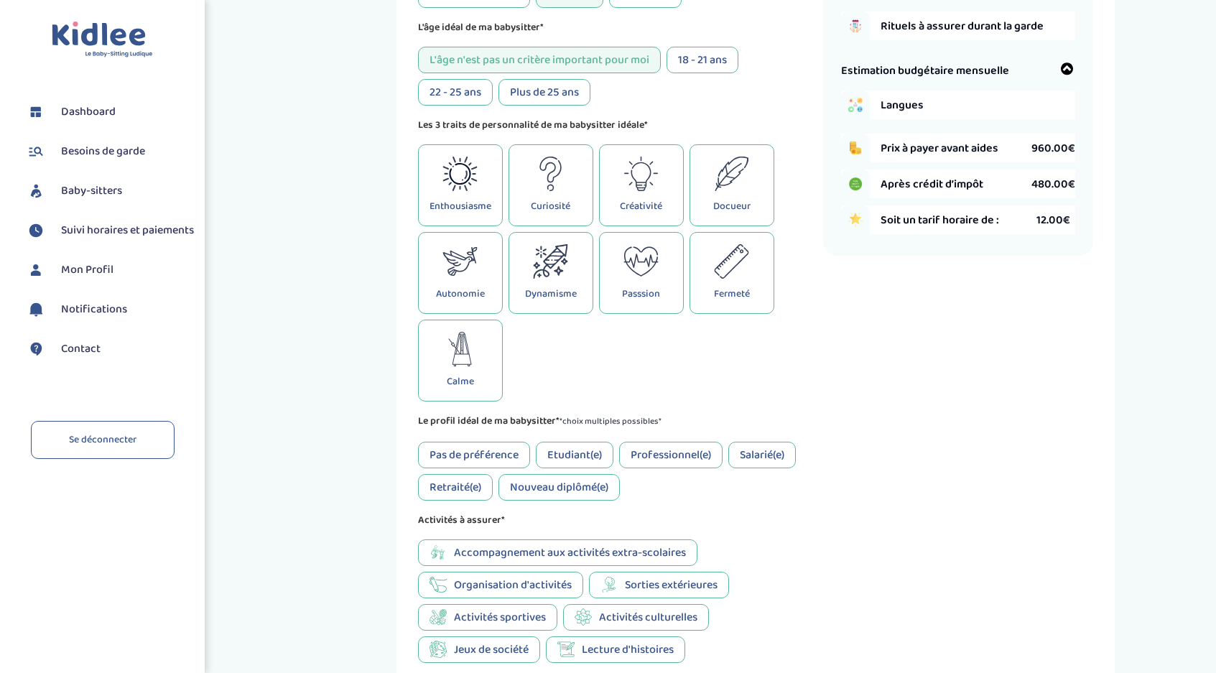
scroll to position [313, 0]
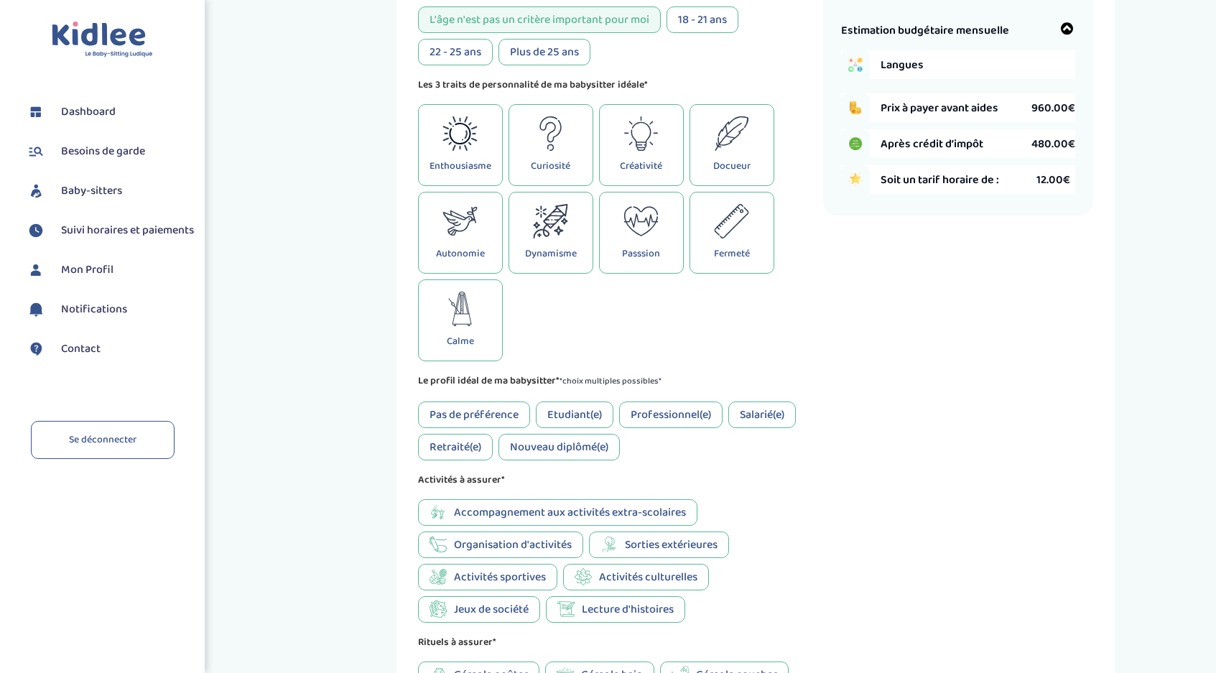
click at [463, 166] on p "Enthousiasme" at bounding box center [461, 166] width 62 height 16
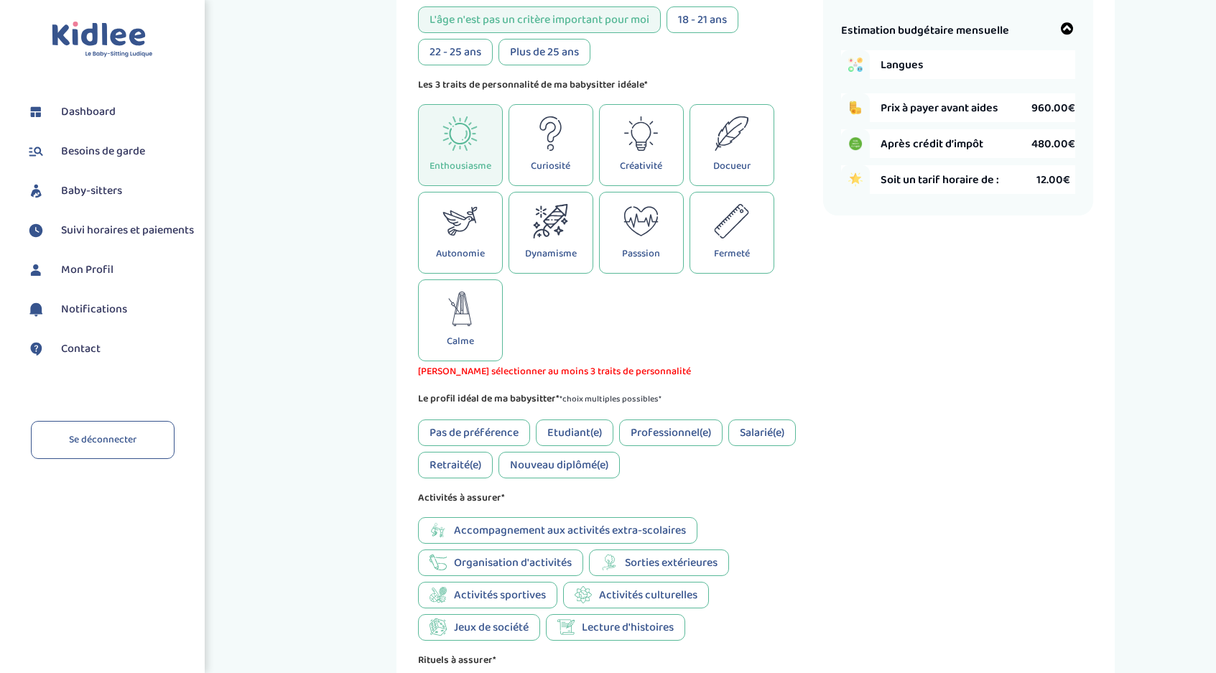
click at [744, 160] on div "Docueur" at bounding box center [732, 145] width 85 height 82
click at [652, 172] on p "Créativité" at bounding box center [641, 166] width 42 height 16
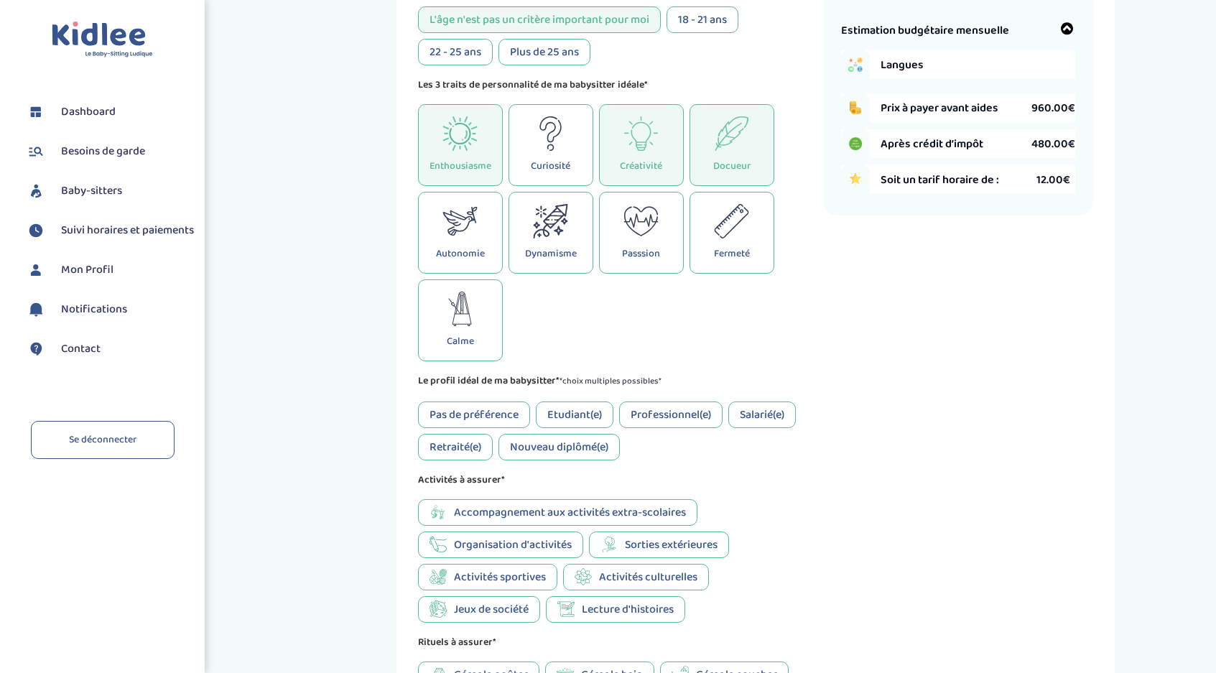
click at [578, 218] on div "Dynamisme" at bounding box center [551, 233] width 85 height 82
click at [468, 158] on div "Enthousiasme" at bounding box center [460, 145] width 85 height 82
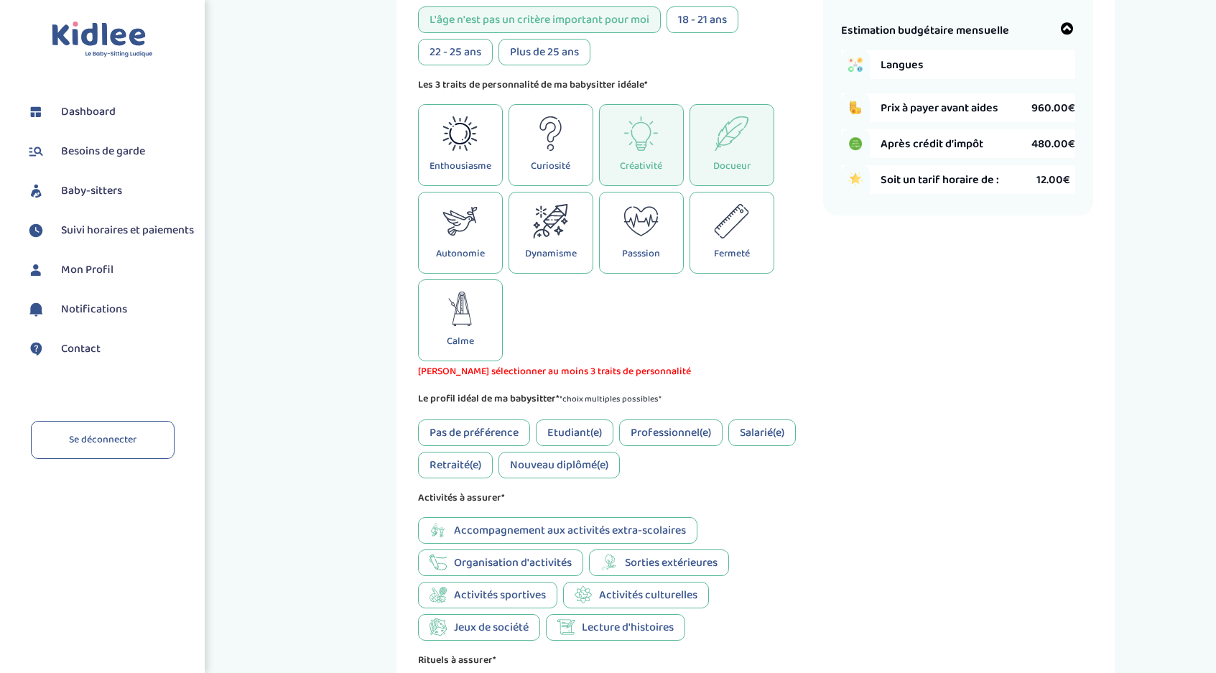
click at [514, 211] on div "Dynamisme" at bounding box center [551, 233] width 85 height 82
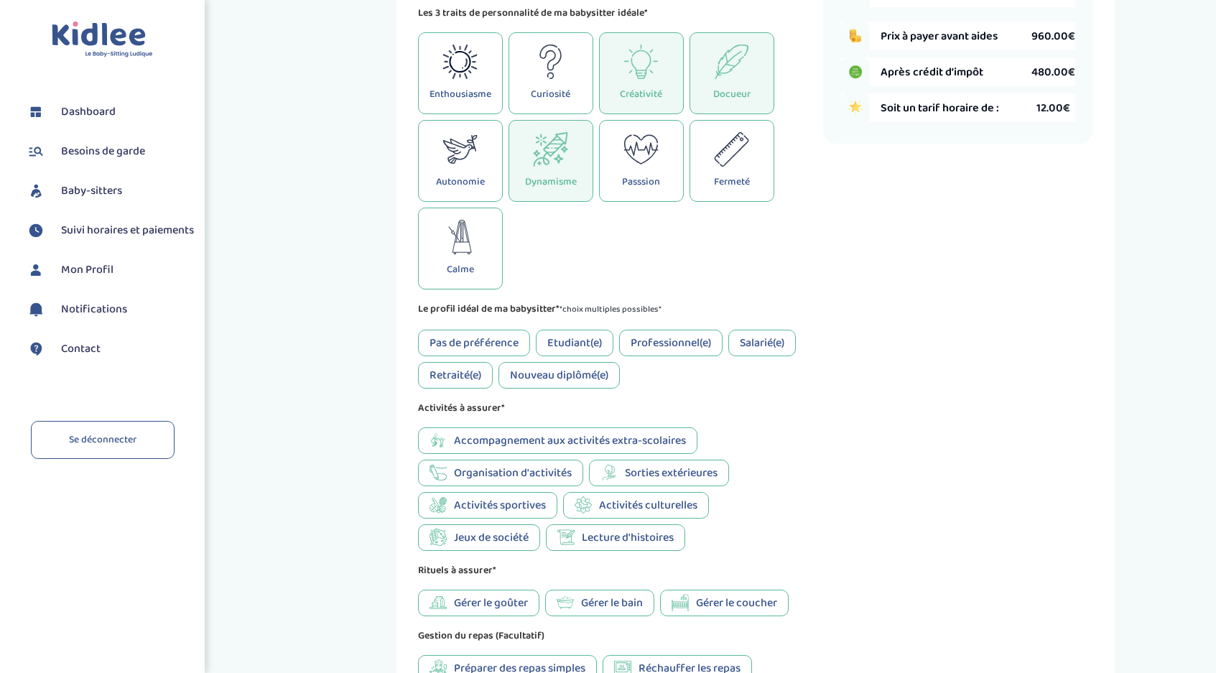
scroll to position [392, 0]
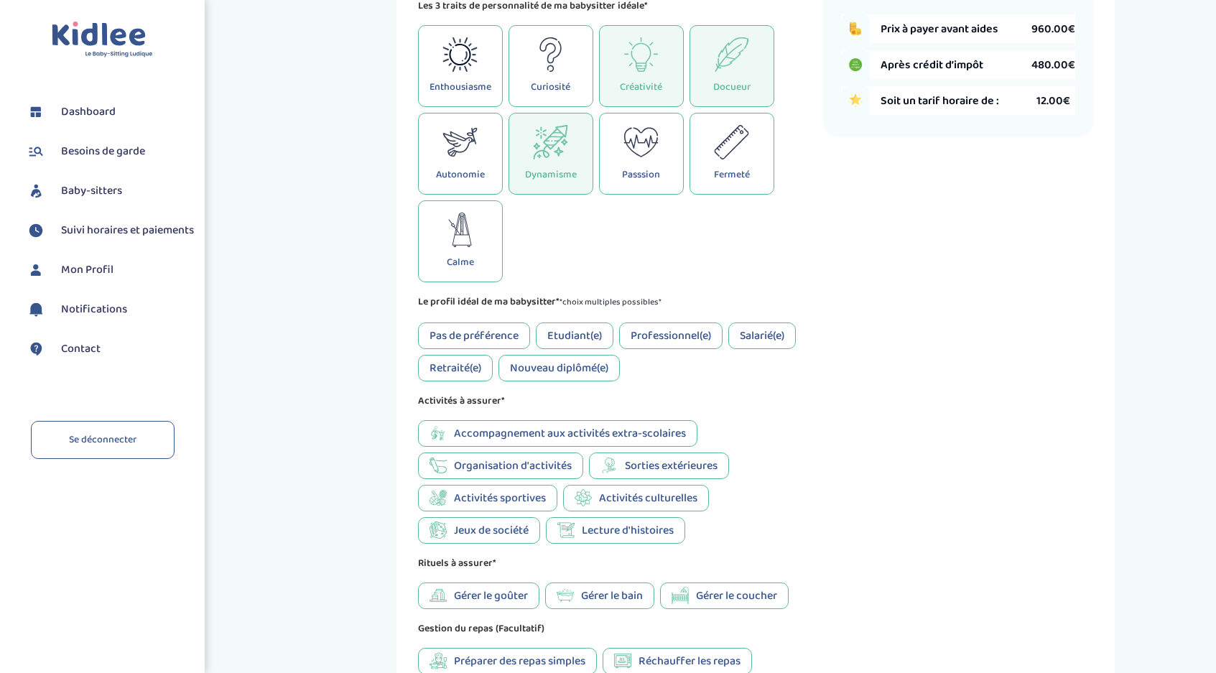
click at [513, 337] on div "Pas de préférence" at bounding box center [474, 336] width 112 height 27
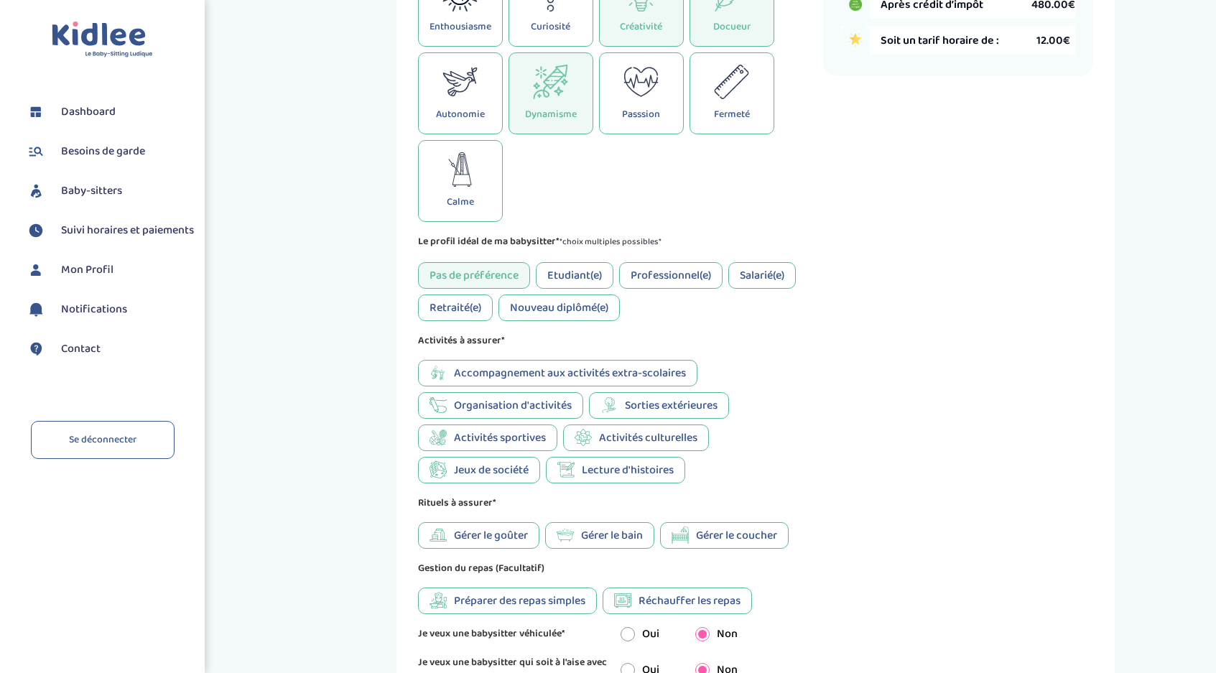
scroll to position [517, 0]
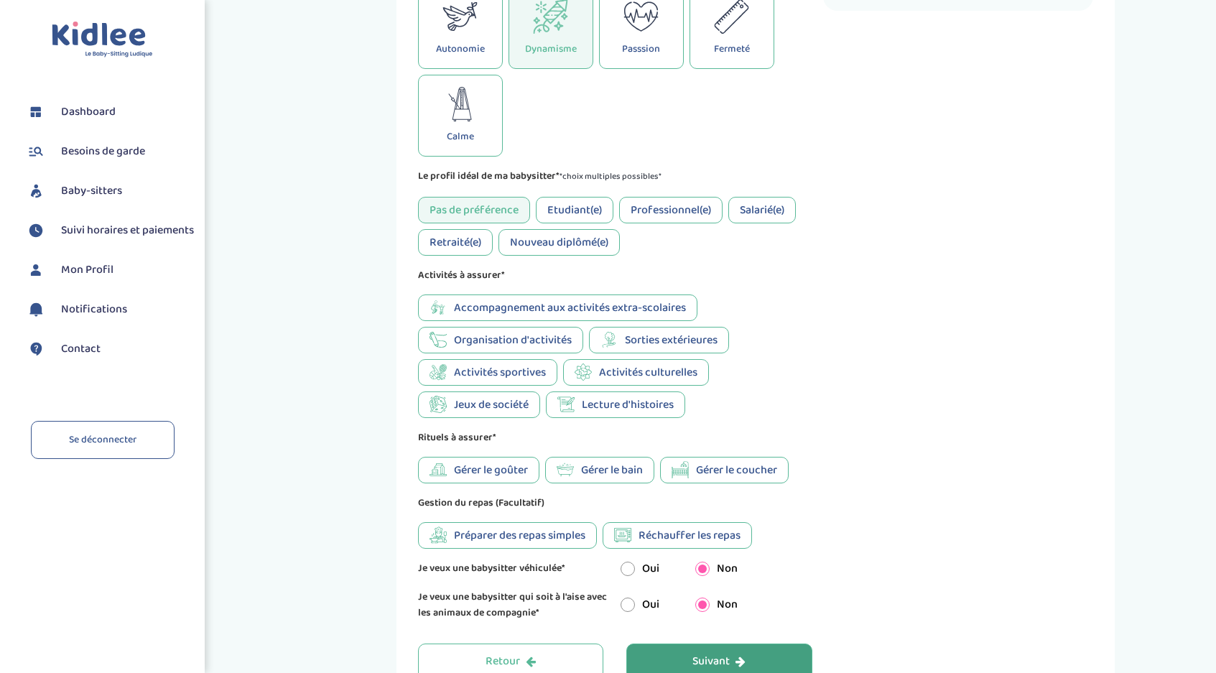
click at [545, 349] on span "Organisation d'activités" at bounding box center [513, 340] width 118 height 18
click at [688, 349] on span "Sorties extérieures" at bounding box center [671, 340] width 93 height 18
click at [512, 381] on span "Activités sportives" at bounding box center [500, 373] width 92 height 18
click at [627, 414] on span "Lecture d'histoires" at bounding box center [628, 405] width 92 height 18
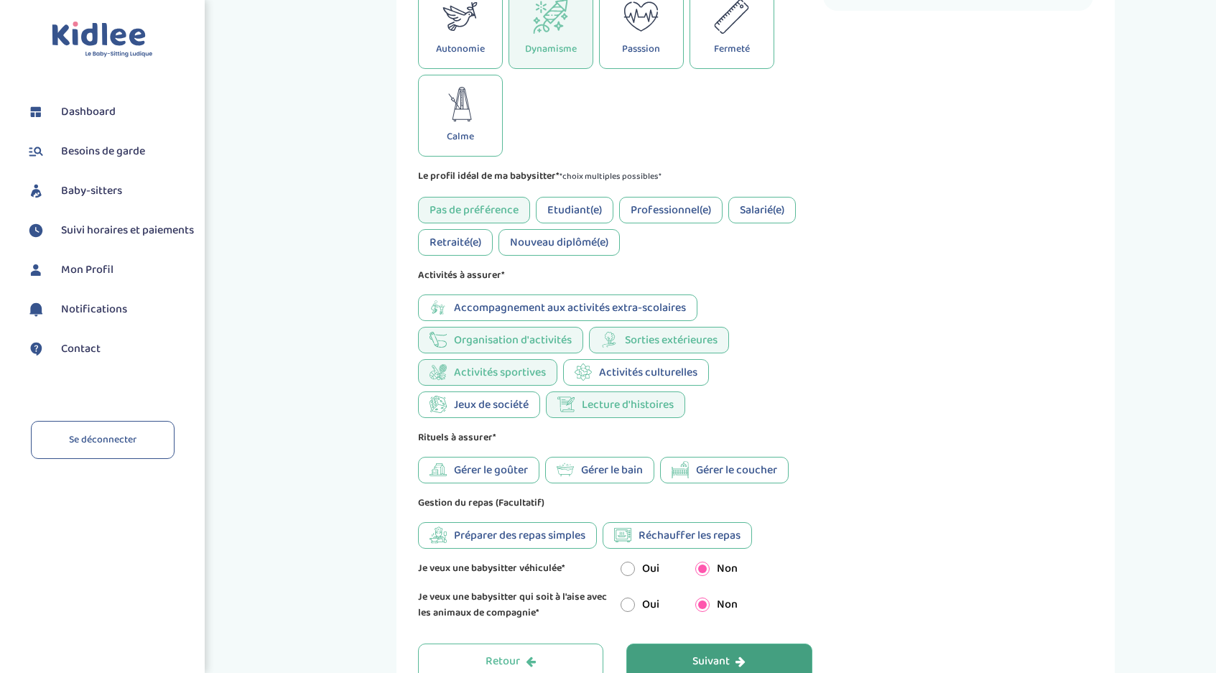
click at [501, 414] on span "Jeux de société" at bounding box center [491, 405] width 75 height 18
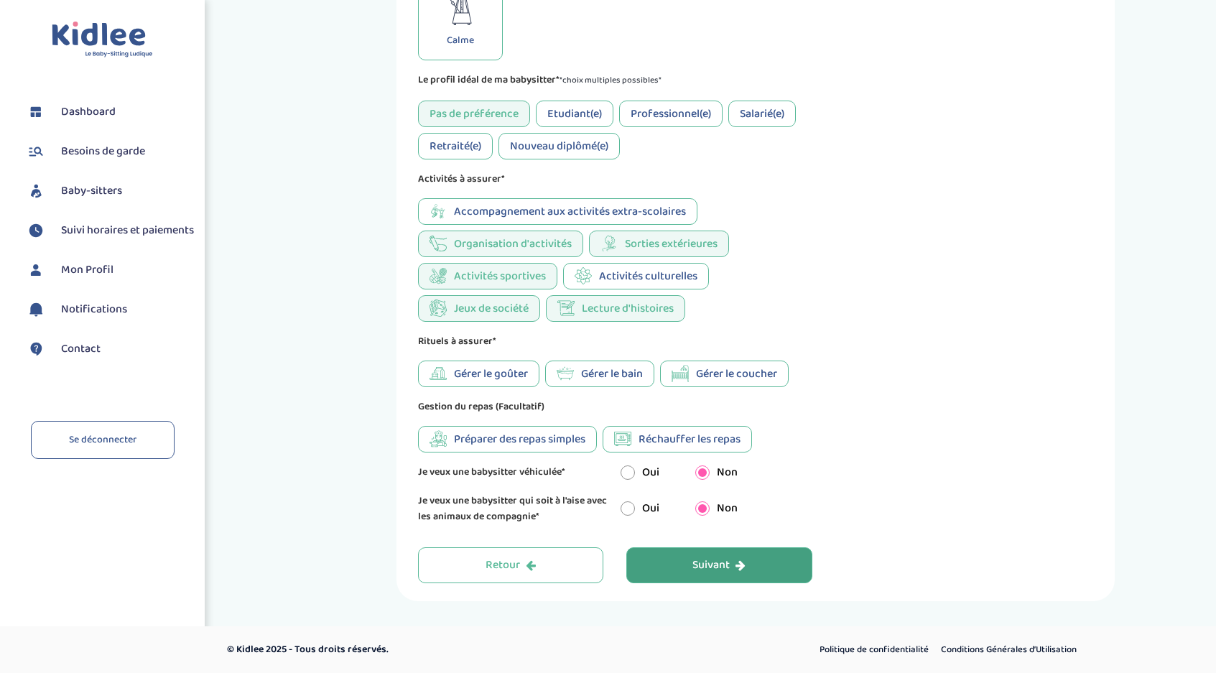
scroll to position [622, 0]
click at [512, 376] on span "Gérer le goûter" at bounding box center [491, 374] width 74 height 18
click at [550, 445] on span "Préparer des repas simples" at bounding box center [519, 439] width 131 height 18
click at [623, 505] on input "radio" at bounding box center [628, 509] width 14 height 14
radio input "true"
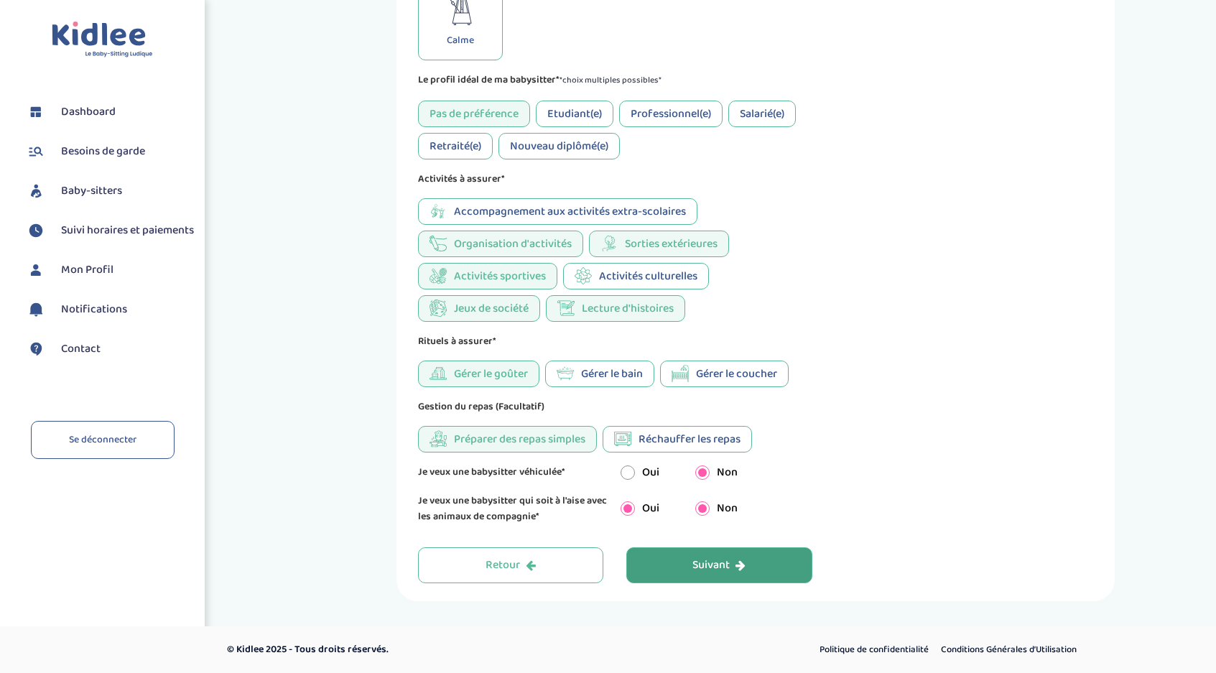
radio input "false"
click at [746, 563] on button "Suivant" at bounding box center [720, 565] width 186 height 36
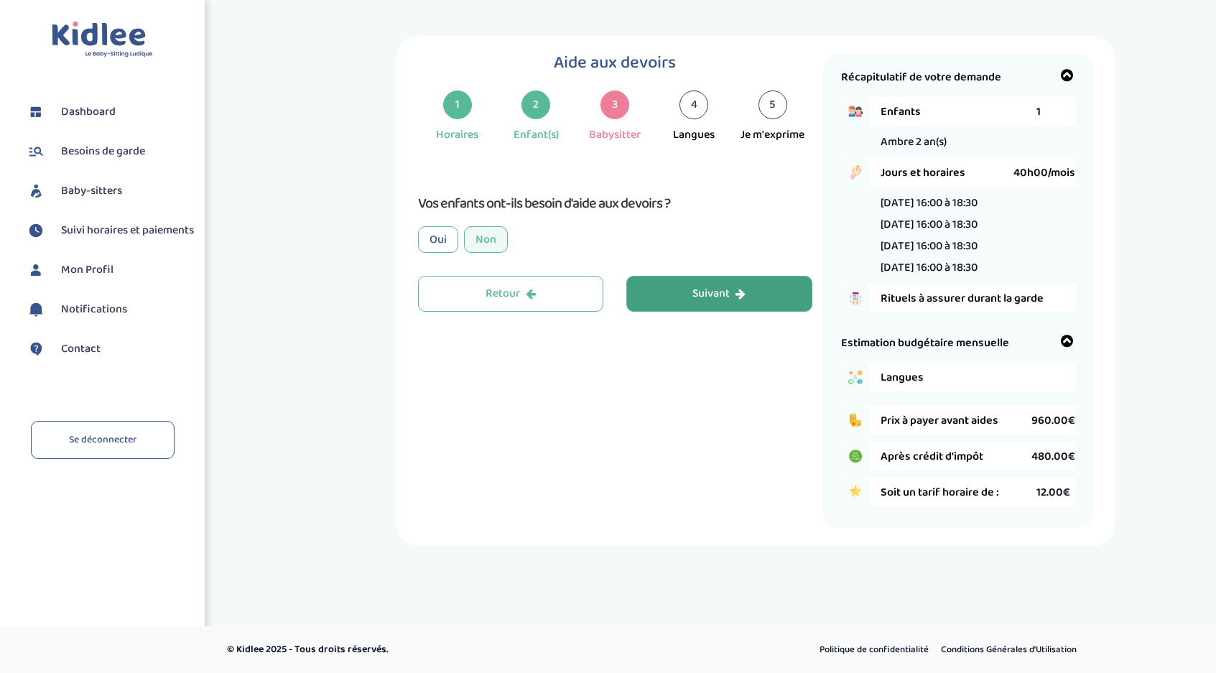
click at [717, 297] on div "Suivant" at bounding box center [719, 294] width 53 height 17
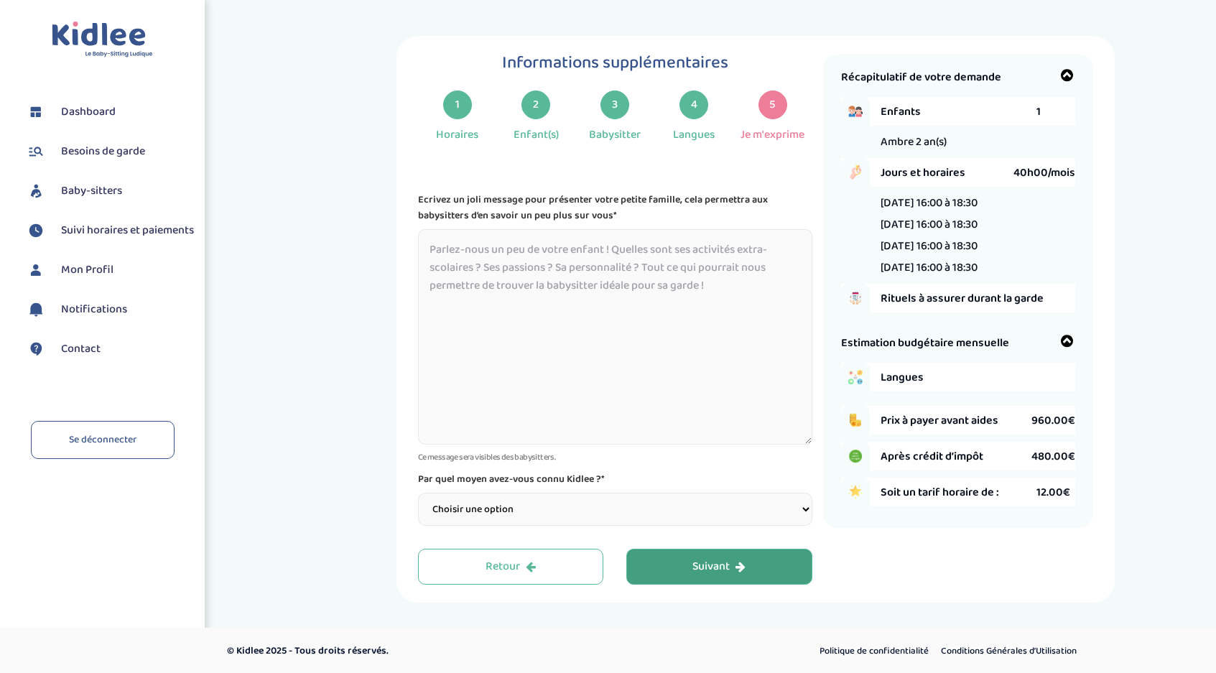
click at [571, 505] on select "Choisir une option Bouche à Oreille Google Plateforme Gens de confiance Faceboo…" at bounding box center [615, 509] width 394 height 33
select select "2"
click at [418, 494] on select "Choisir une option Bouche à Oreille Google Plateforme Gens de confiance Faceboo…" at bounding box center [615, 509] width 394 height 33
click at [542, 300] on textarea at bounding box center [615, 337] width 394 height 216
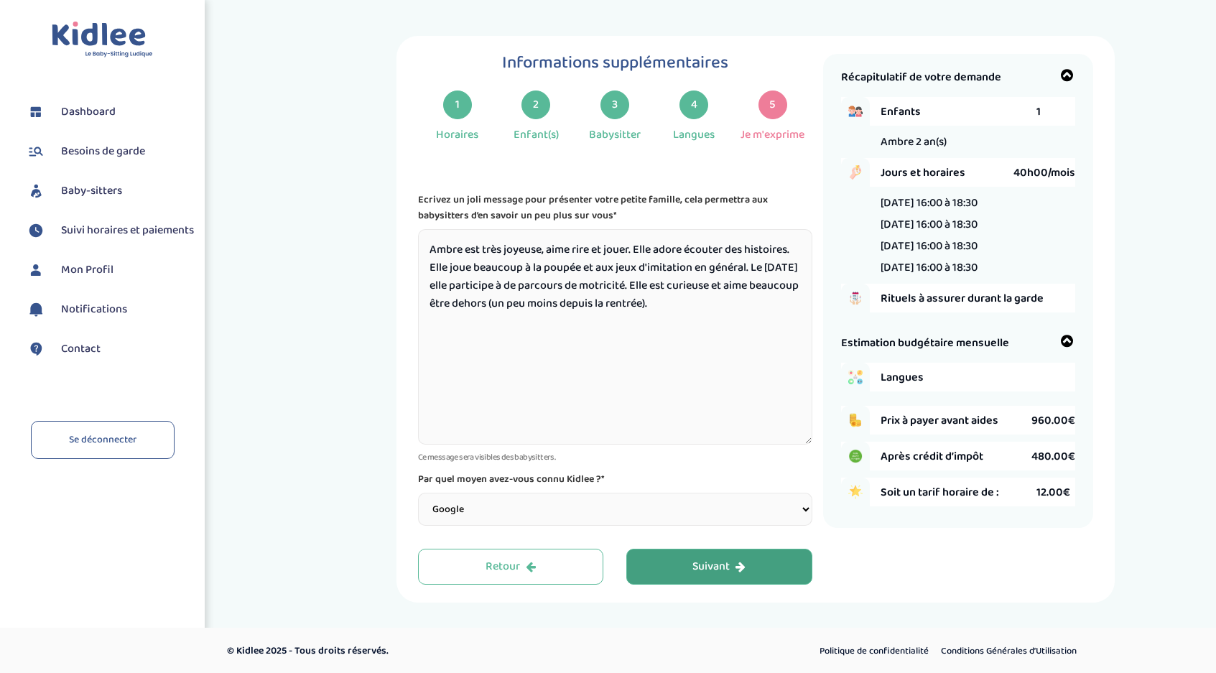
type textarea "Ambre est très joyeuse, aime rire et jouer. Elle adore écouter des histoires. E…"
click at [709, 574] on div "Suivant" at bounding box center [719, 567] width 53 height 17
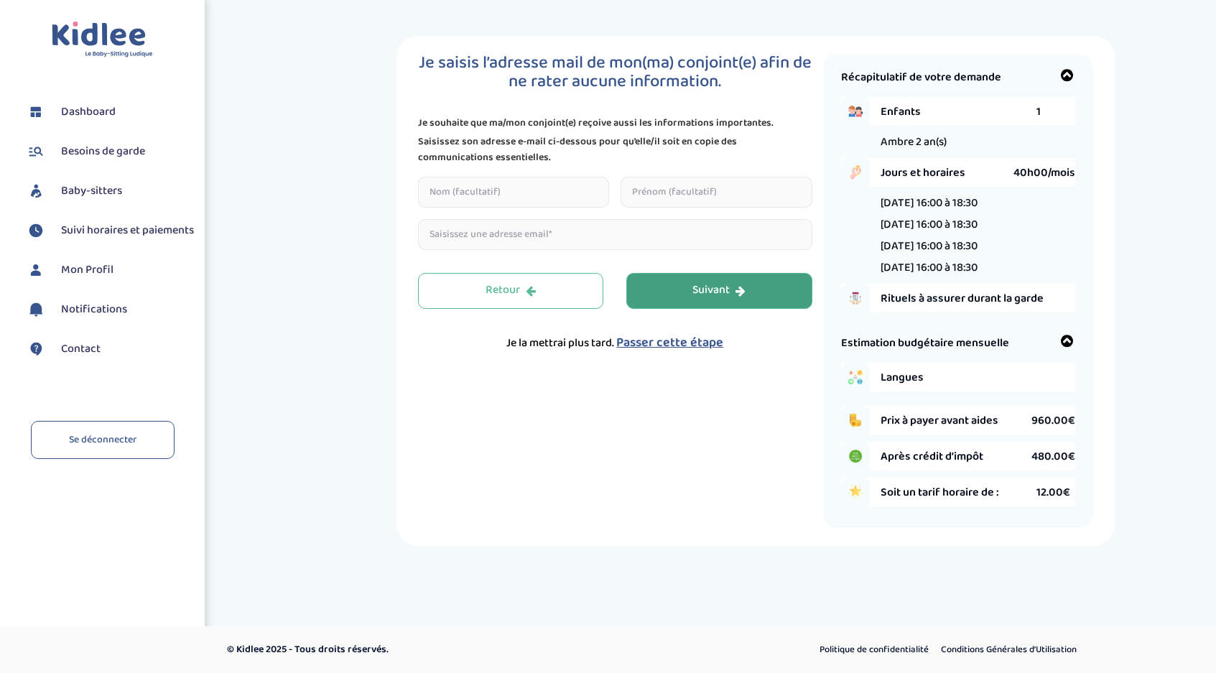
click at [688, 283] on button "Suivant" at bounding box center [720, 291] width 186 height 36
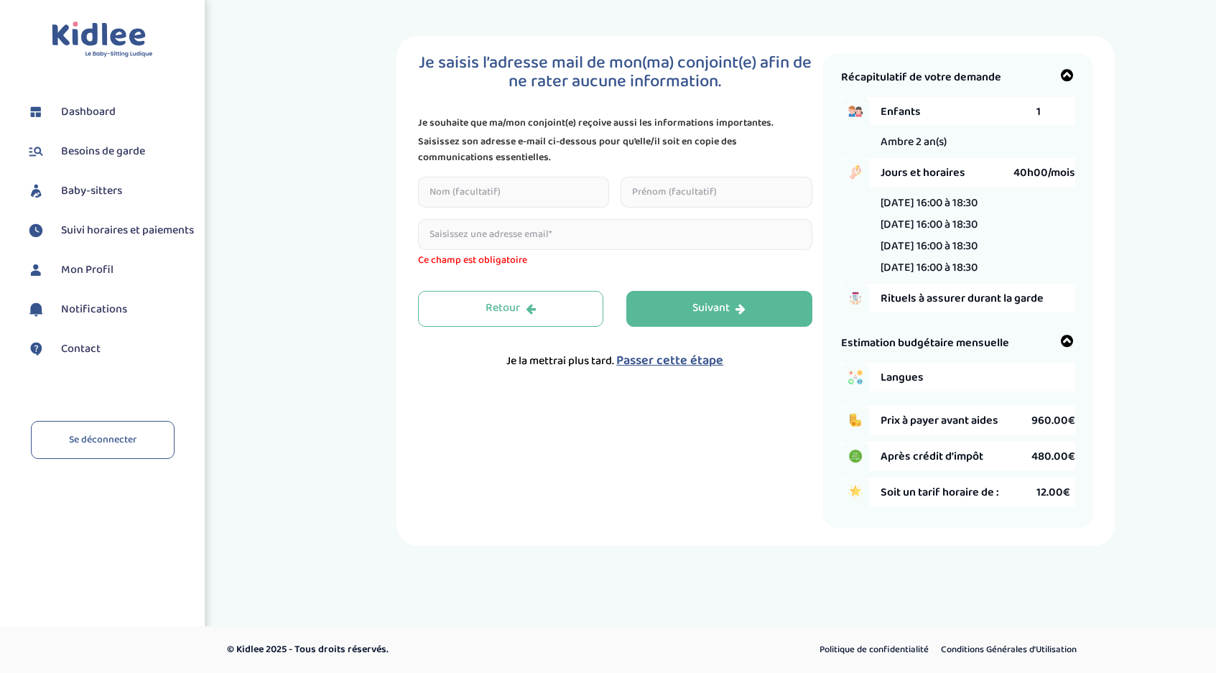
click at [547, 233] on input "email" at bounding box center [615, 234] width 394 height 31
click at [501, 202] on input "text" at bounding box center [514, 192] width 192 height 31
type input "Dufour"
type input "[PERSON_NAME]"
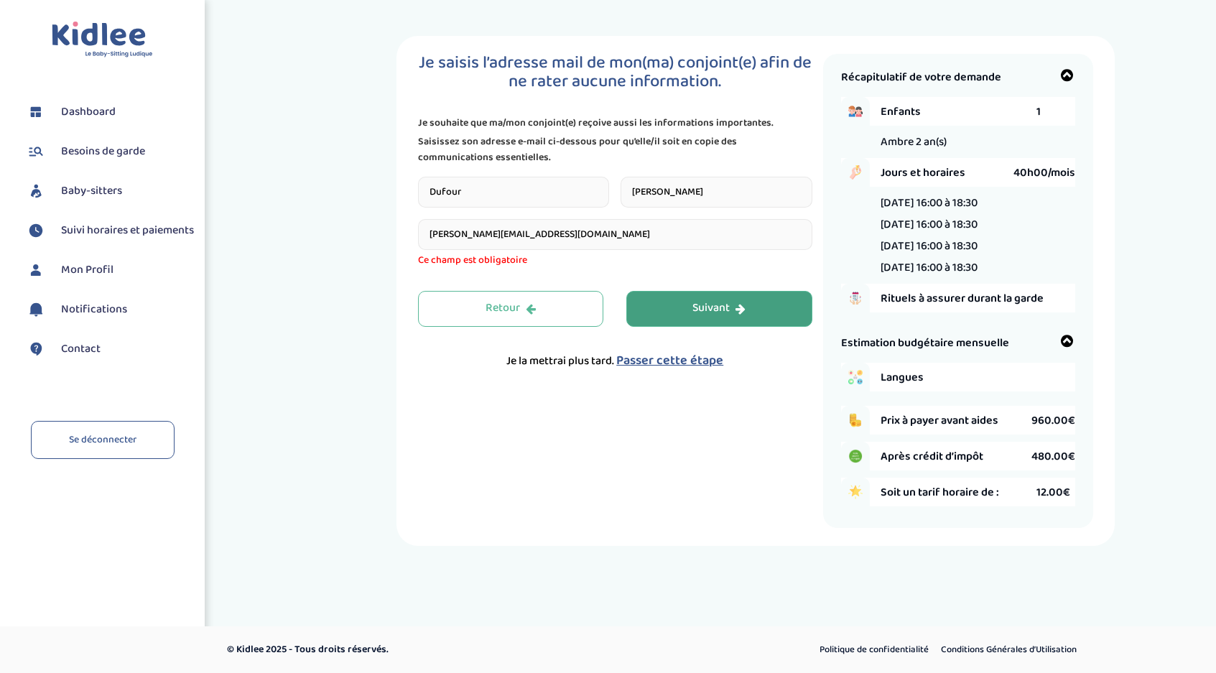
type input "[PERSON_NAME][EMAIL_ADDRESS][DOMAIN_NAME]"
click at [741, 313] on div "Retour Suivant Je la mettrai plus tard. Passer cette étape" at bounding box center [615, 330] width 394 height 79
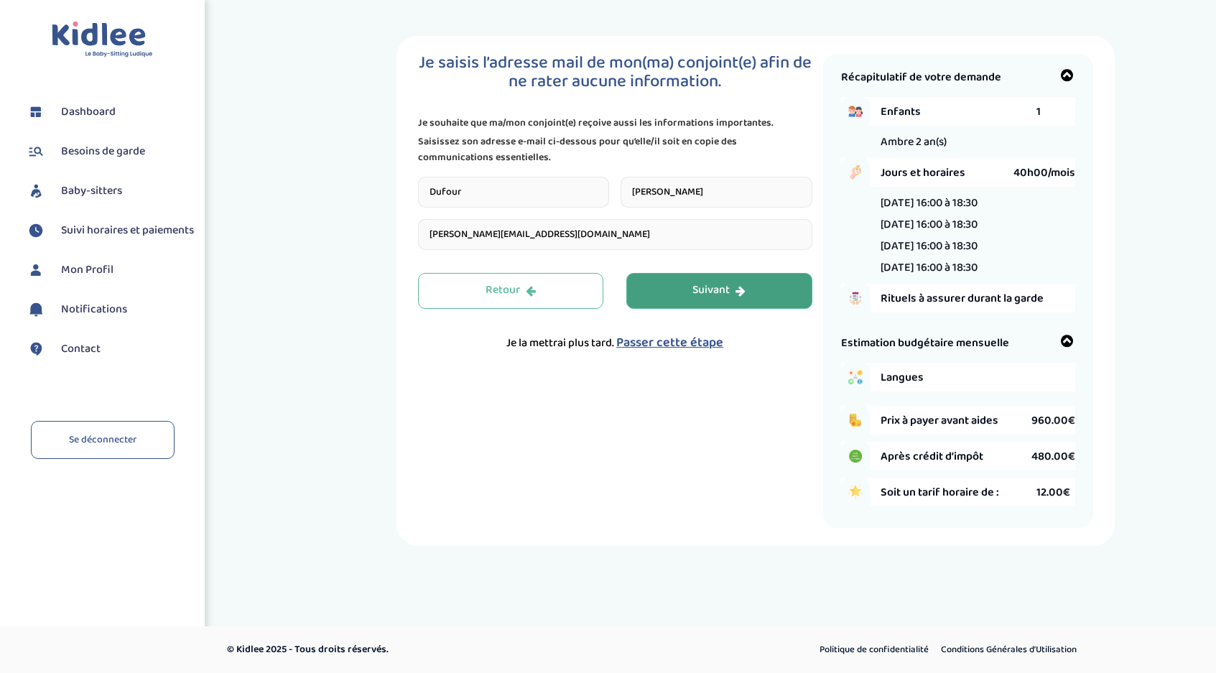
click at [744, 298] on div "Suivant" at bounding box center [719, 290] width 53 height 17
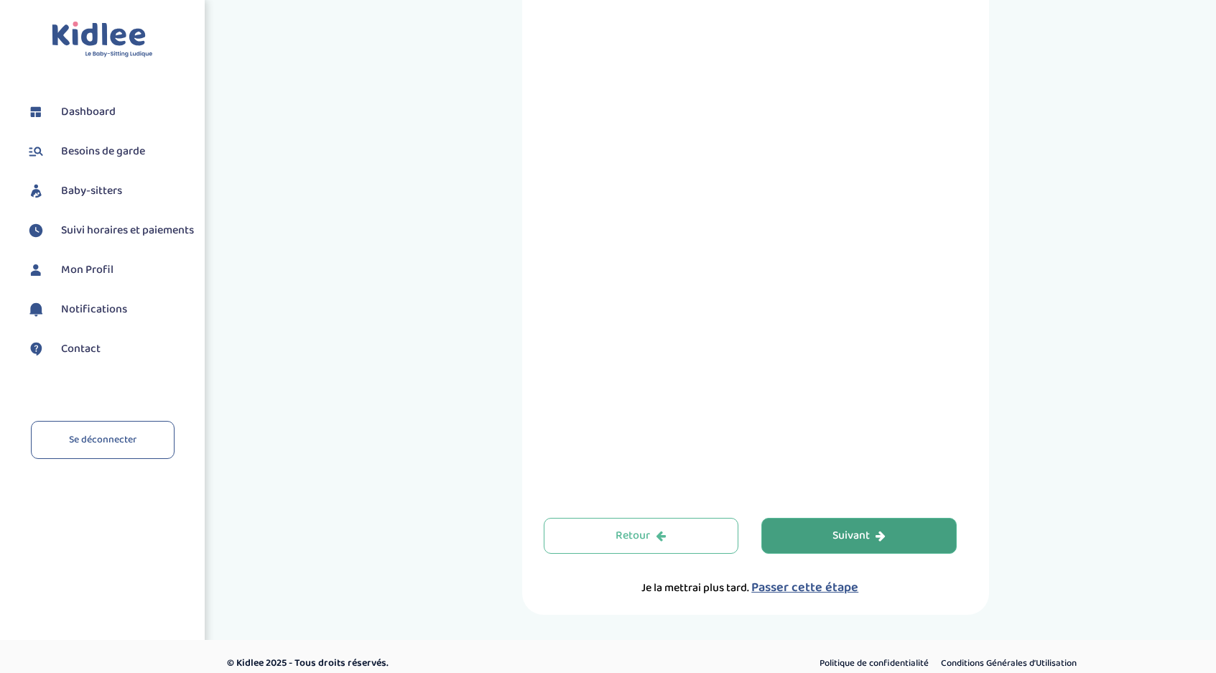
scroll to position [394, 0]
